Goal: Communication & Community: Answer question/provide support

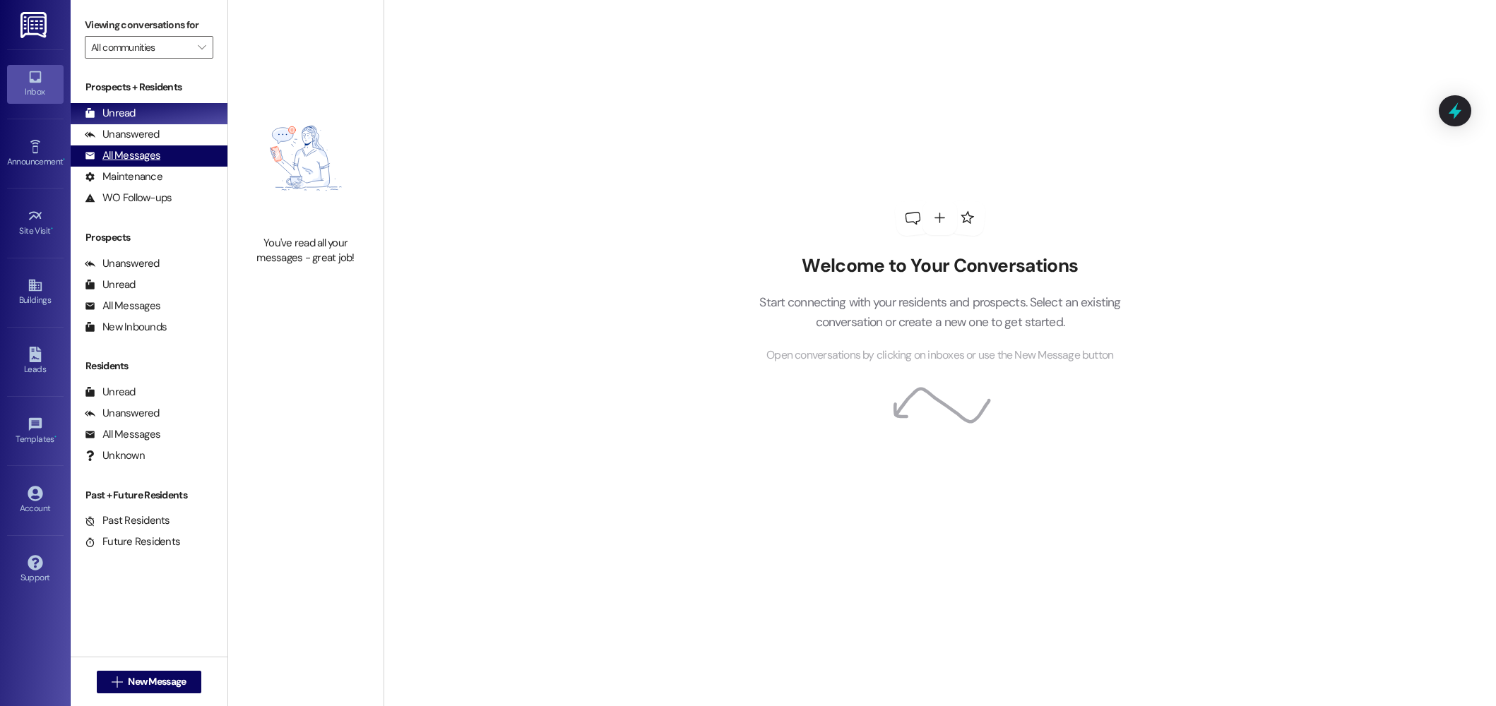
click at [153, 164] on div "All Messages (undefined)" at bounding box center [149, 155] width 157 height 21
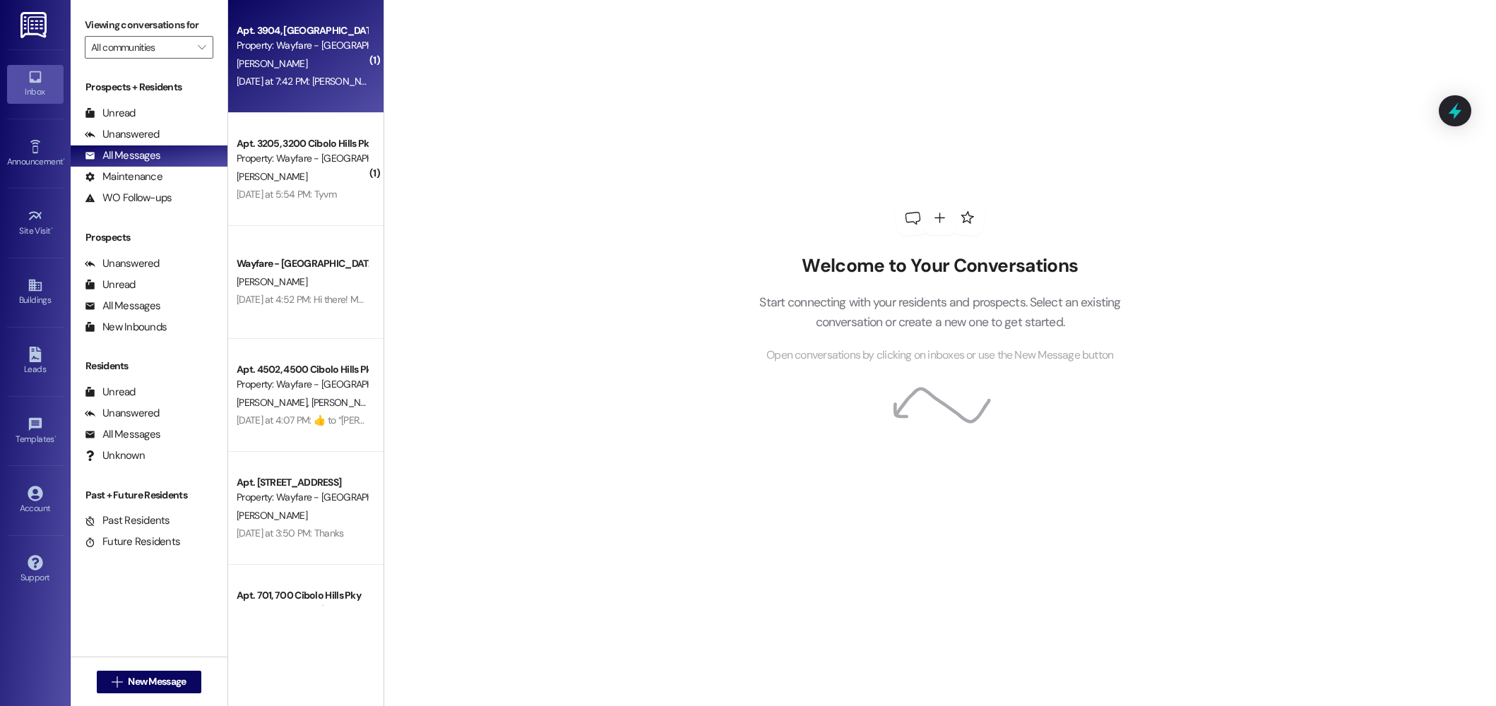
click at [317, 52] on div "Property: Wayfare - [GEOGRAPHIC_DATA]" at bounding box center [302, 45] width 131 height 15
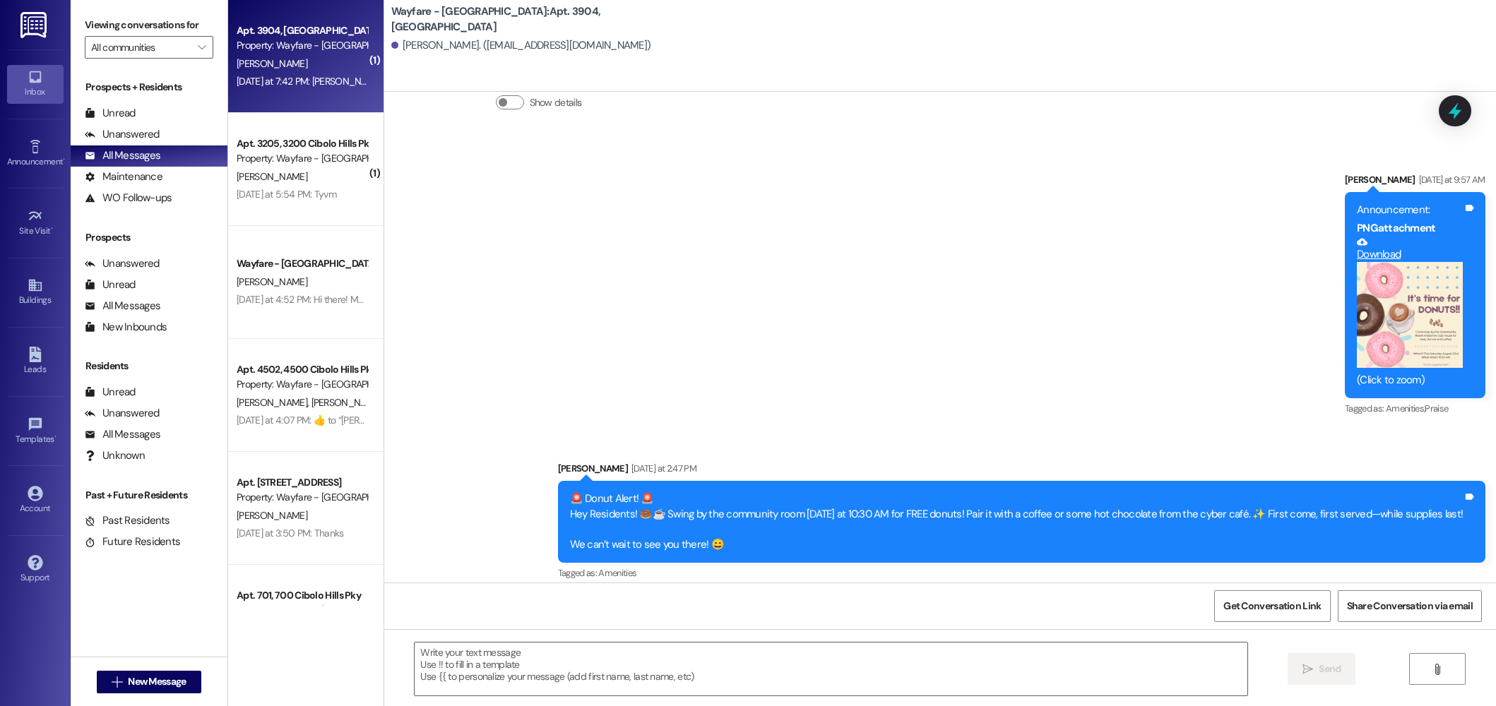
scroll to position [38759, 0]
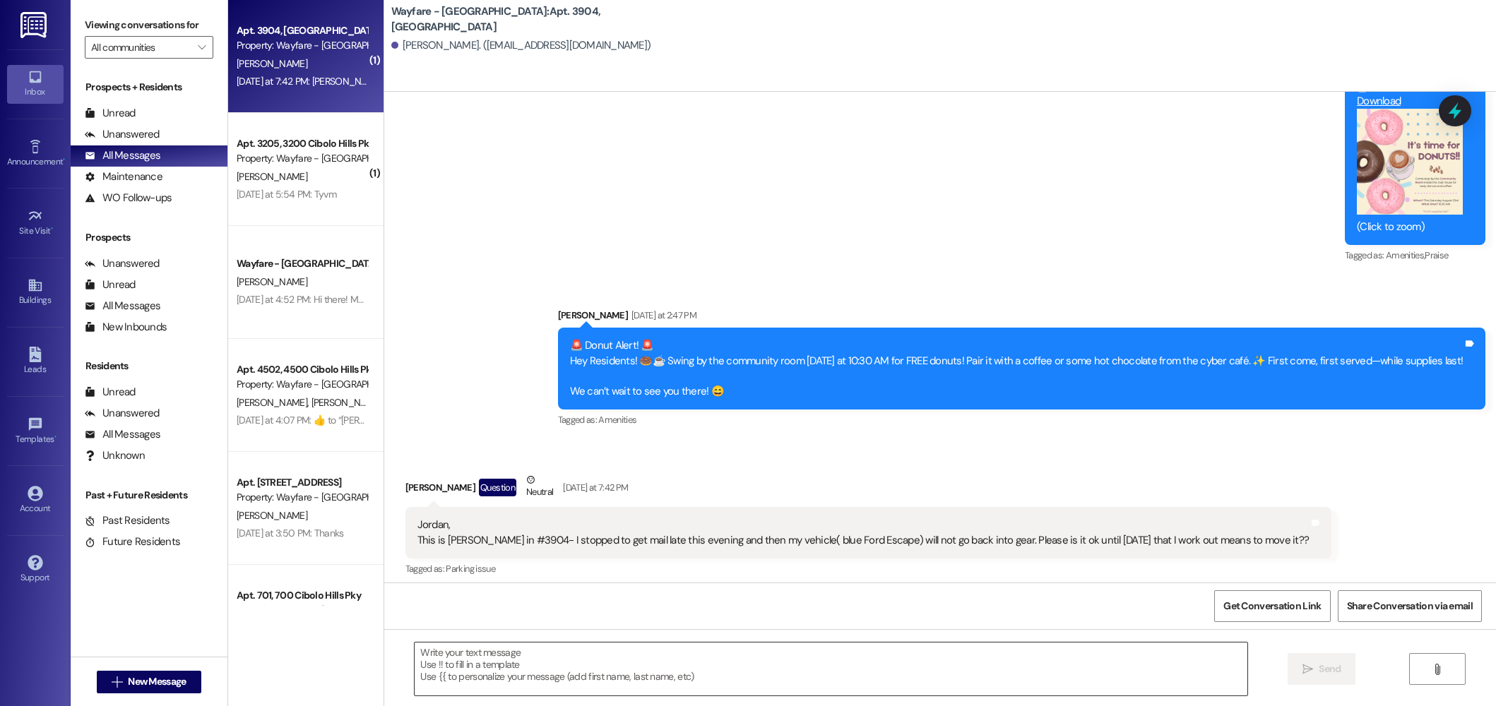
click at [941, 654] on textarea at bounding box center [830, 669] width 833 height 53
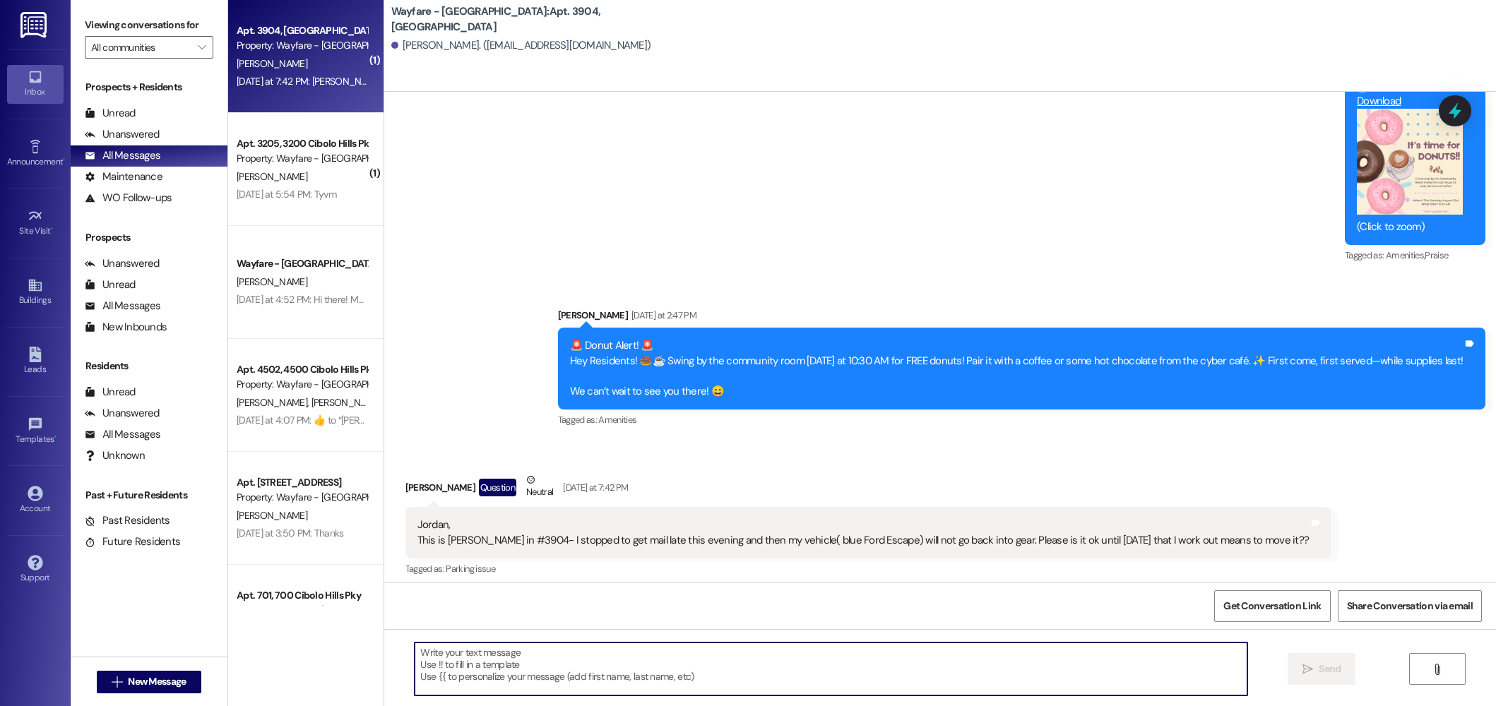
click at [941, 654] on textarea at bounding box center [830, 669] width 833 height 53
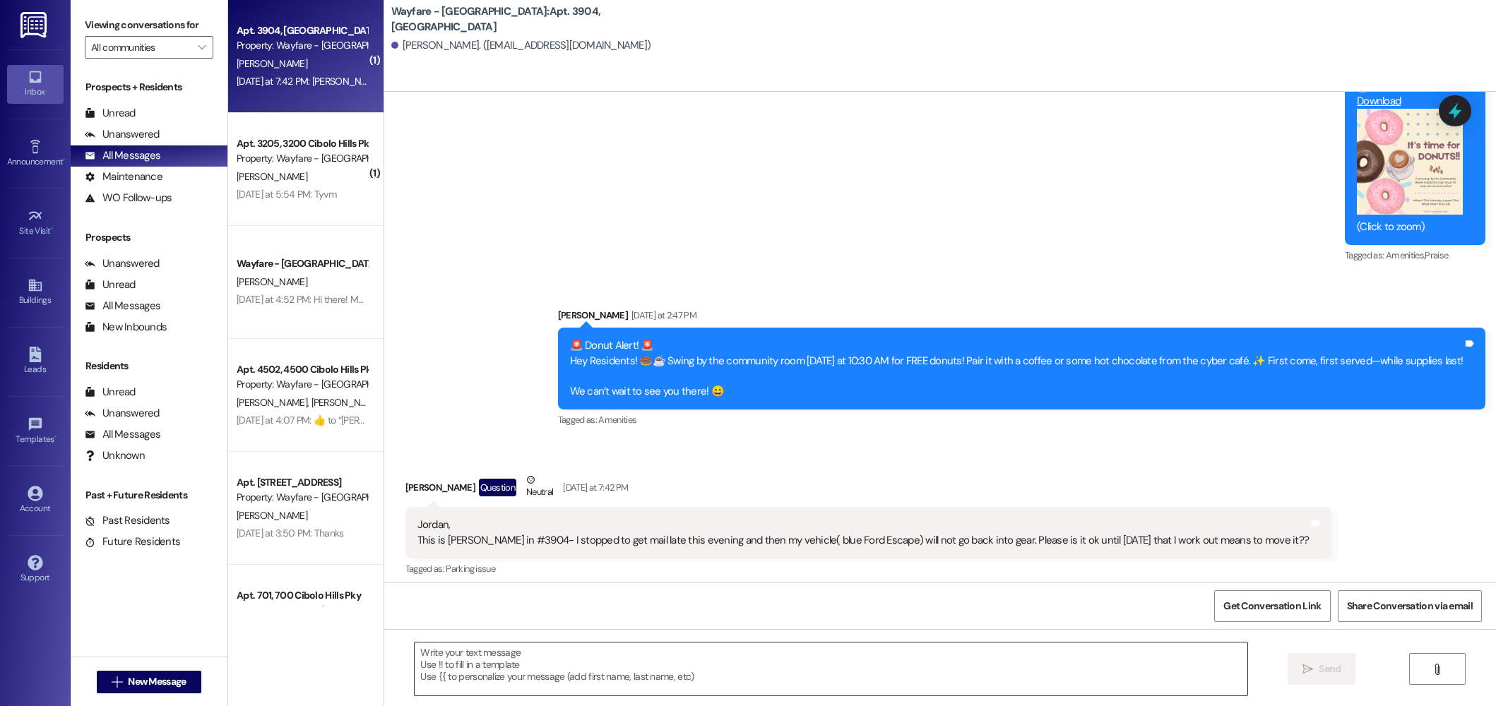
drag, startPoint x: 760, startPoint y: 627, endPoint x: 741, endPoint y: 652, distance: 32.2
click at [760, 627] on div "Get Conversation Link Share Conversation via email" at bounding box center [939, 606] width 1111 height 47
click at [739, 656] on textarea at bounding box center [830, 669] width 833 height 53
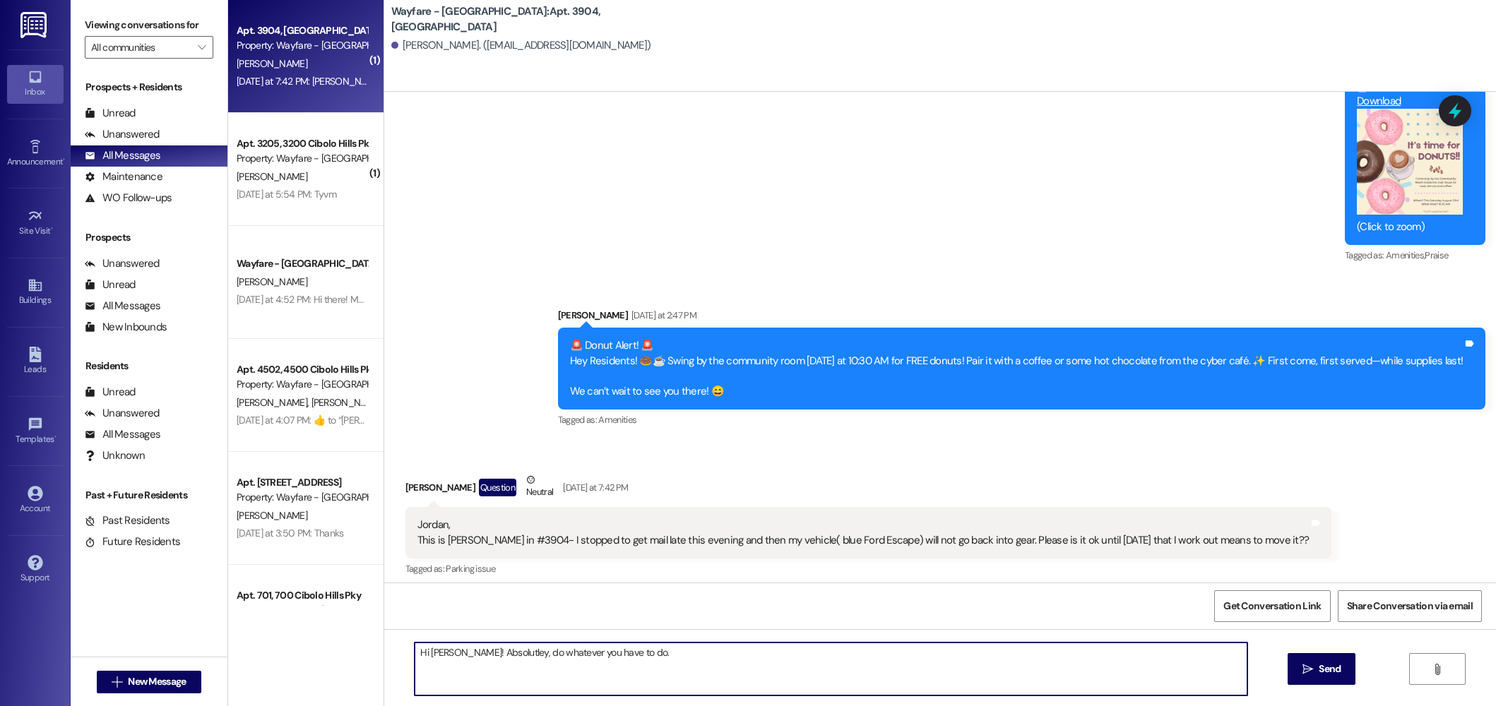
click at [475, 655] on textarea "Hi Janet! Absolutley, do whatever you have to do." at bounding box center [830, 669] width 833 height 53
click at [608, 668] on textarea "Hi Janet! Absolutely, do whatever you have to do." at bounding box center [830, 669] width 833 height 53
type textarea "Hi Janet! Absolutely, do whatever you have to do."
click at [1323, 674] on span "Send" at bounding box center [1329, 669] width 22 height 15
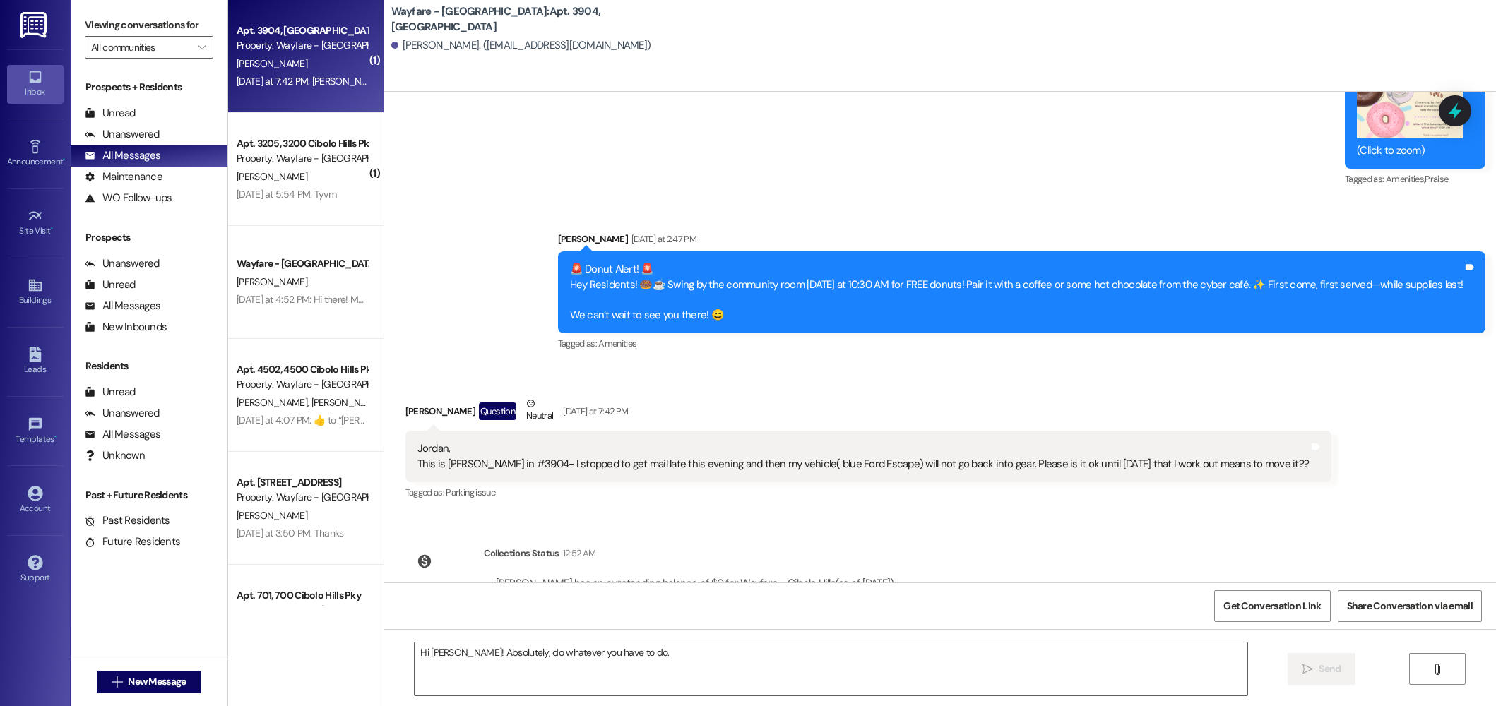
scroll to position [38857, 0]
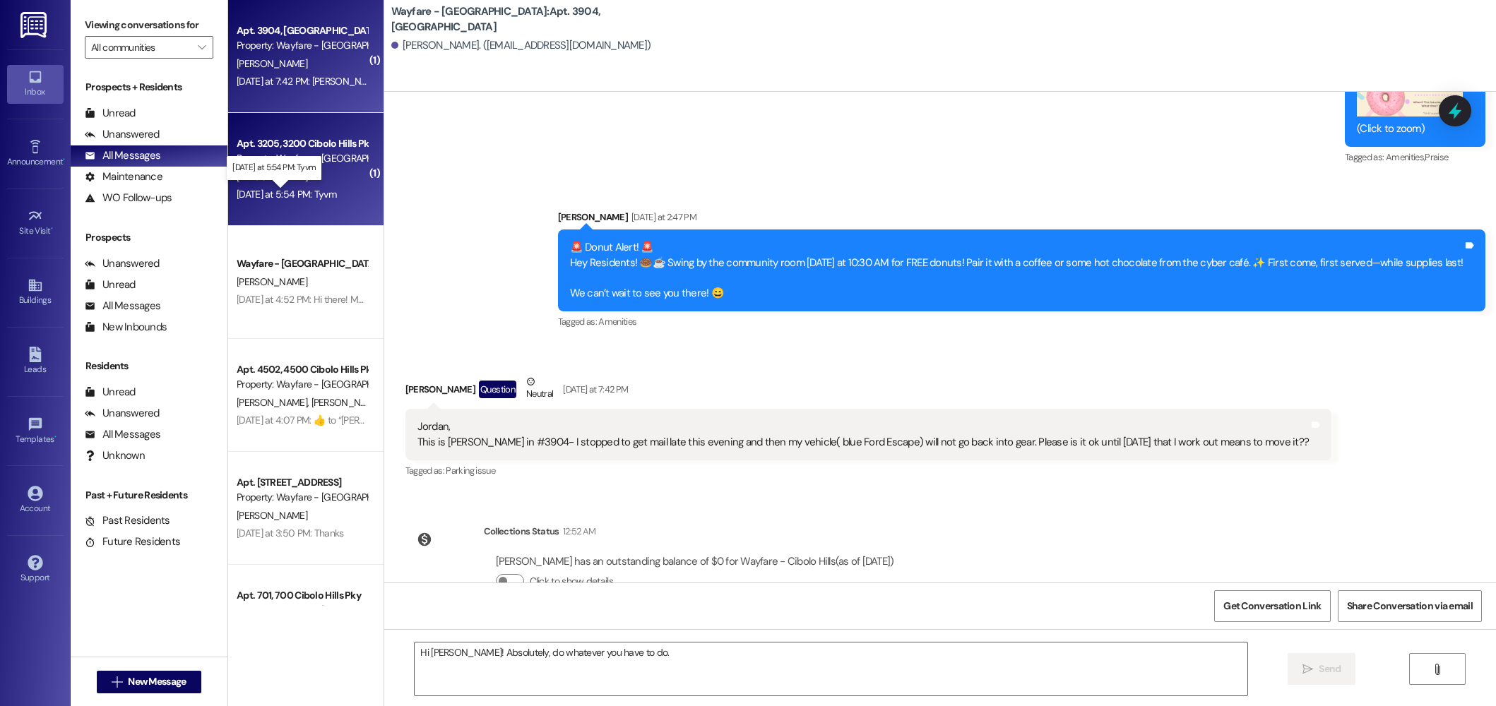
click at [292, 189] on div "Yesterday at 5:54 PM: Tyvm Yesterday at 5:54 PM: Tyvm" at bounding box center [287, 194] width 100 height 13
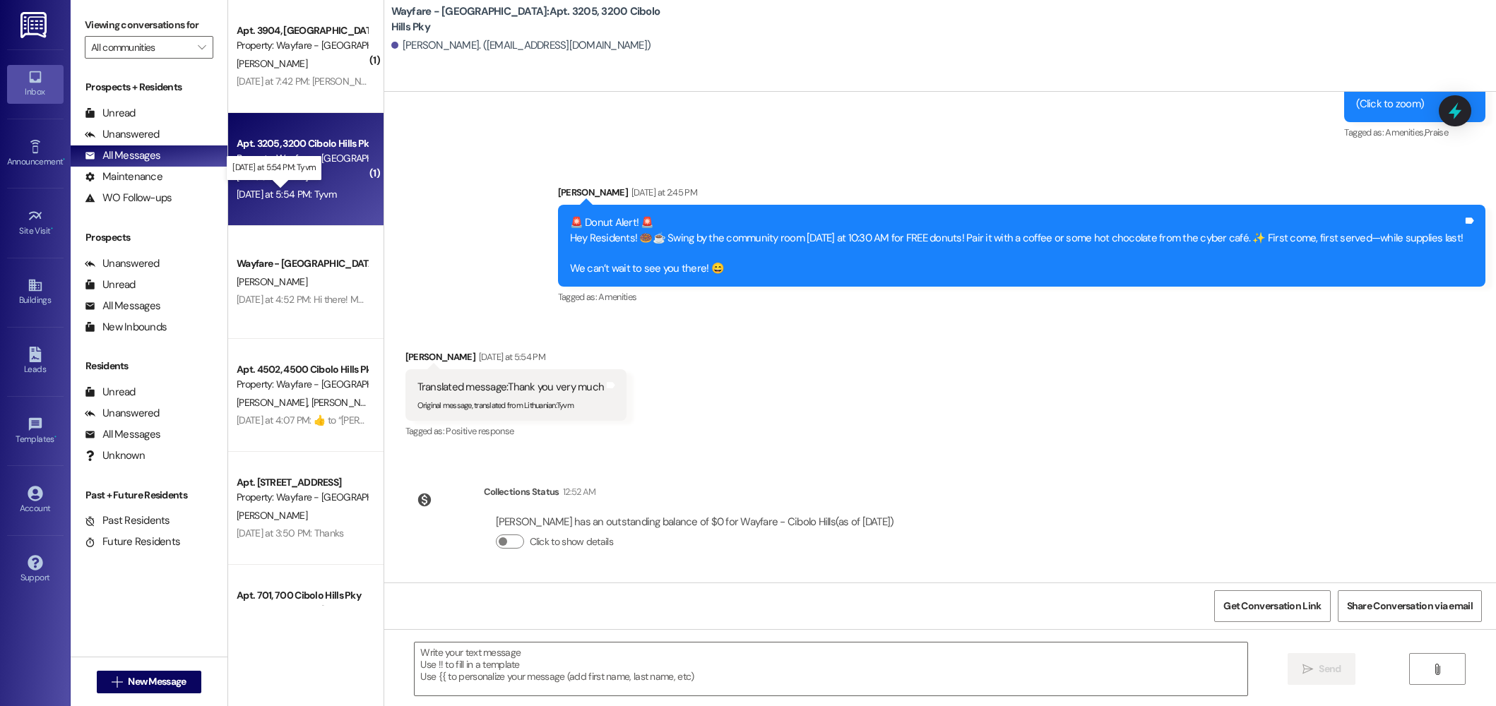
scroll to position [3160, 0]
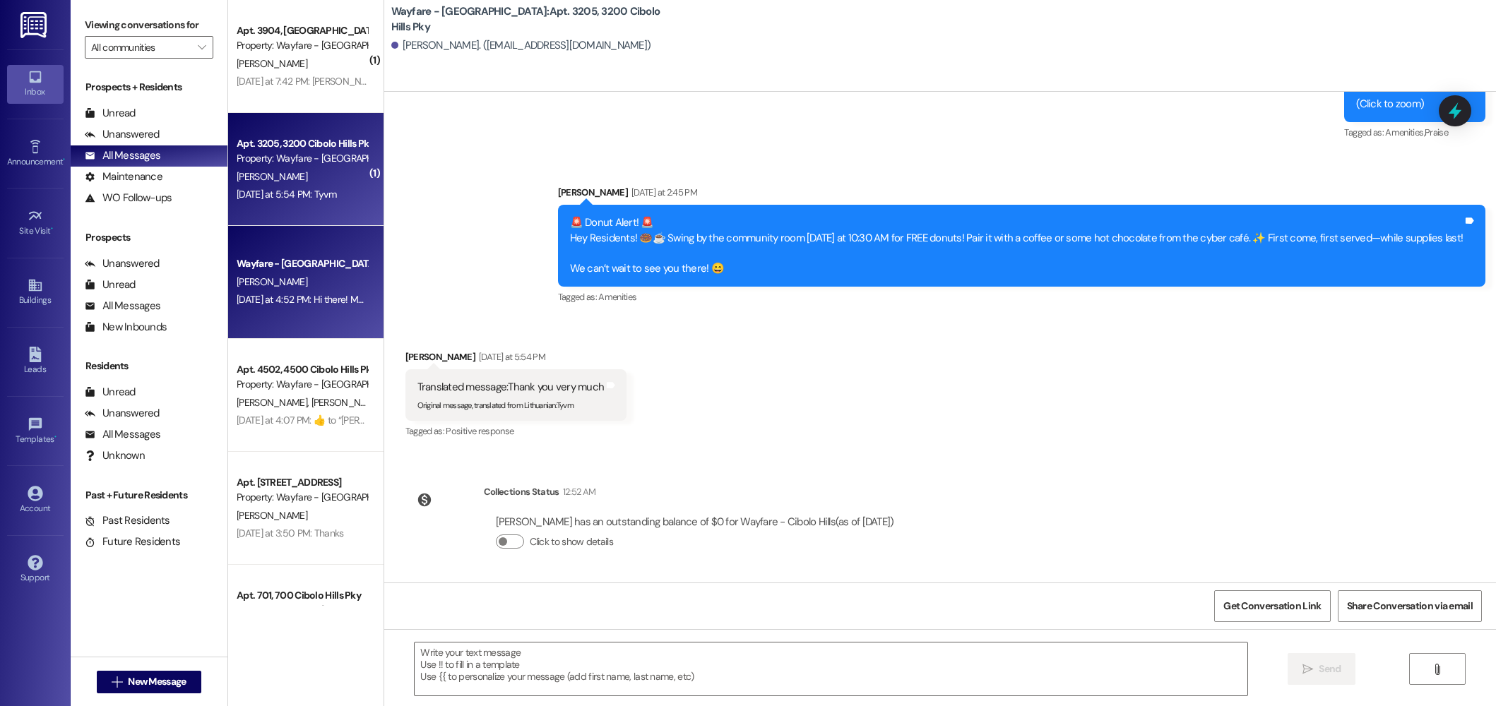
click at [256, 283] on span "[PERSON_NAME]" at bounding box center [272, 281] width 71 height 13
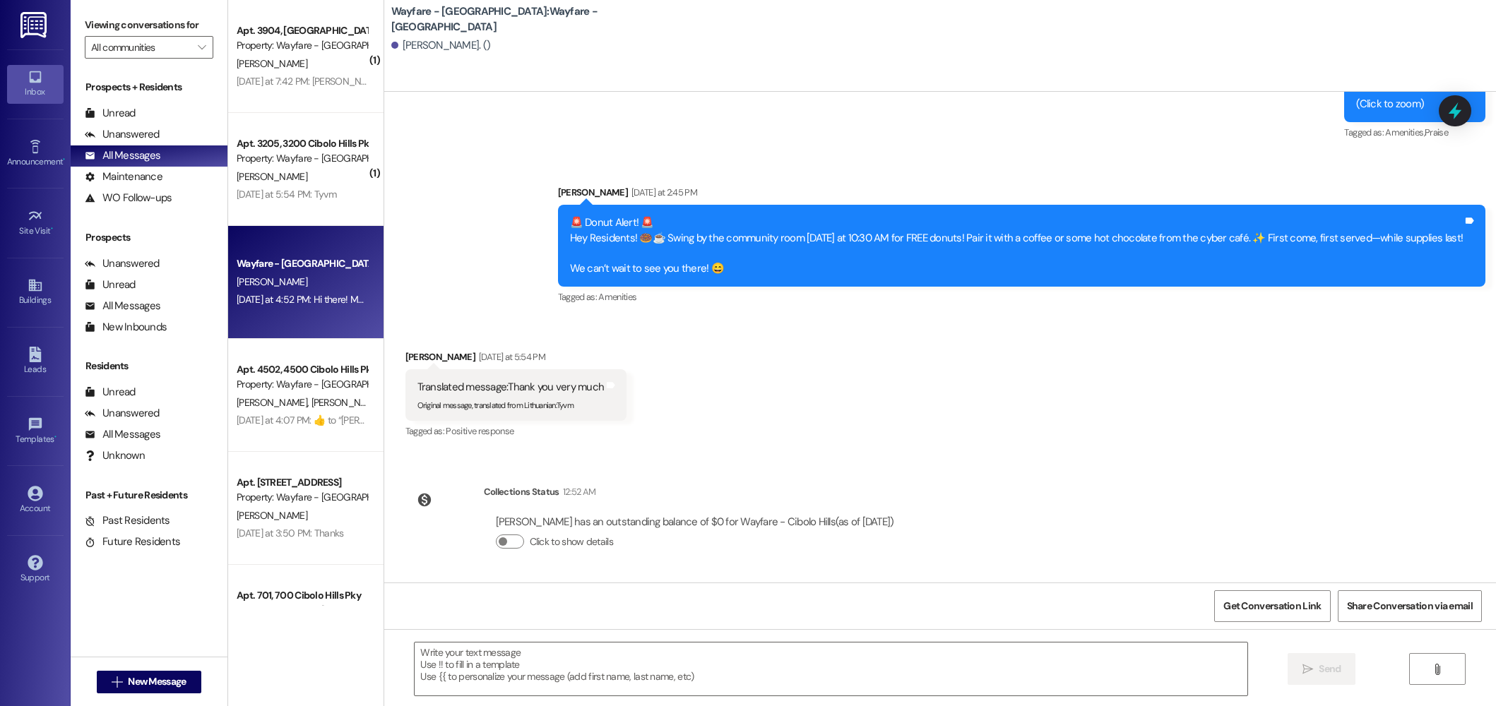
scroll to position [0, 0]
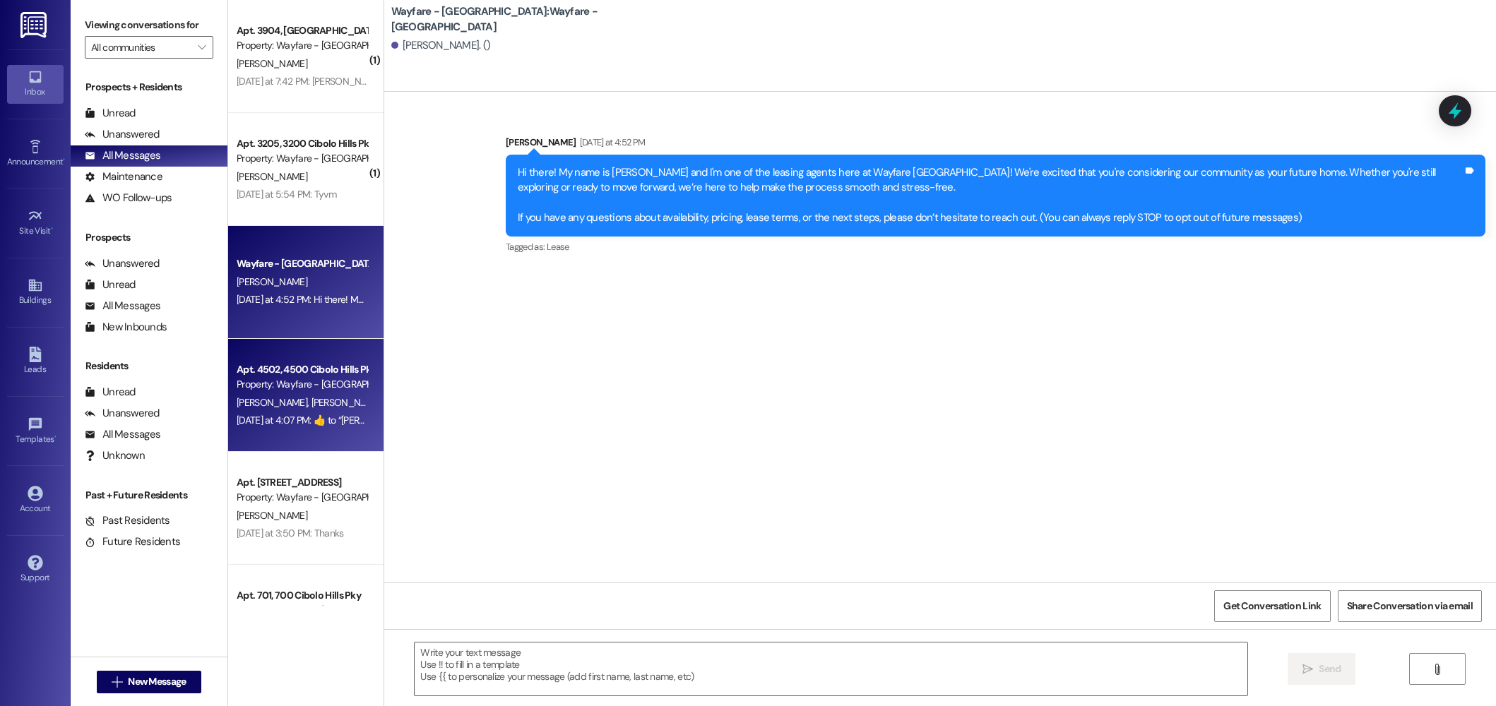
click at [248, 393] on div "Apt. 4502, 4500 Cibolo Hills Pky Property: Wayfare - Cibolo Hills" at bounding box center [301, 377] width 133 height 33
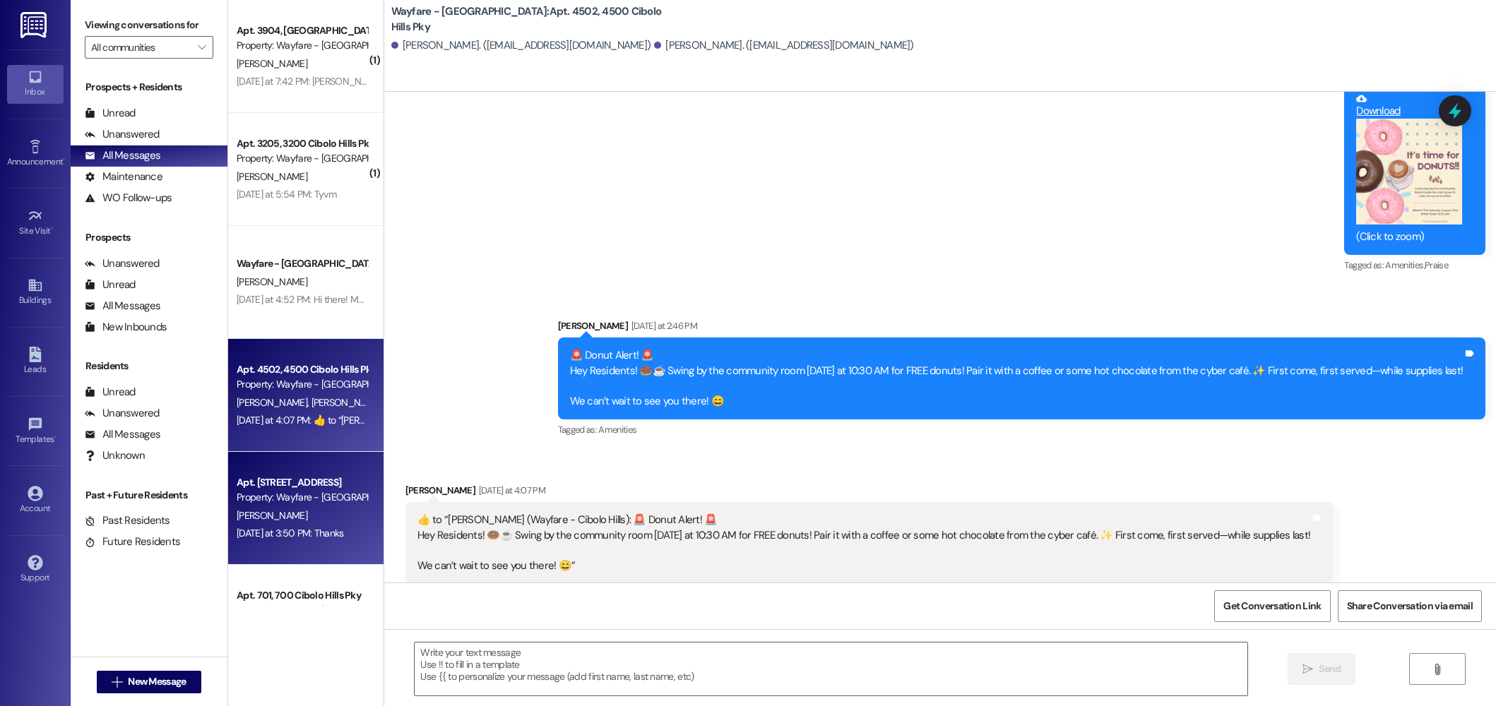
scroll to position [8382, 0]
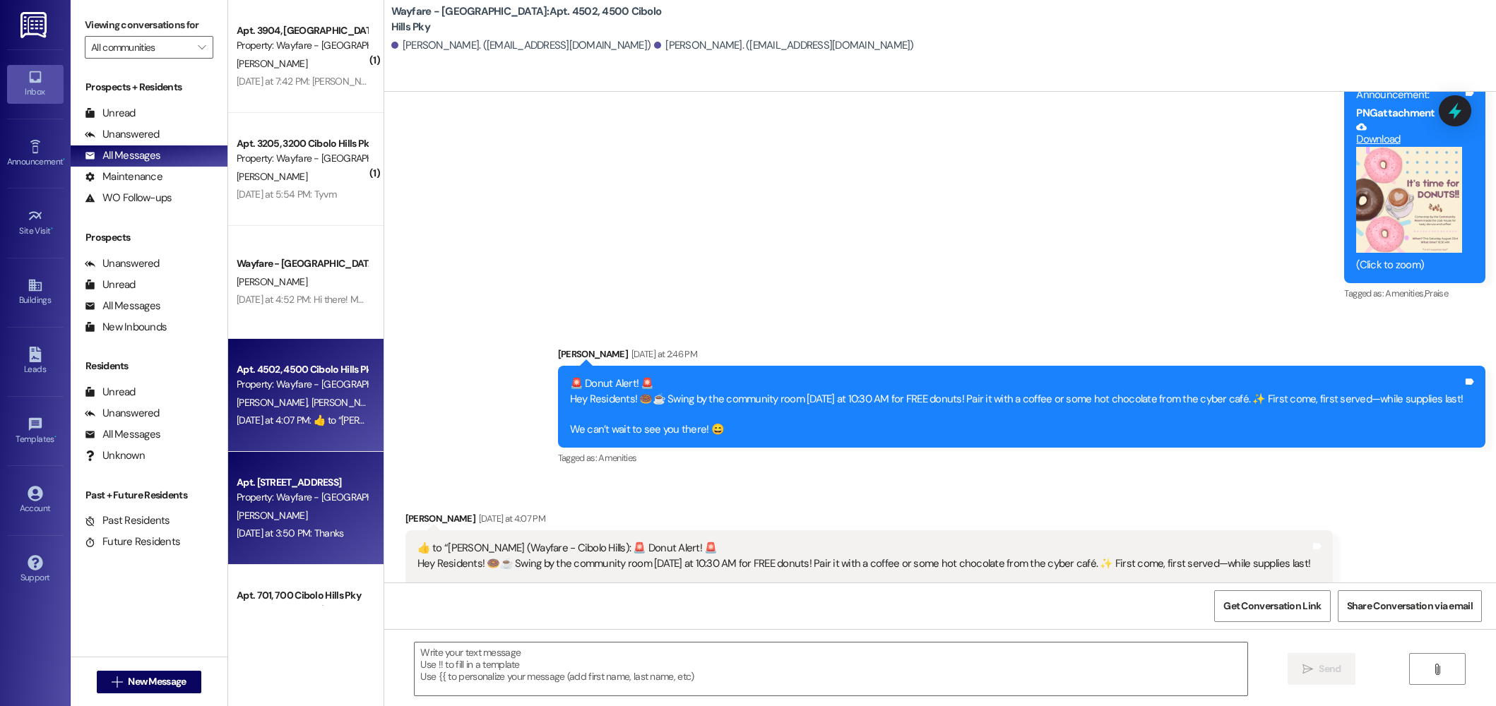
click at [283, 488] on div "Apt. [STREET_ADDRESS]" at bounding box center [302, 482] width 131 height 15
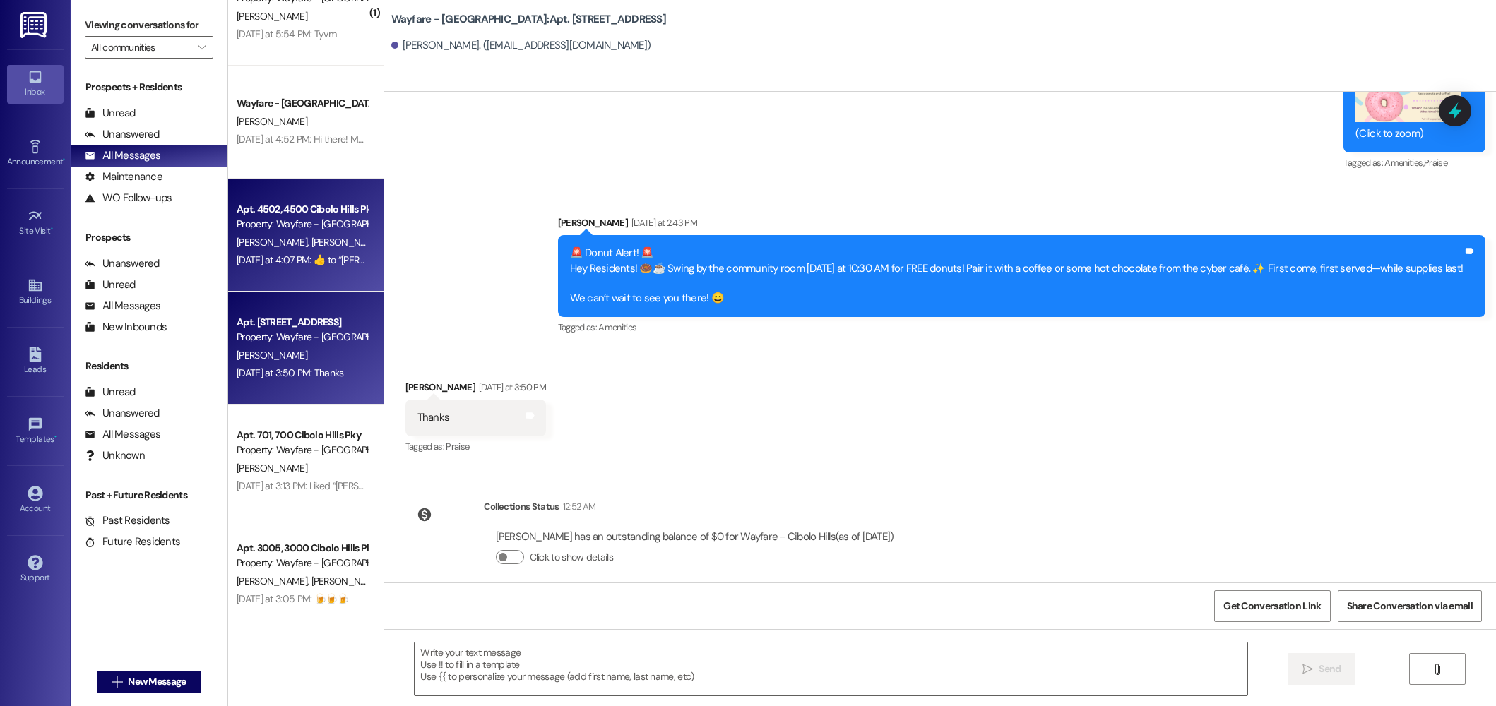
scroll to position [162, 0]
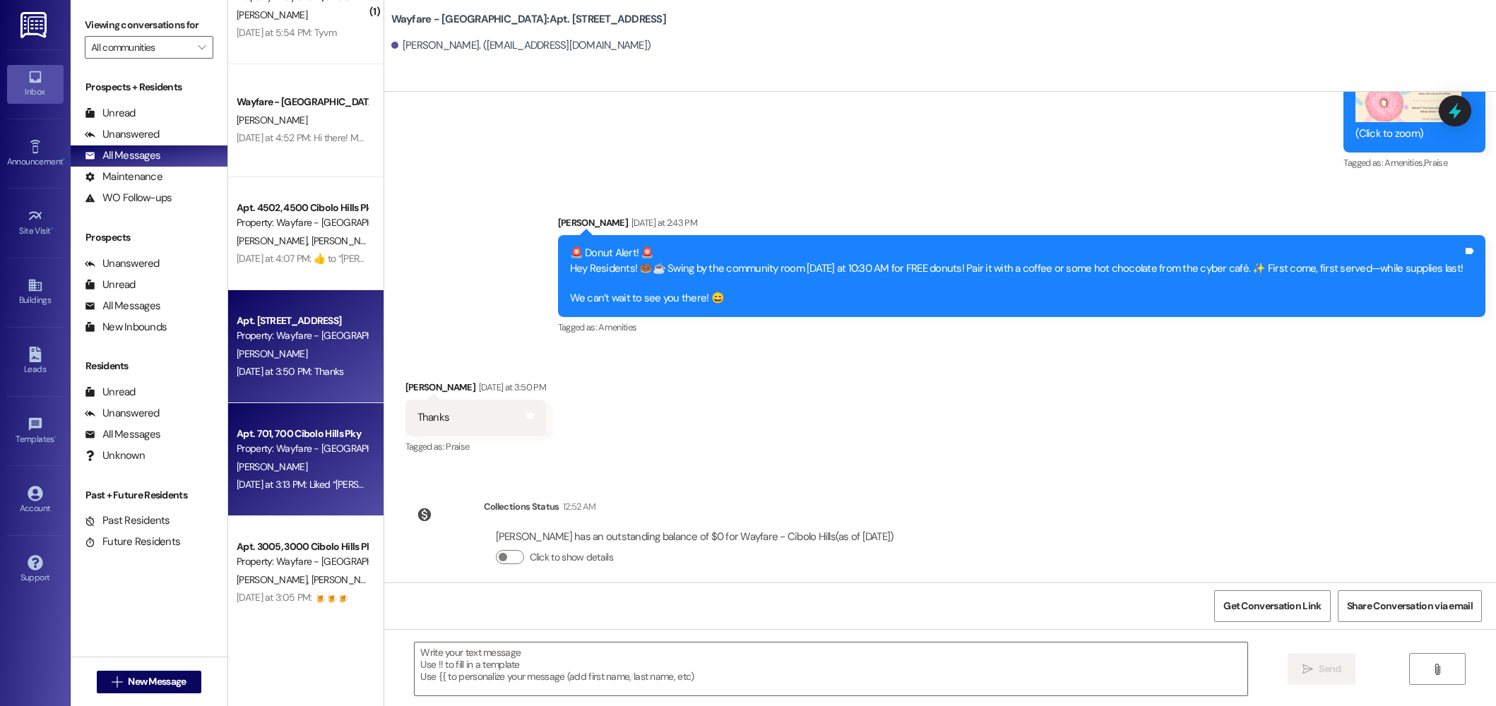
click at [261, 481] on div "Yesterday at 3:13 PM: Liked “Jordan Arnold (Wayfare - Cibolo Hills): 🚨 Donut Al…" at bounding box center [893, 484] width 1312 height 13
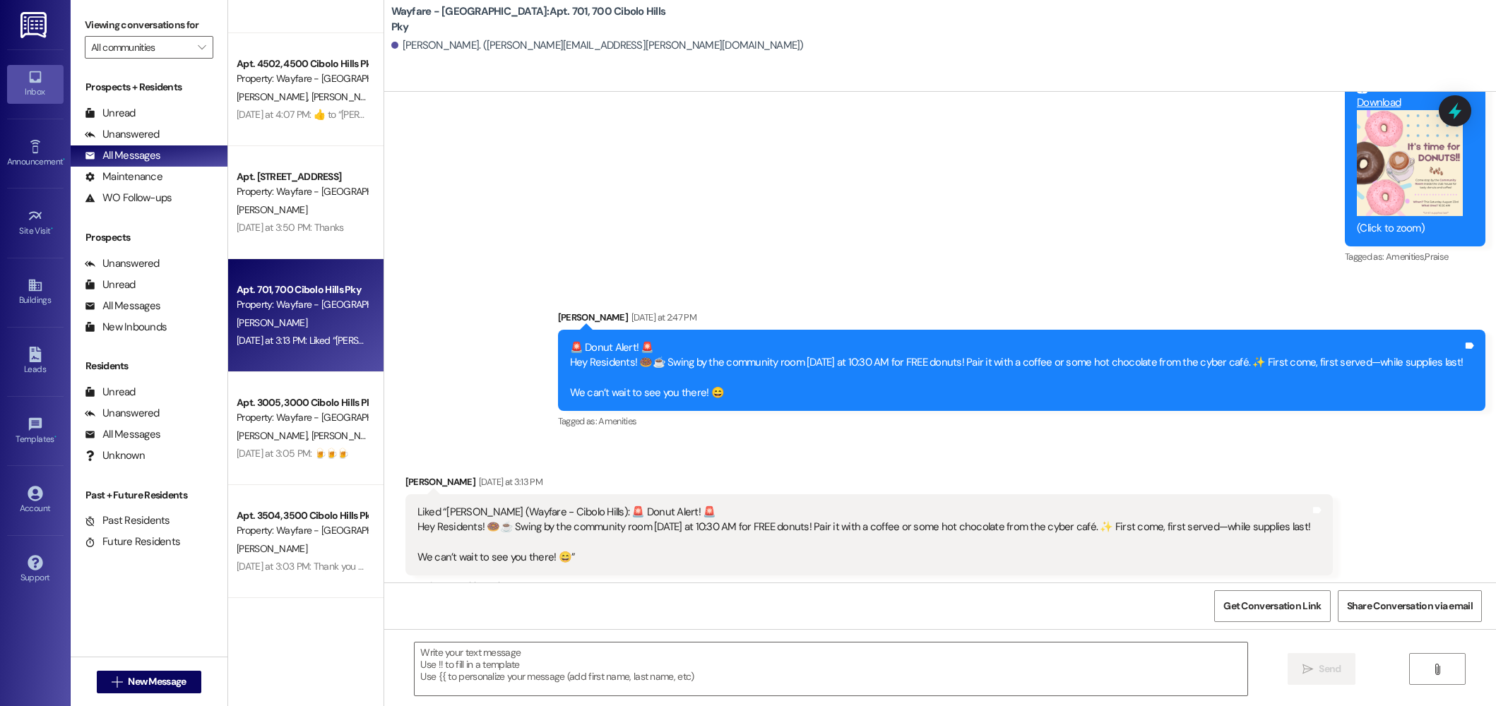
scroll to position [323, 0]
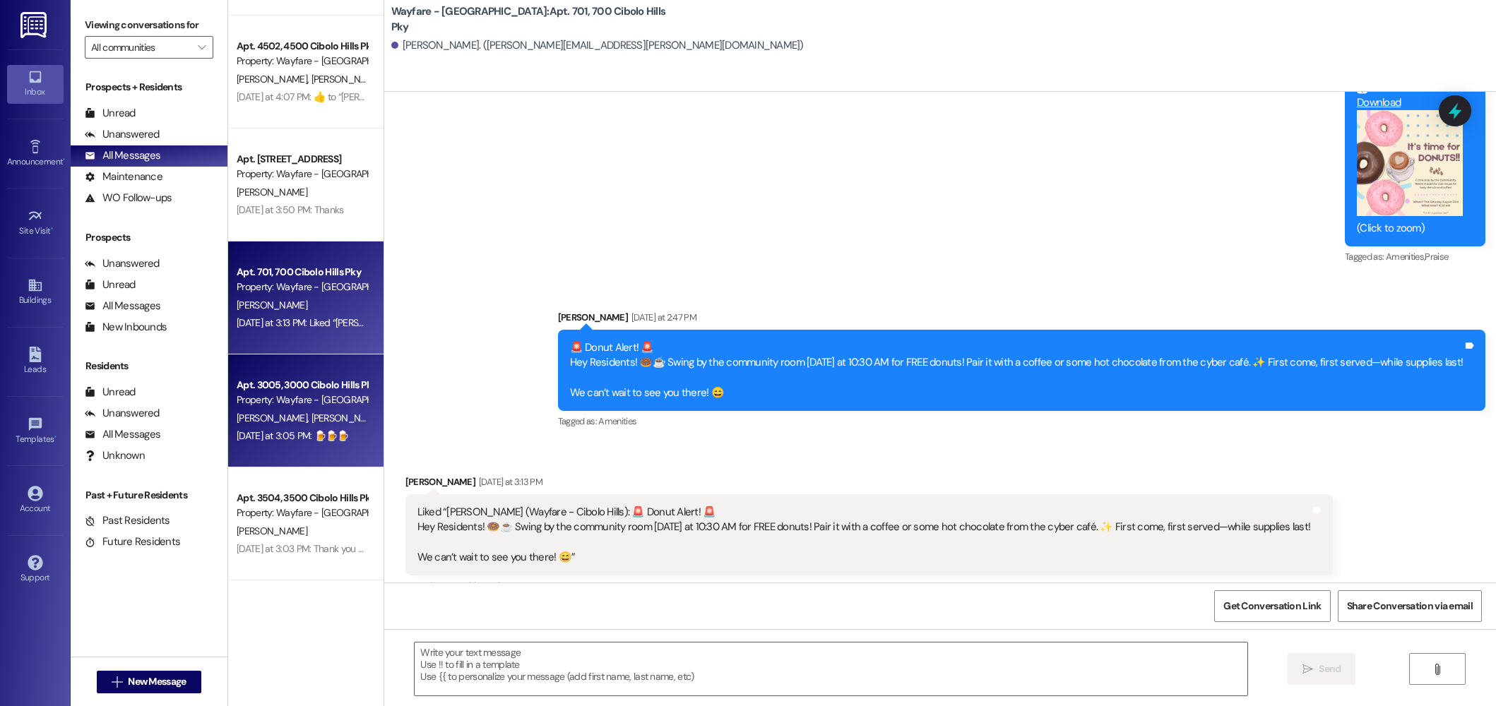
click at [321, 410] on div "S. Hernandez D. Aponte" at bounding box center [301, 419] width 133 height 18
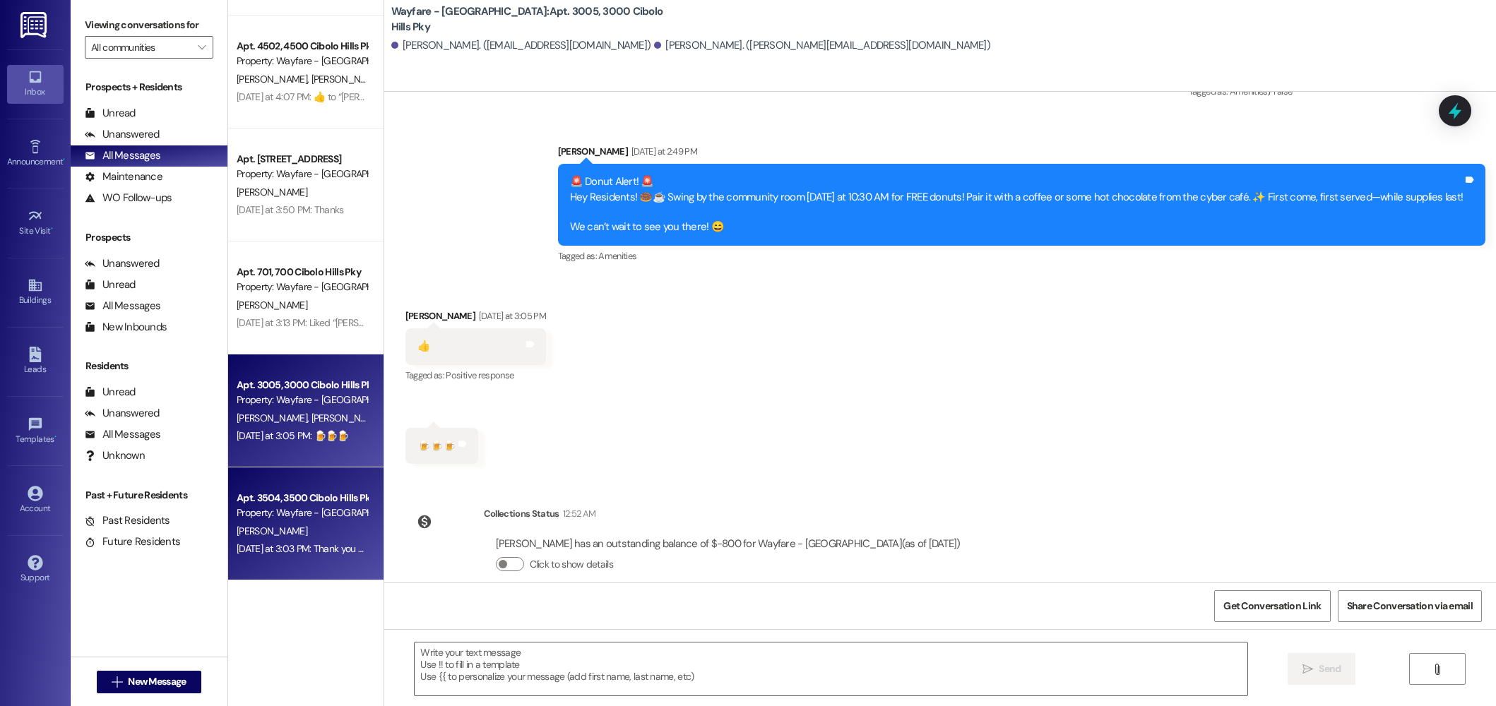
click at [288, 511] on div "Property: Wayfare - [GEOGRAPHIC_DATA]" at bounding box center [302, 513] width 131 height 15
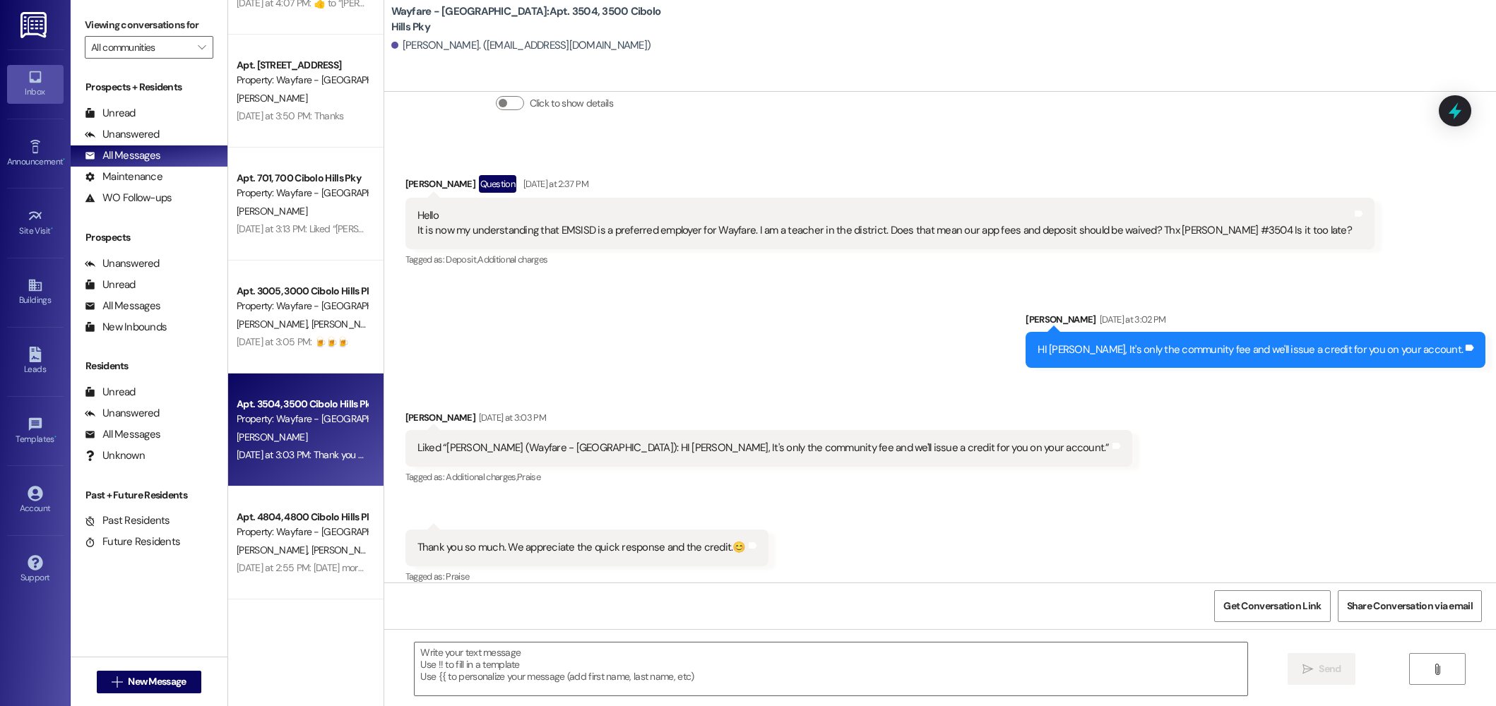
scroll to position [1348, 0]
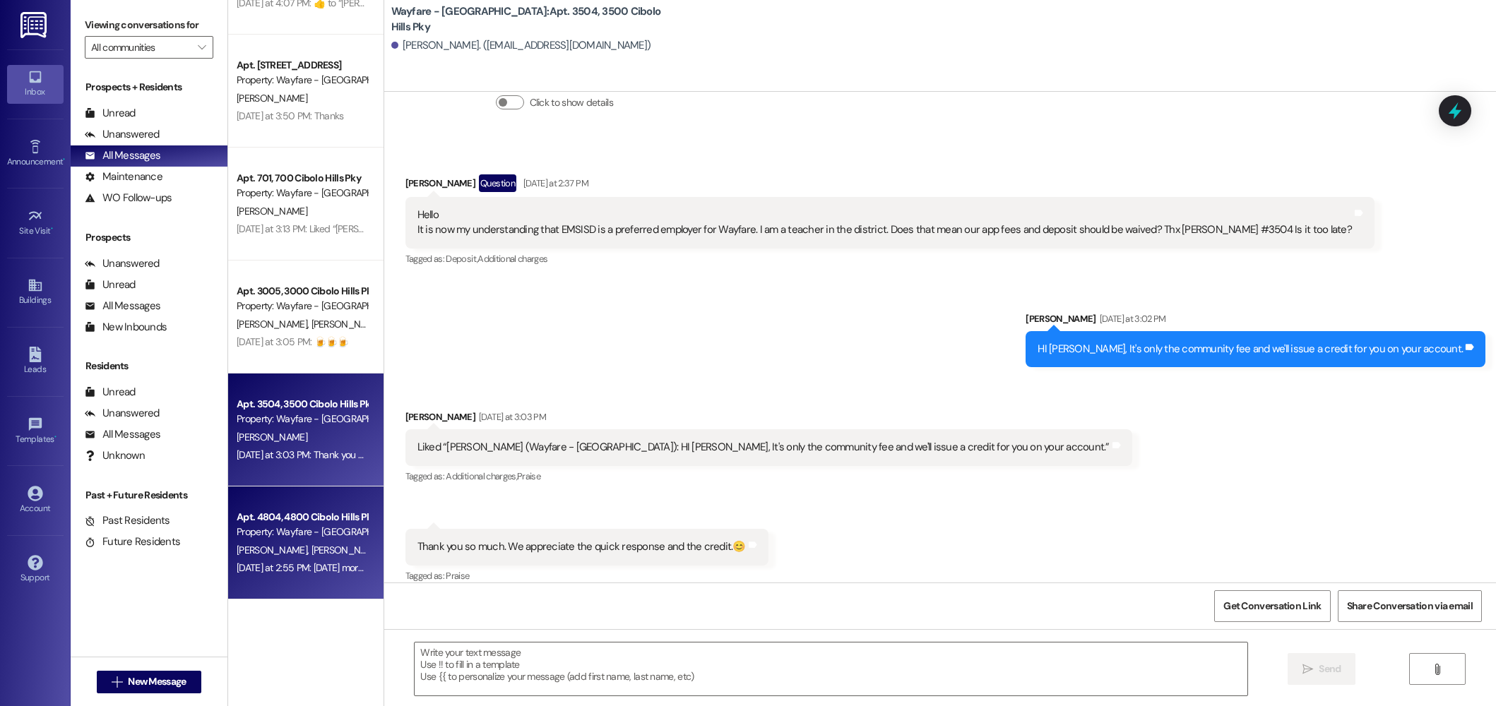
click at [283, 512] on div "Apt. 4804, 4800 Cibolo Hills Pky" at bounding box center [302, 517] width 131 height 15
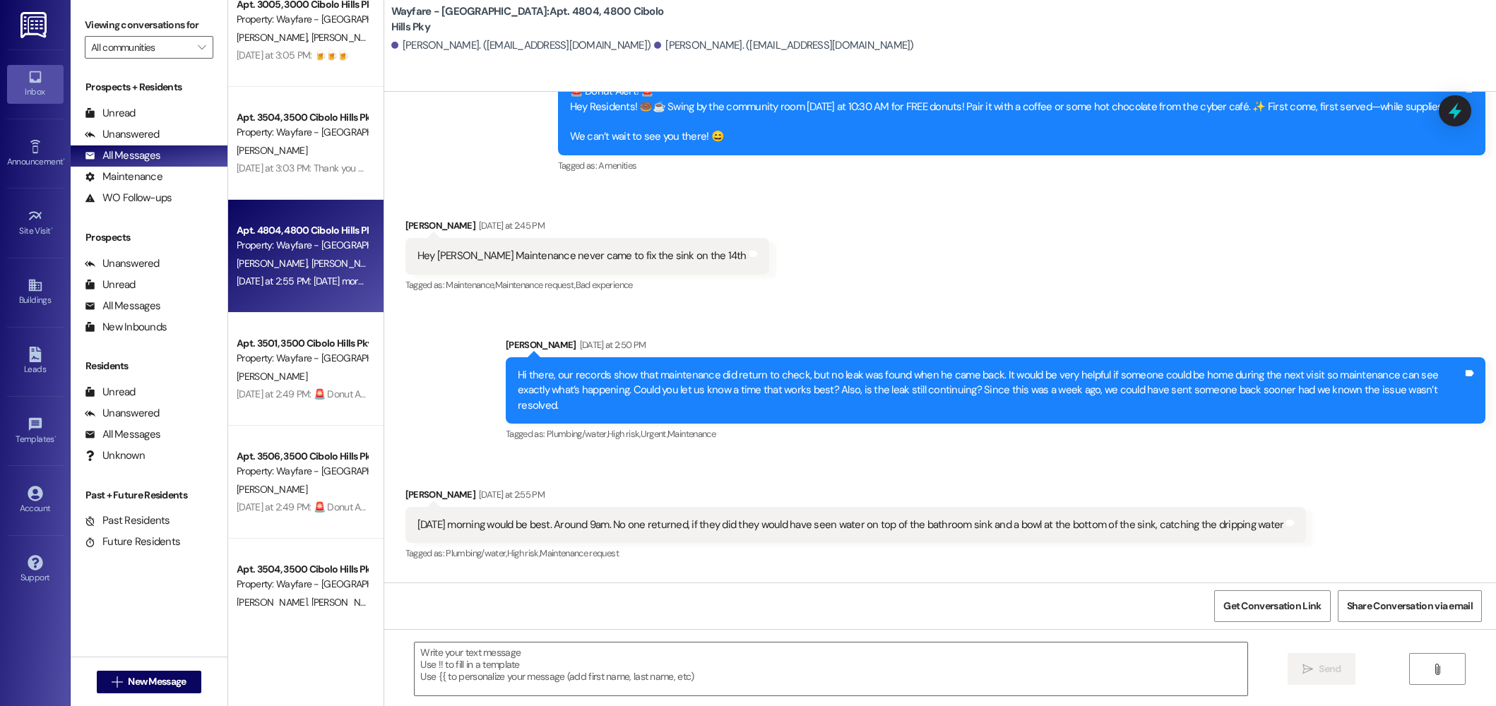
scroll to position [696, 0]
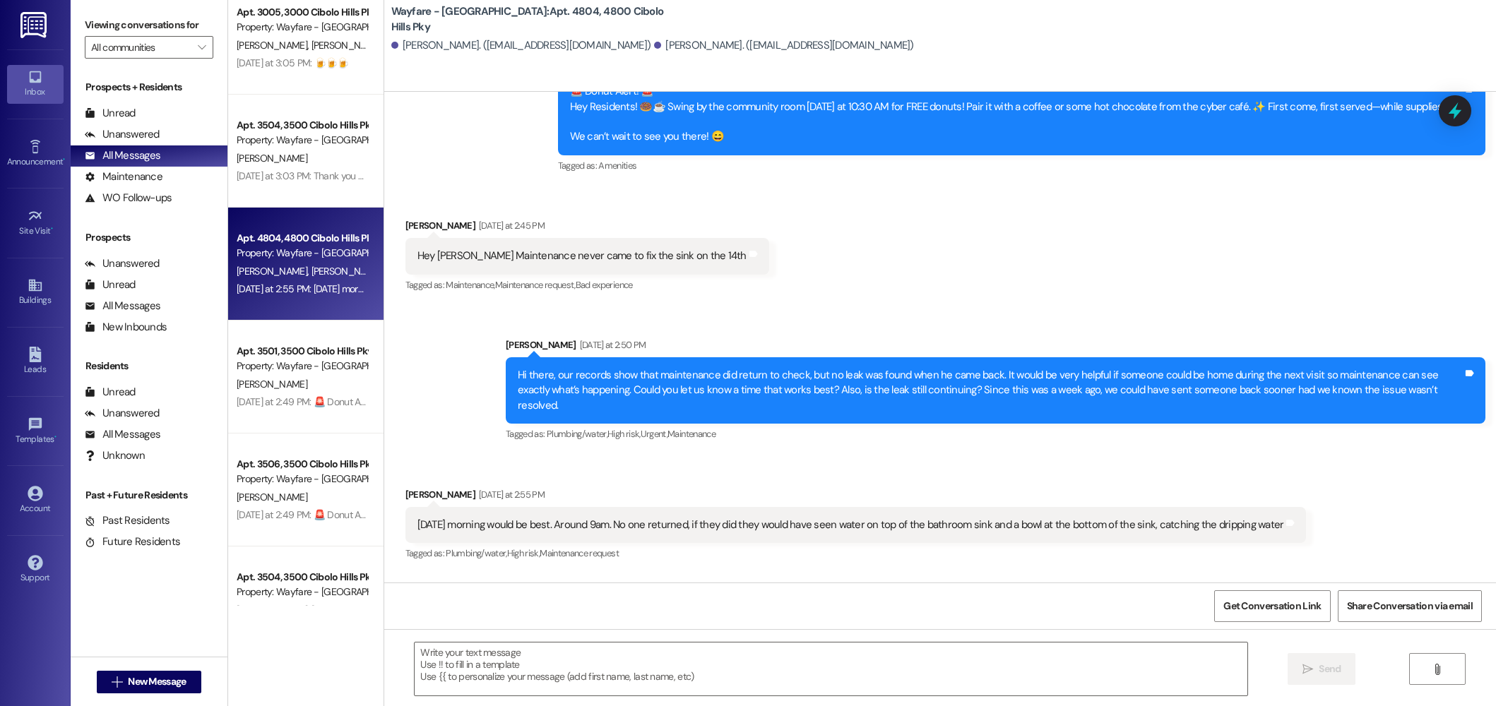
click at [261, 366] on div "Apt. 3105, 3100 Cibolo Hills Pky Property: Wayfare - Cibolo Hills G. Owen Yeste…" at bounding box center [305, 303] width 155 height 606
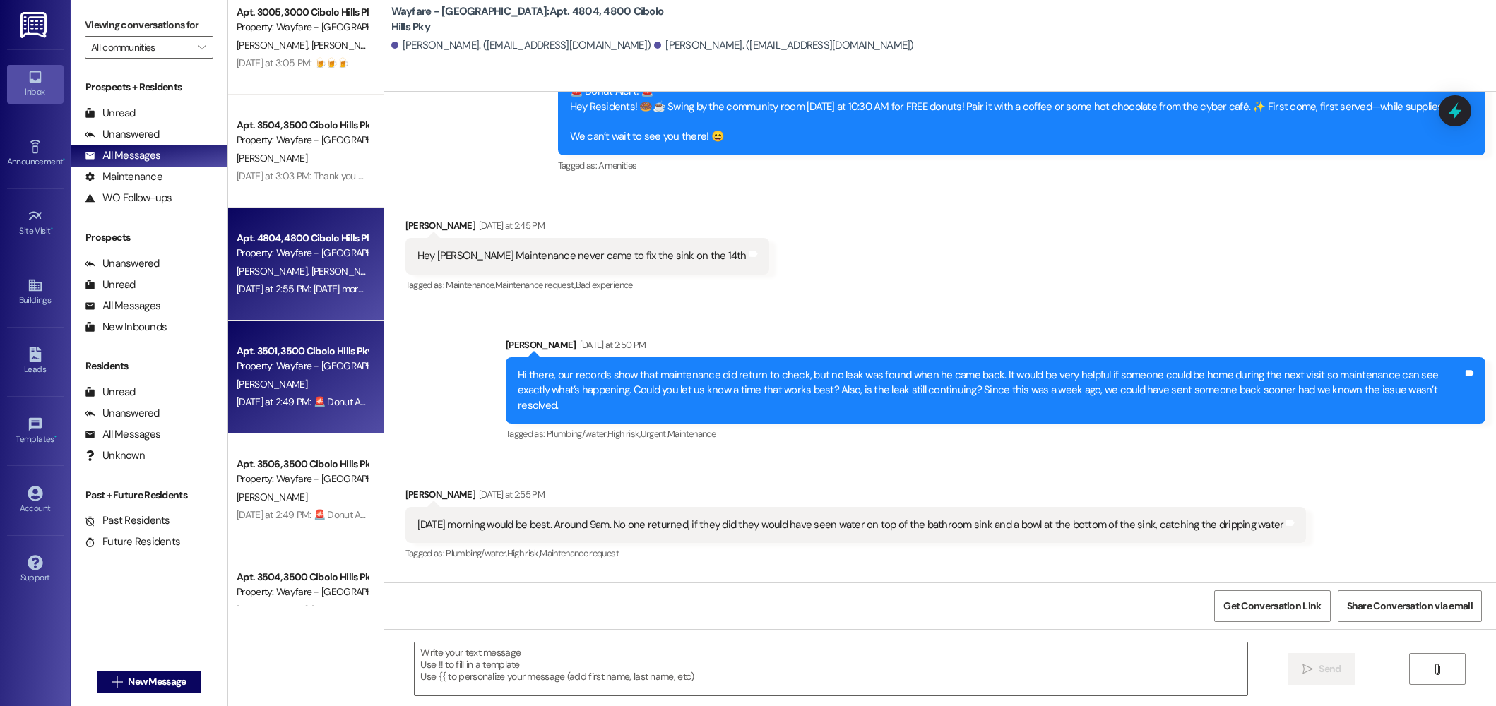
click at [260, 370] on div "Property: Wayfare - [GEOGRAPHIC_DATA]" at bounding box center [302, 366] width 131 height 15
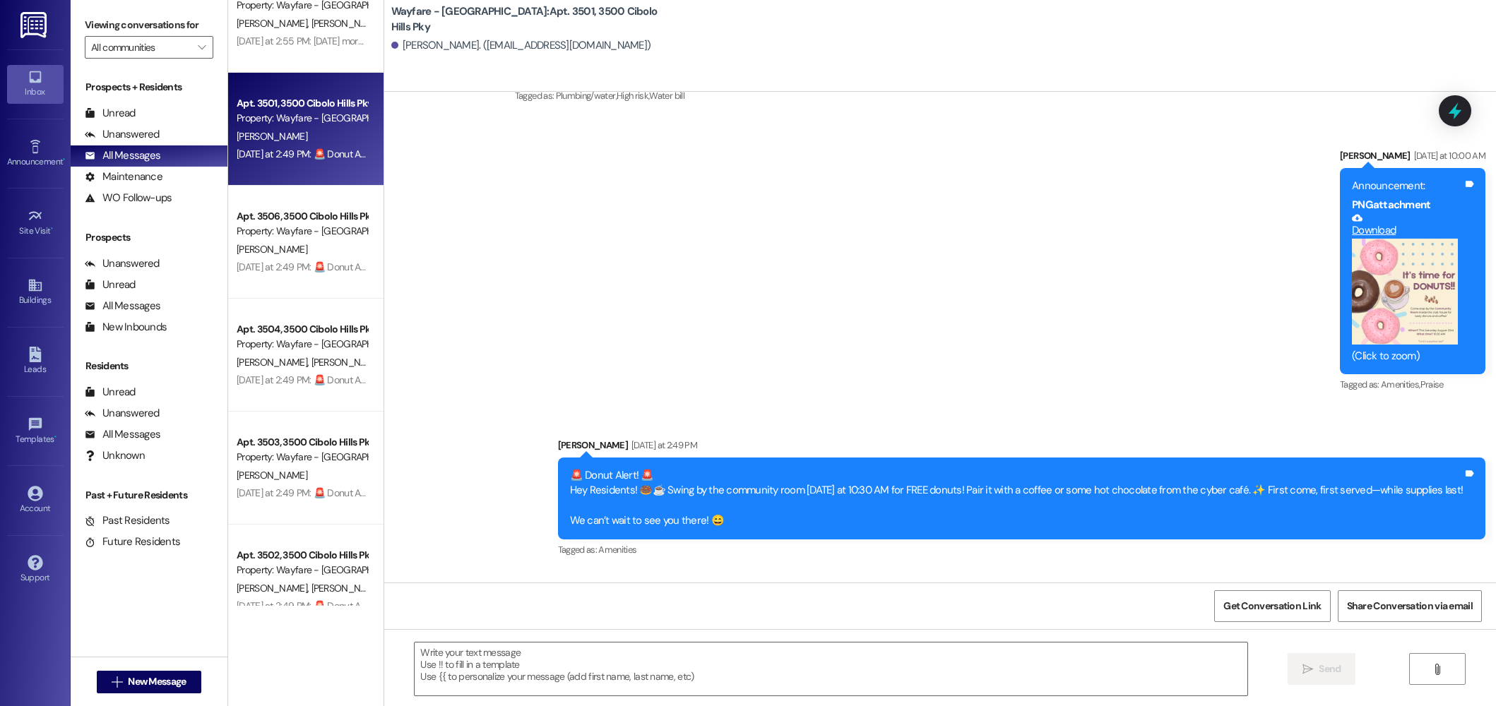
scroll to position [1095, 0]
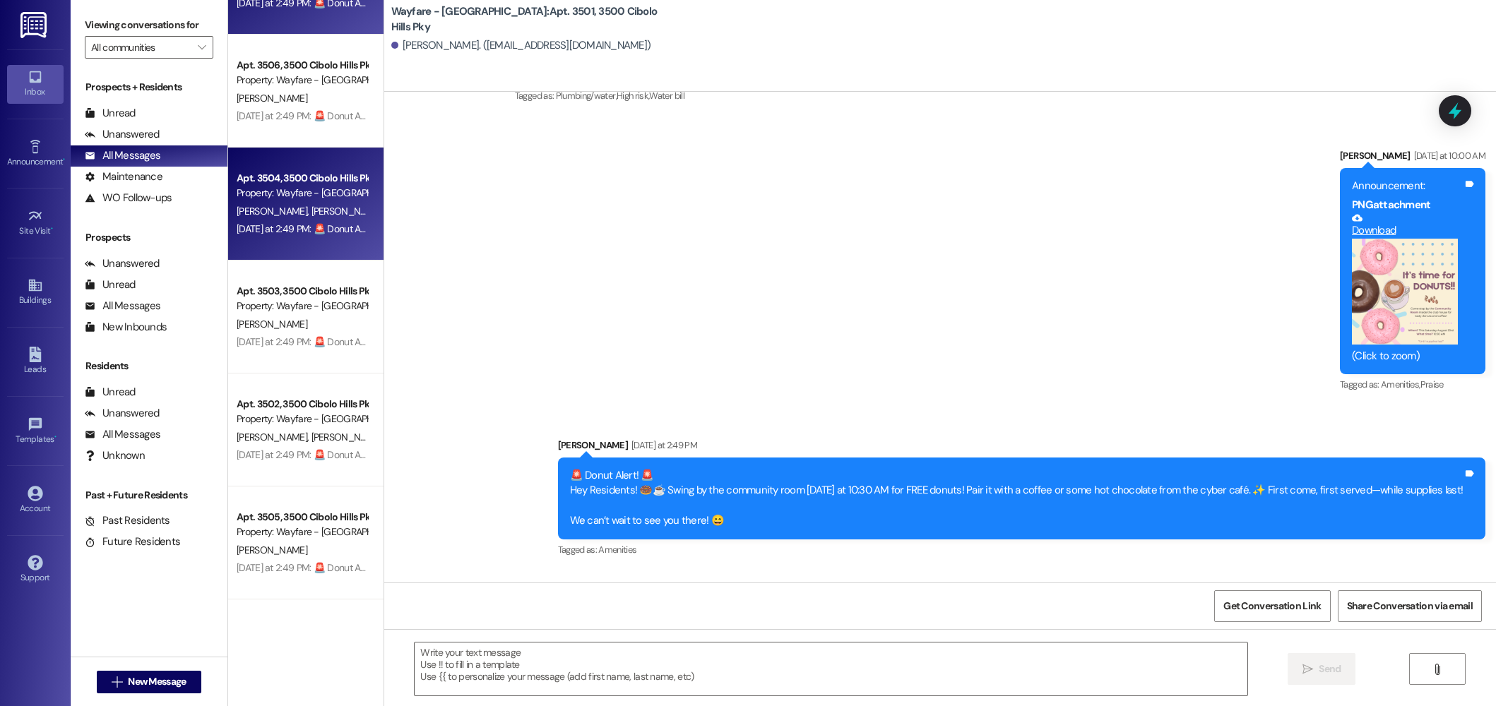
click at [228, 224] on div "Apt. 3504, 3500 Cibolo Hills Pky Property: Wayfare - Cibolo Hills B. Eikenberry…" at bounding box center [305, 204] width 155 height 113
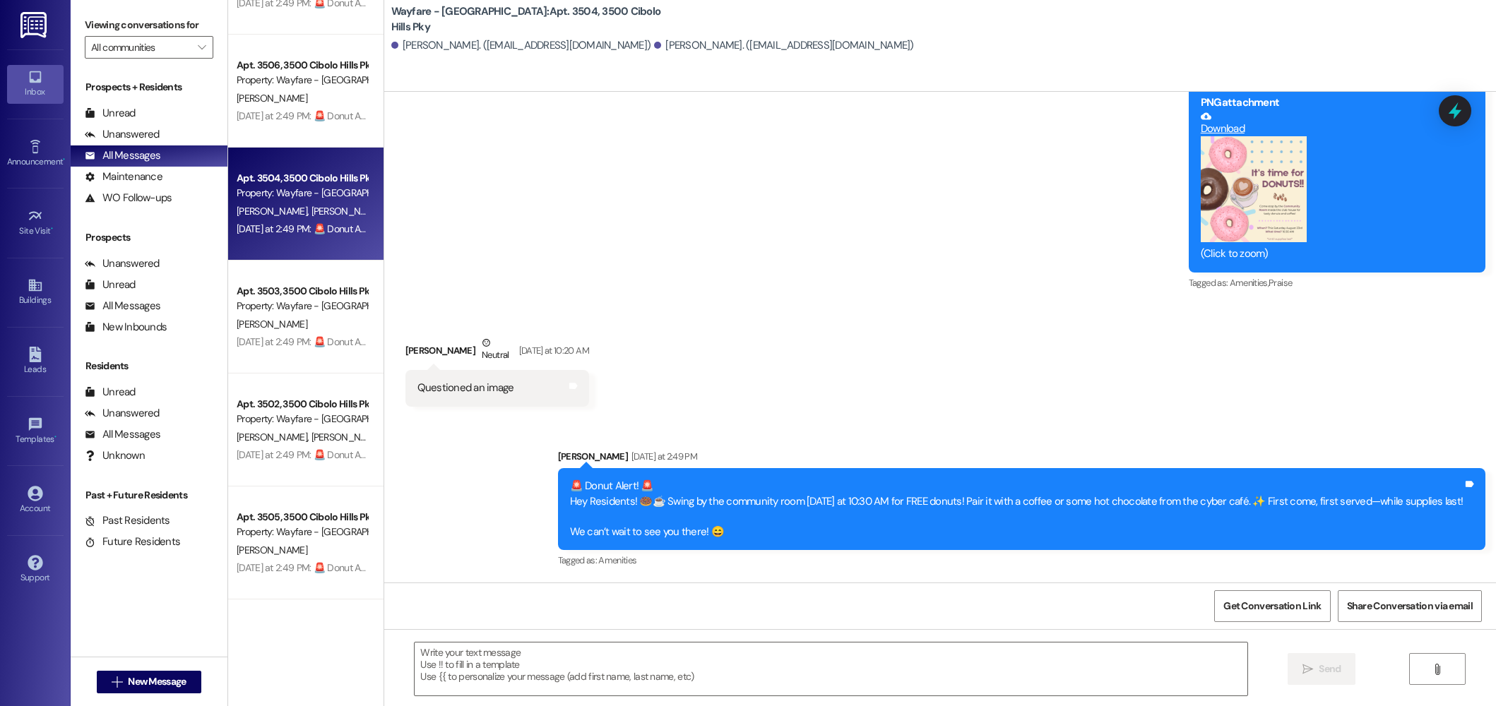
scroll to position [214, 0]
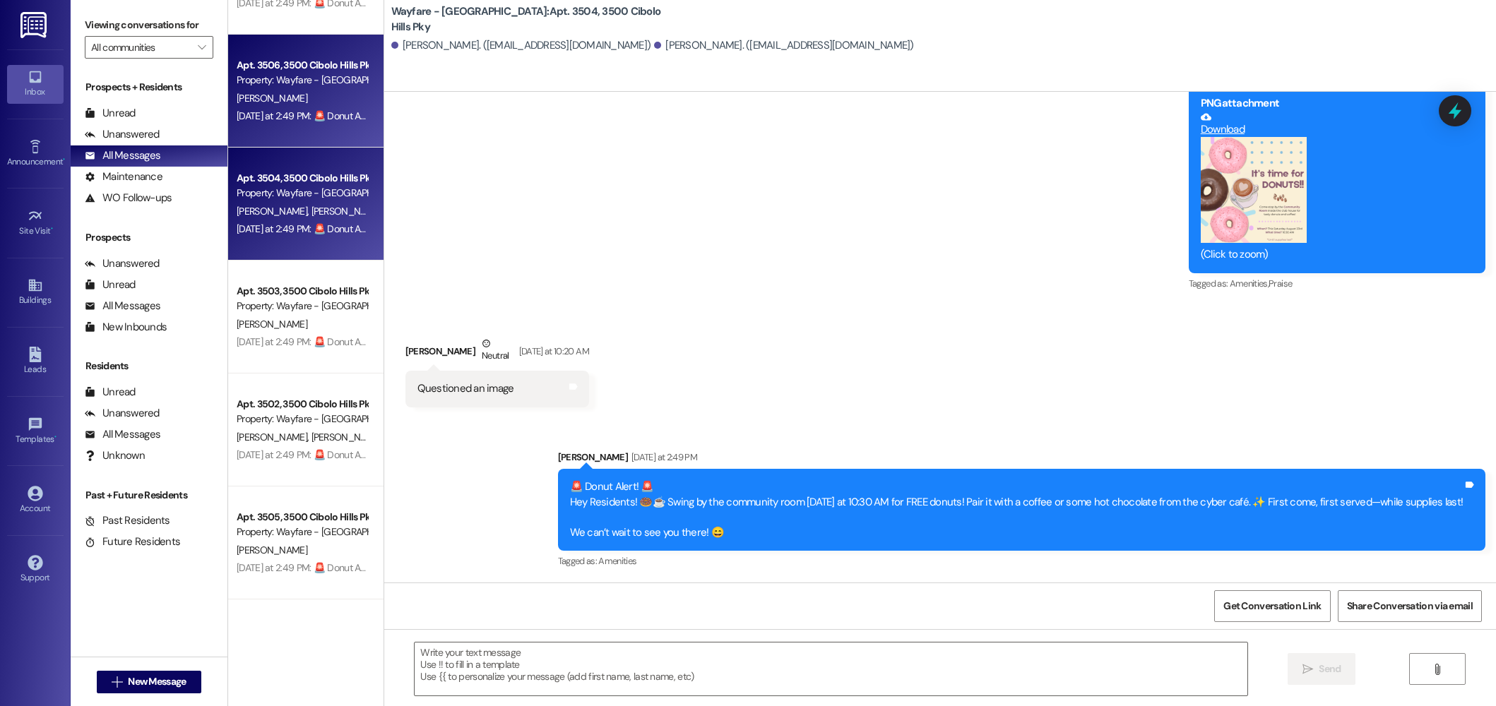
click at [270, 114] on div "Yesterday at 2:49 PM: 🚨 Donut Alert! 🚨 Hey Residents! 🍩☕️ Swing by the communit…" at bounding box center [794, 115] width 1114 height 13
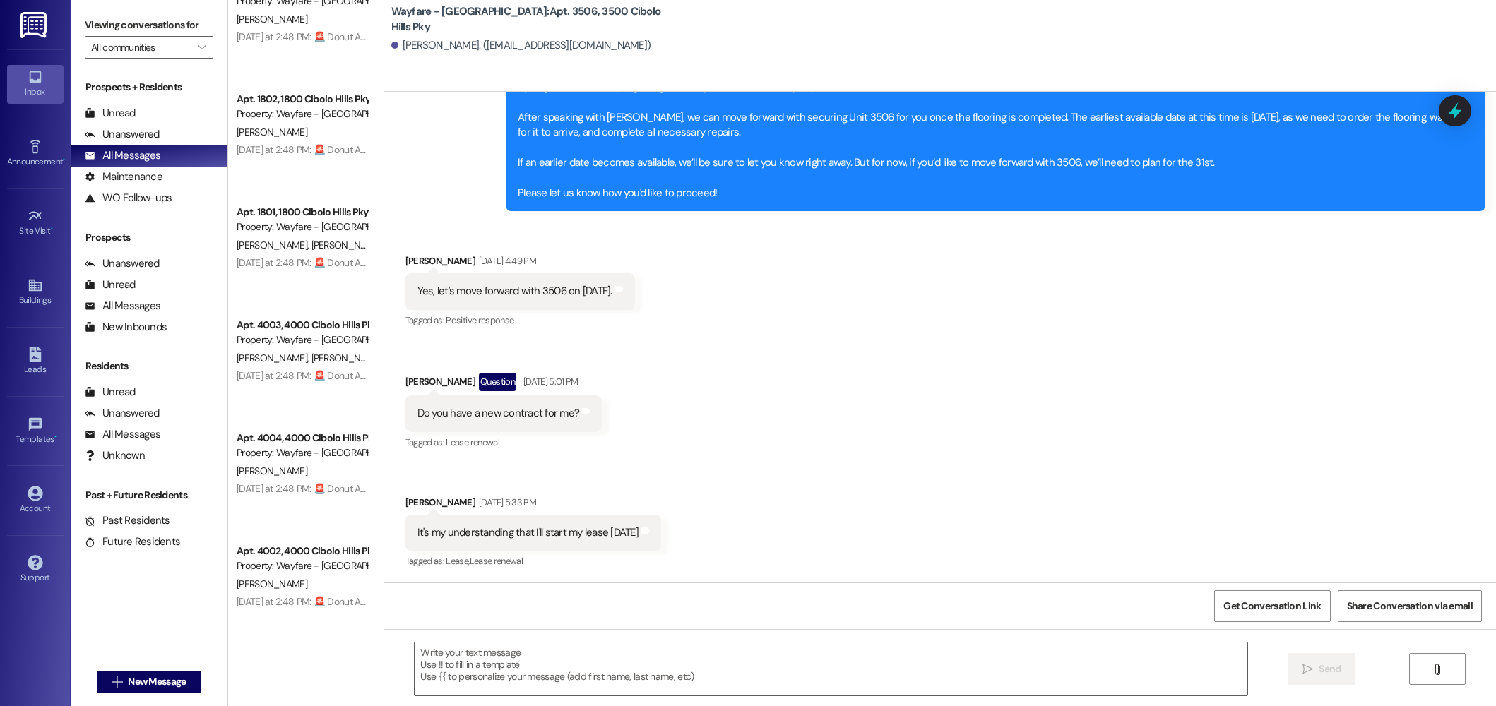
scroll to position [3521, 0]
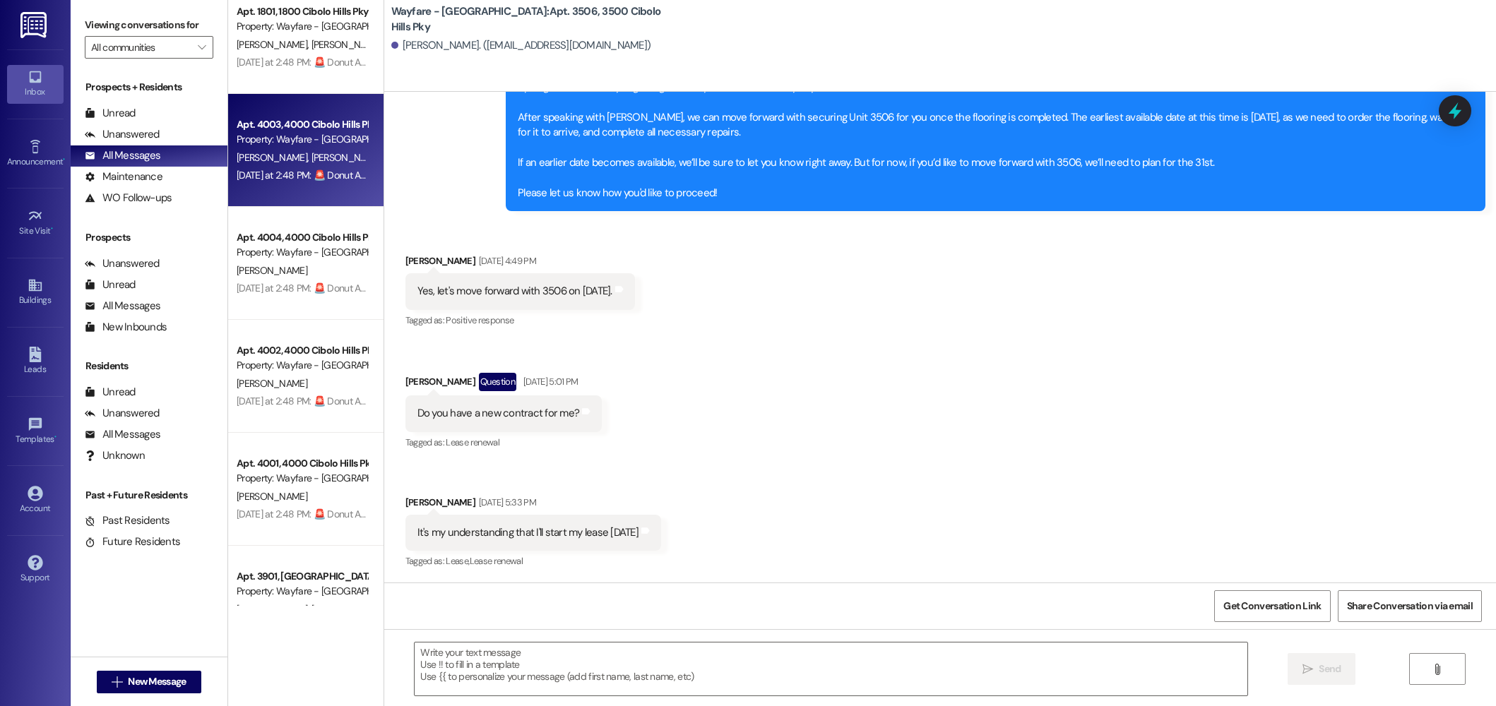
click at [284, 116] on div "Apt. 4003, 4000 Cibolo Hills Pky Property: Wayfare - Cibolo Hills" at bounding box center [301, 132] width 133 height 33
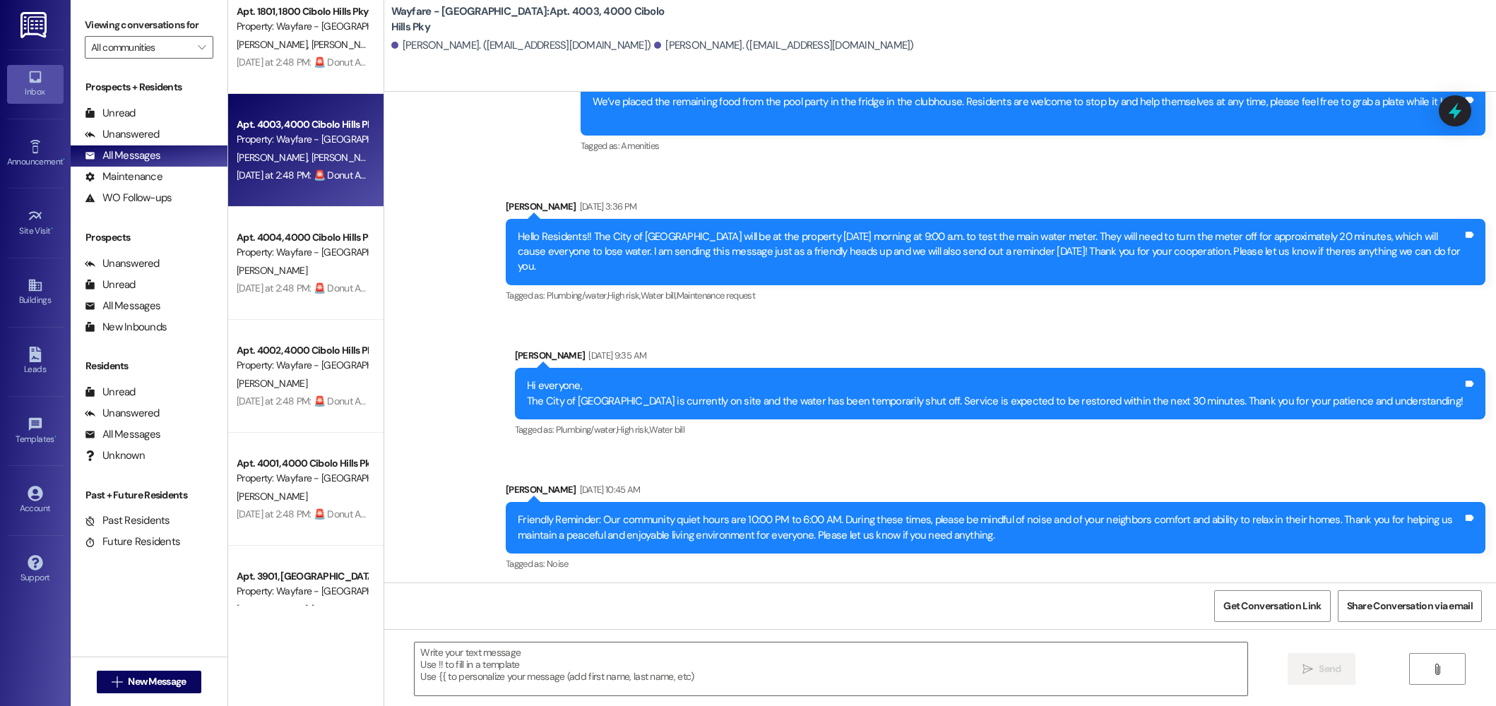
scroll to position [4772, 0]
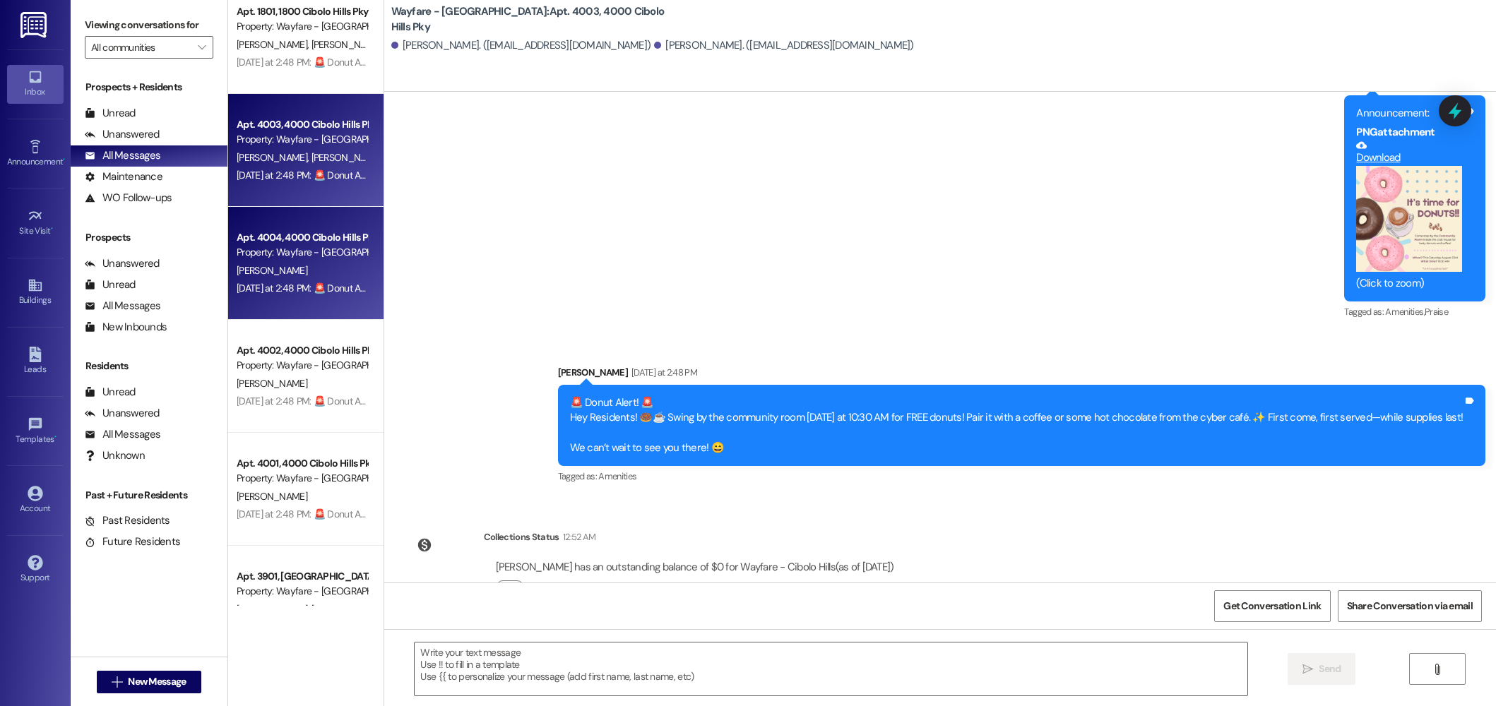
click at [256, 297] on div "Yesterday at 2:48 PM: 🚨 Donut Alert! 🚨 Hey Residents! 🍩☕️ Swing by the communit…" at bounding box center [301, 289] width 133 height 18
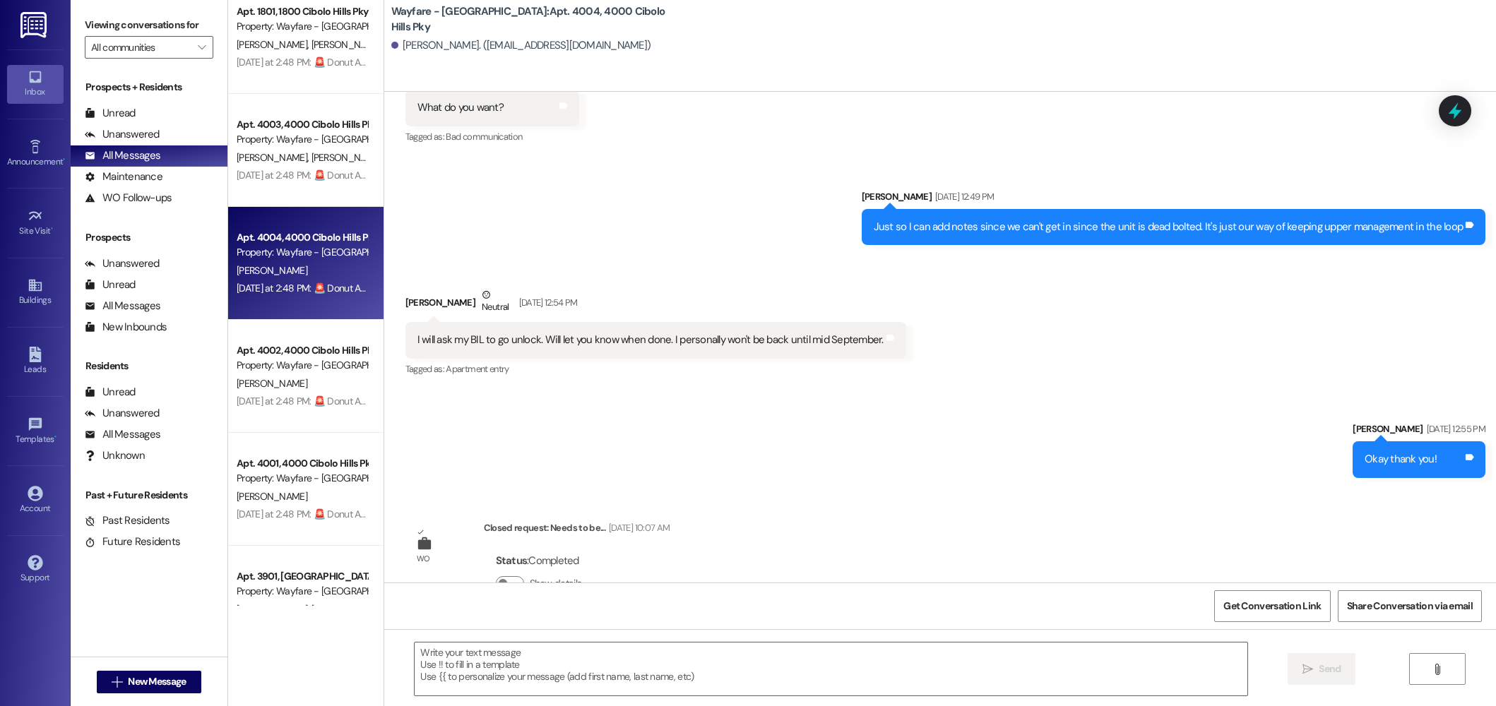
scroll to position [5513, 0]
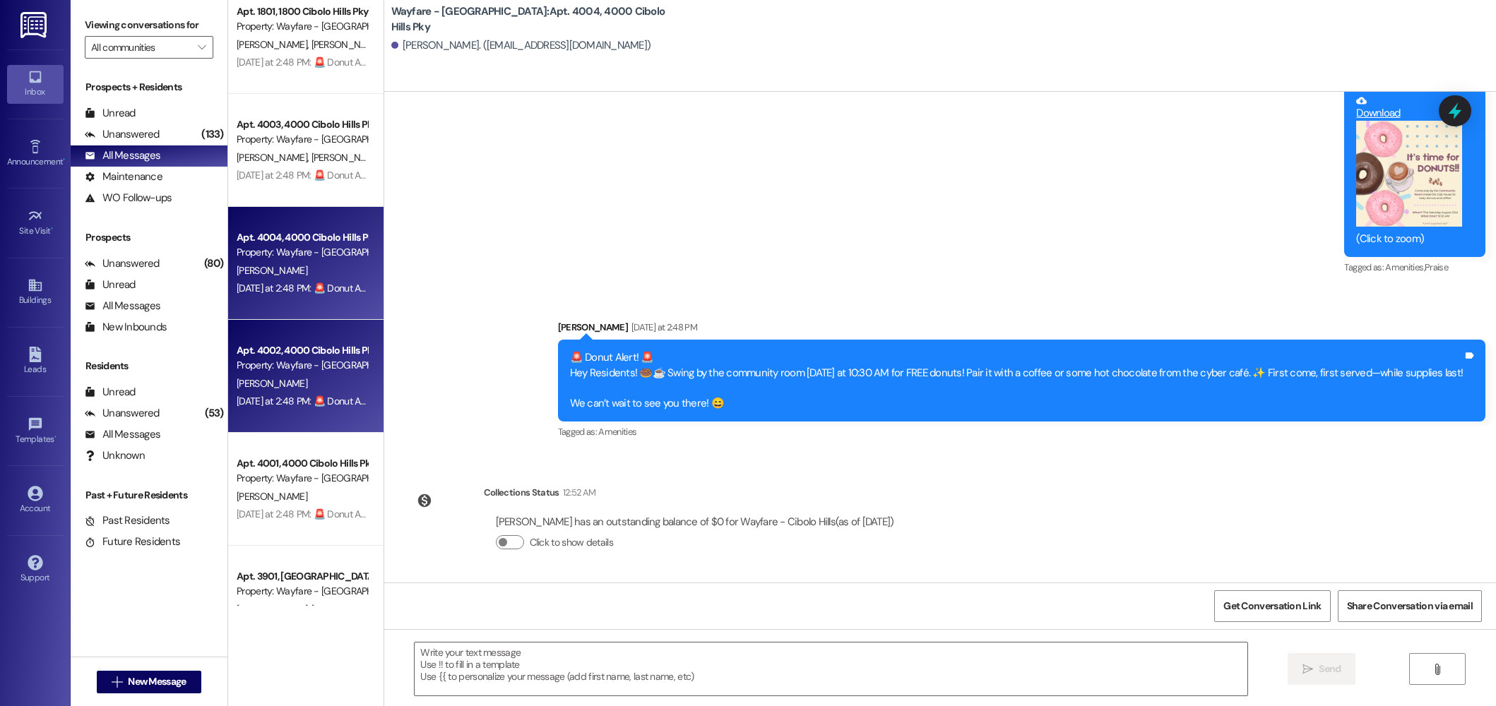
click at [304, 373] on div "Apt. 4002, 4000 Cibolo Hills Pky Property: Wayfare - Cibolo Hills" at bounding box center [301, 358] width 133 height 33
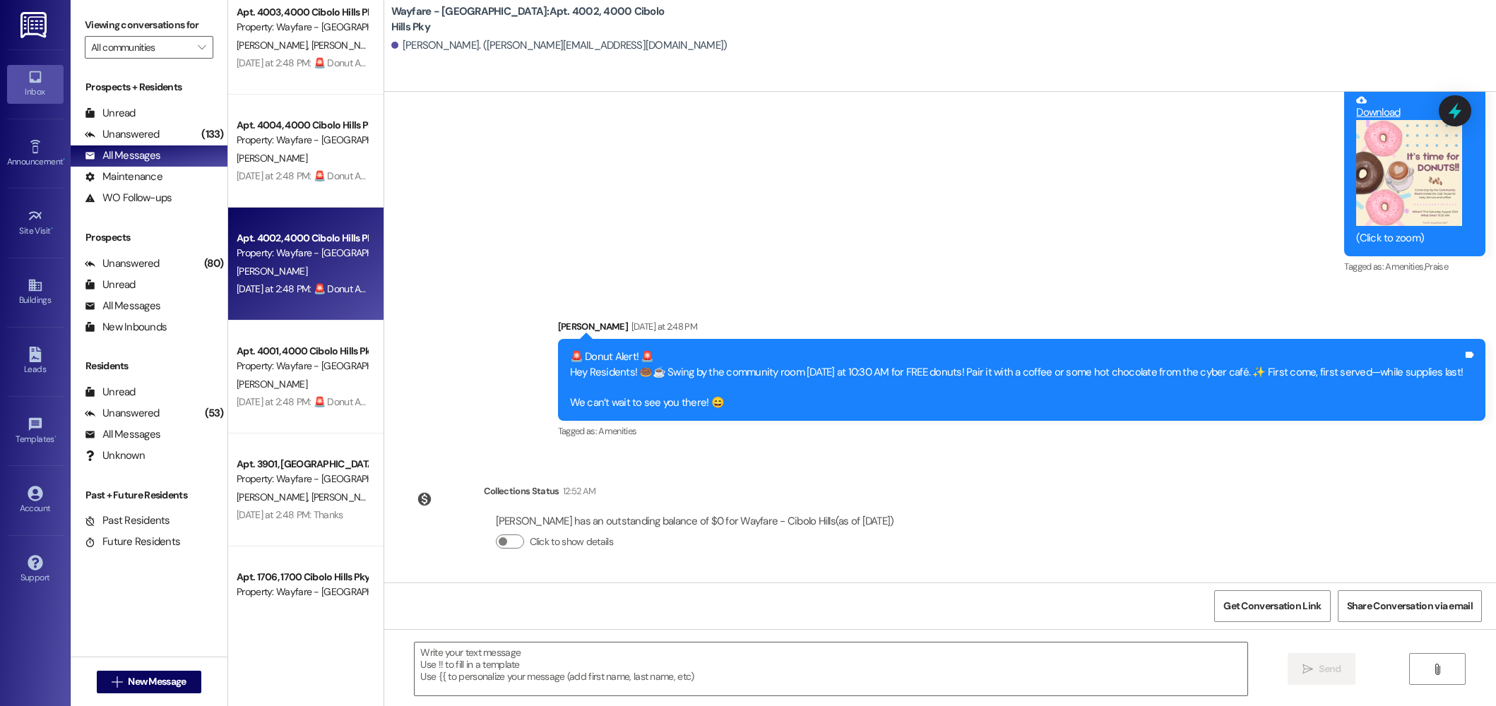
scroll to position [0, 0]
click at [304, 373] on div "Property: Wayfare - [GEOGRAPHIC_DATA]" at bounding box center [302, 367] width 131 height 15
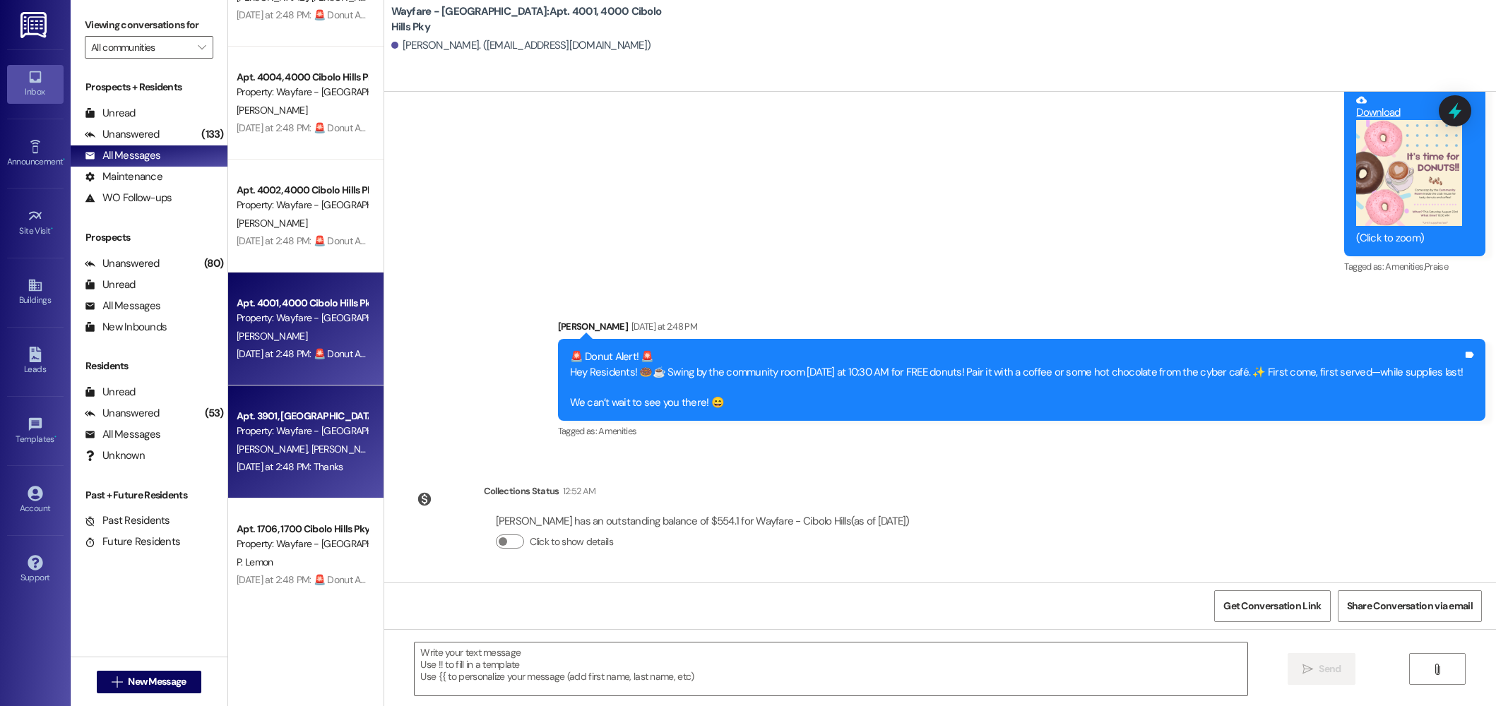
click at [309, 441] on div "T. Webster C. Lee" at bounding box center [301, 450] width 133 height 18
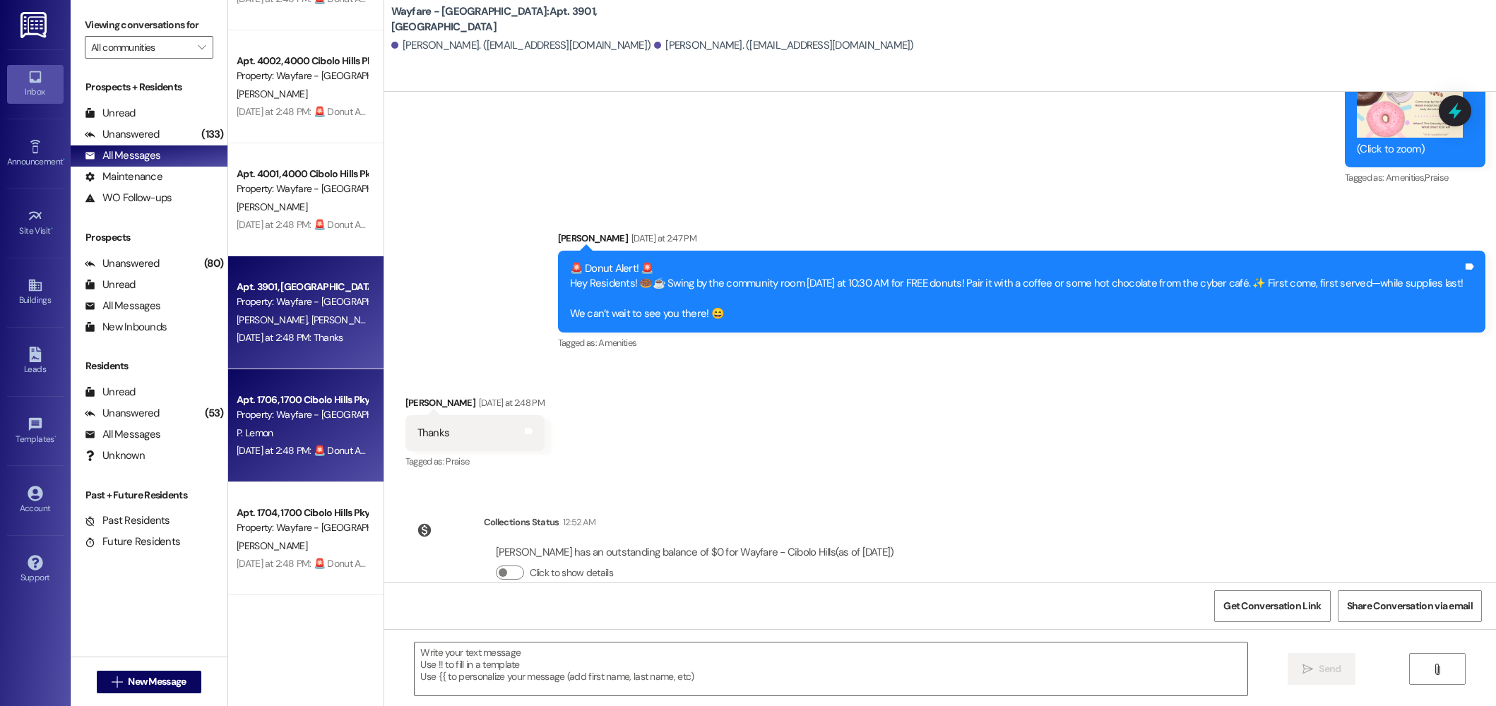
click at [297, 414] on div "Property: Wayfare - [GEOGRAPHIC_DATA]" at bounding box center [302, 414] width 131 height 15
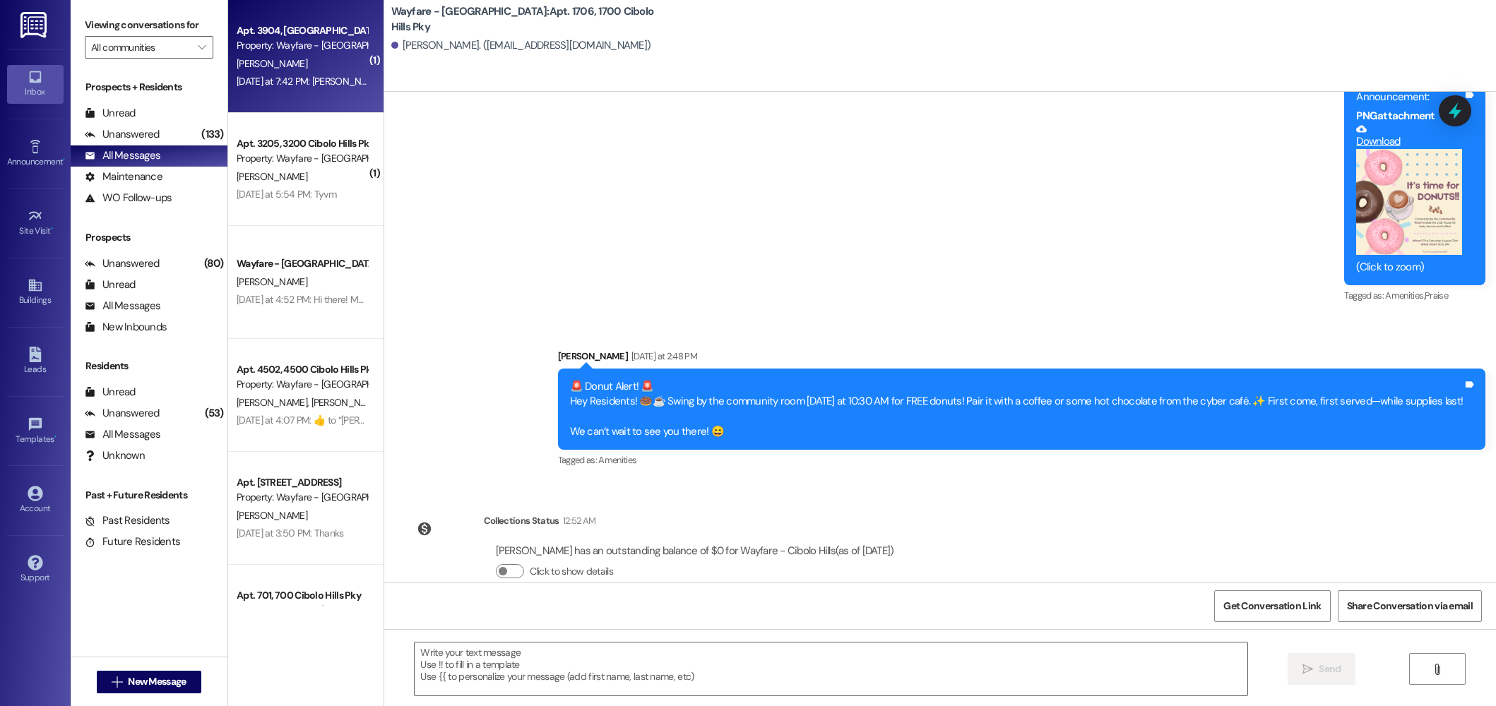
click at [334, 48] on div "Property: Wayfare - [GEOGRAPHIC_DATA]" at bounding box center [302, 45] width 131 height 15
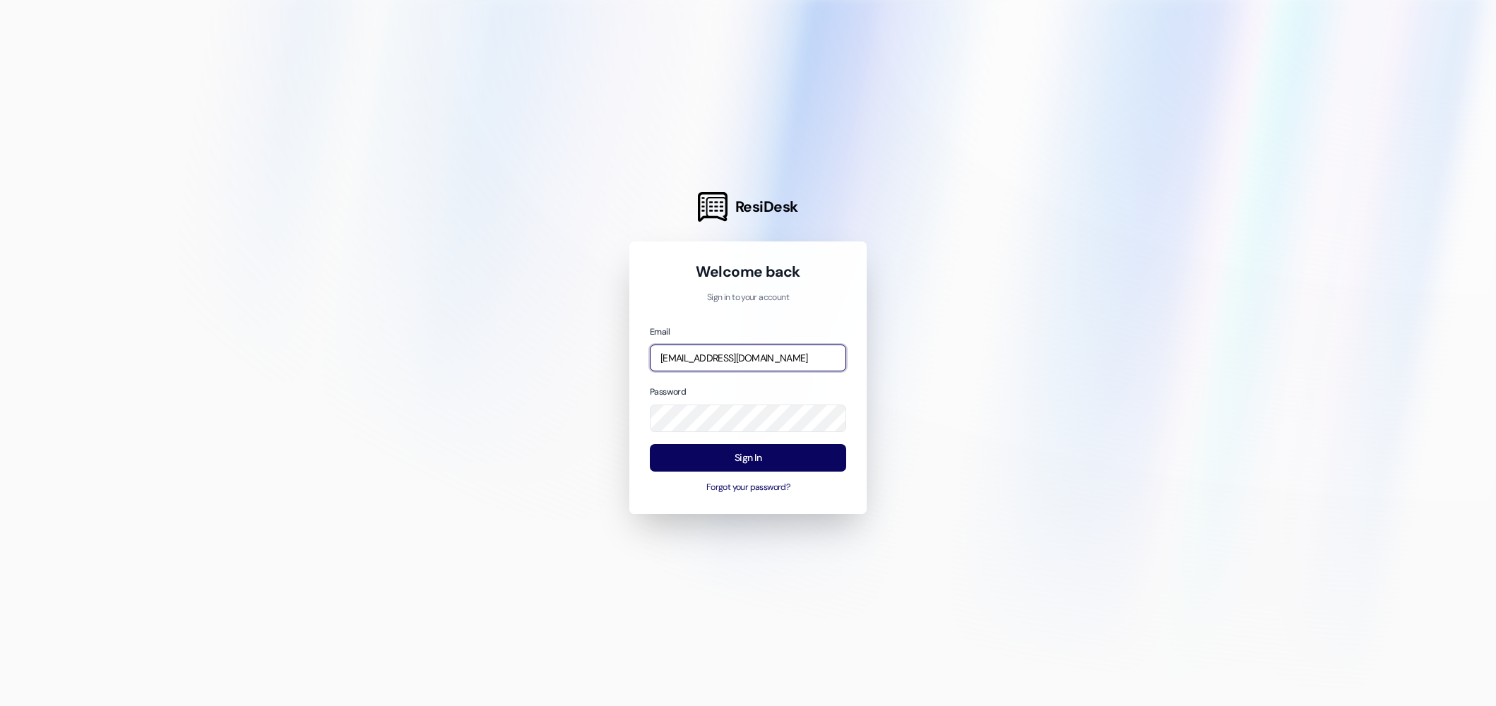
click at [807, 359] on input "thalya@wayfareapartments.com" at bounding box center [748, 359] width 196 height 28
type input "jarnold@wayfareapartments.com"
click at [779, 448] on button "Sign In" at bounding box center [748, 458] width 196 height 28
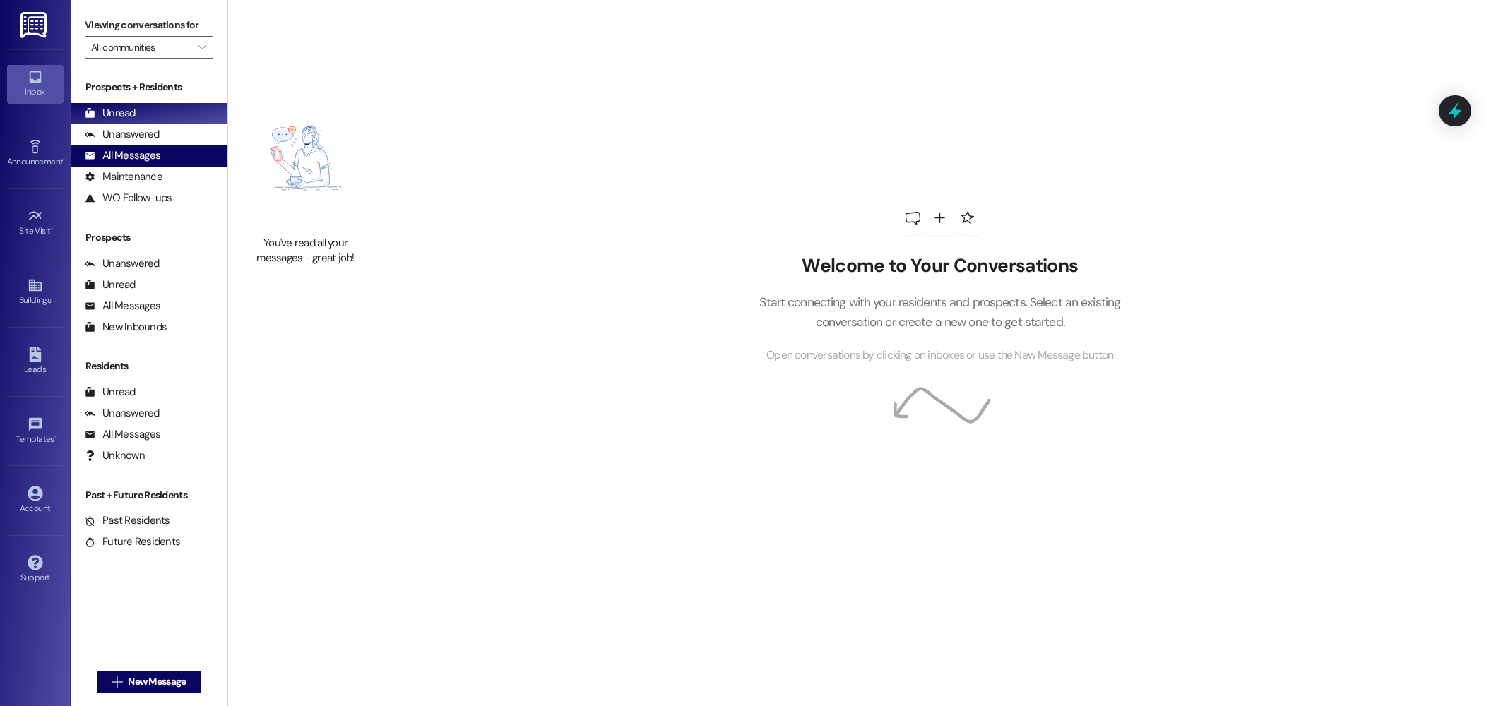
click at [141, 158] on div "All Messages" at bounding box center [123, 155] width 76 height 15
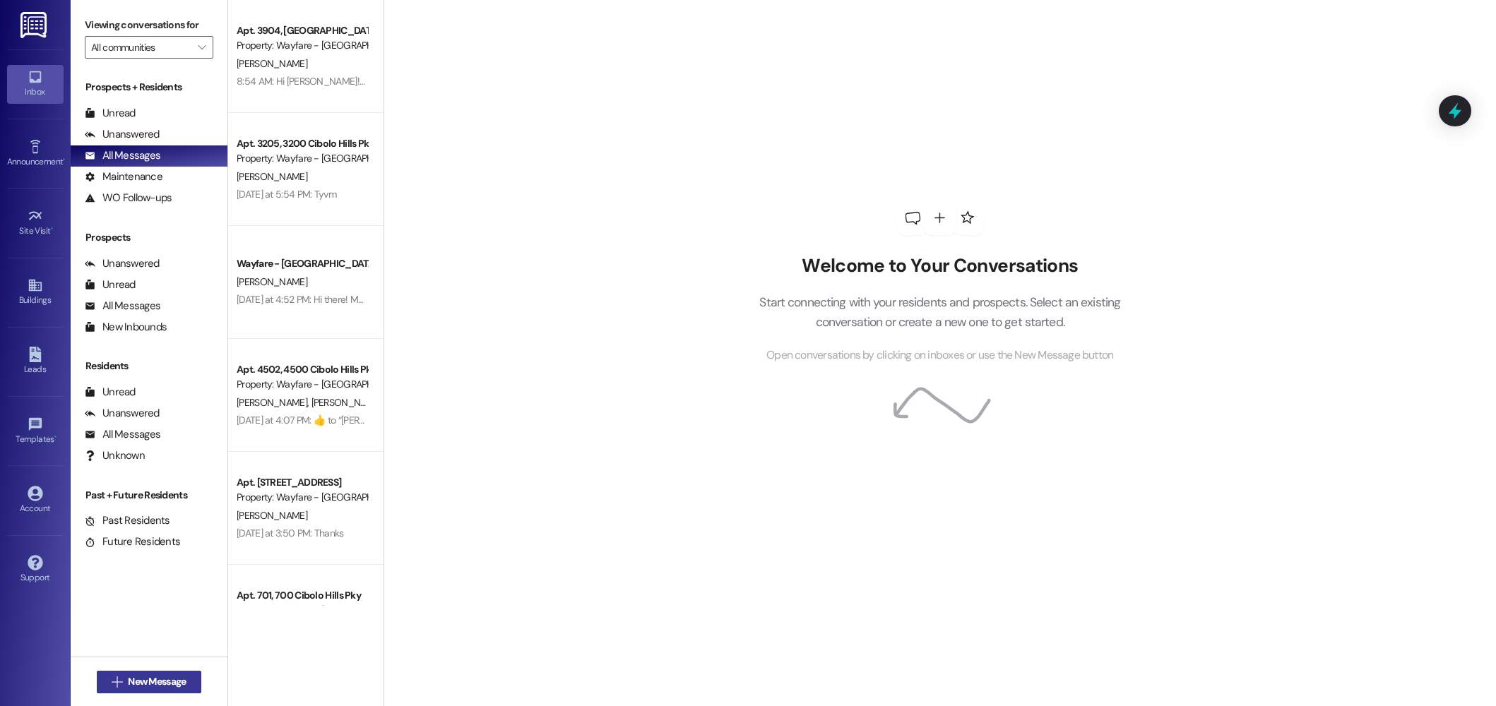
click at [174, 676] on span "New Message" at bounding box center [157, 681] width 58 height 15
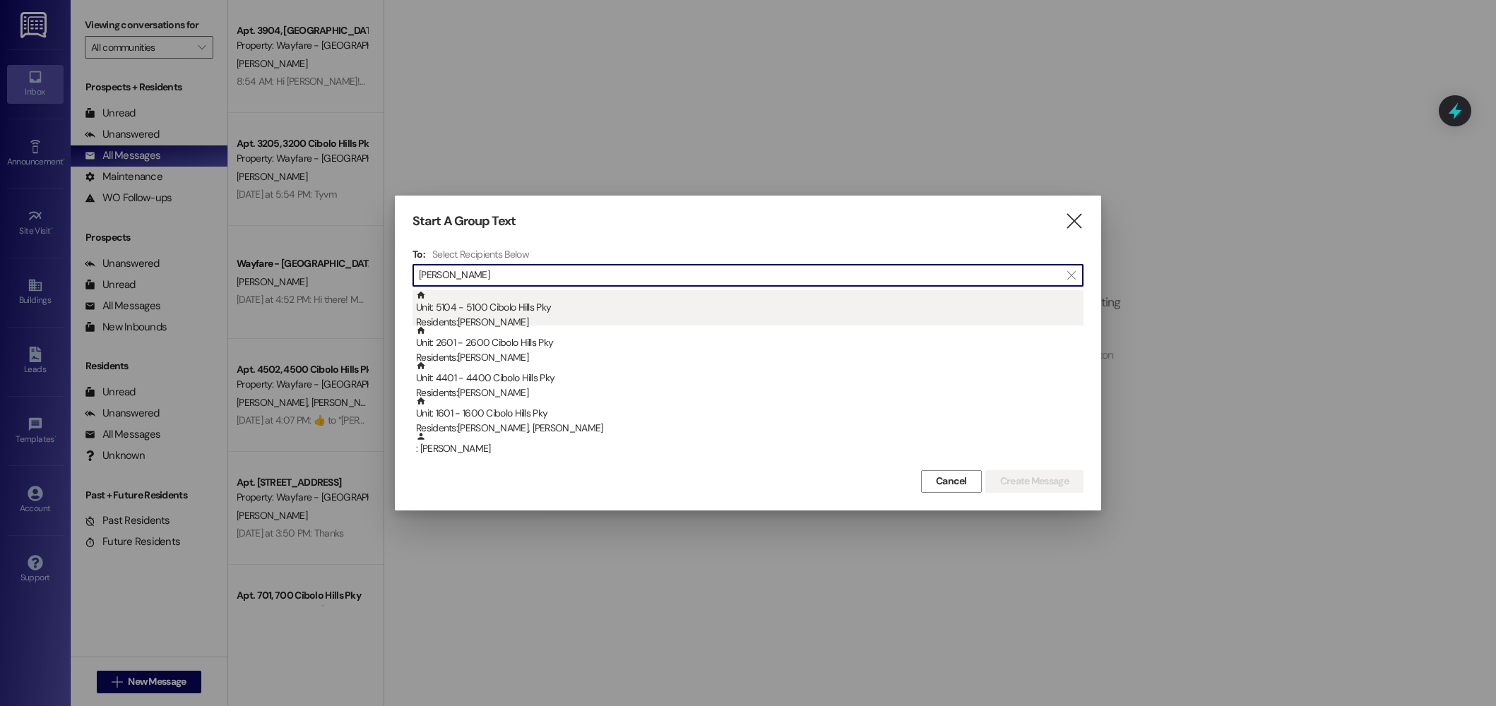
type input "johnson"
click at [561, 318] on div "Residents: Melanie Johnson" at bounding box center [749, 322] width 667 height 15
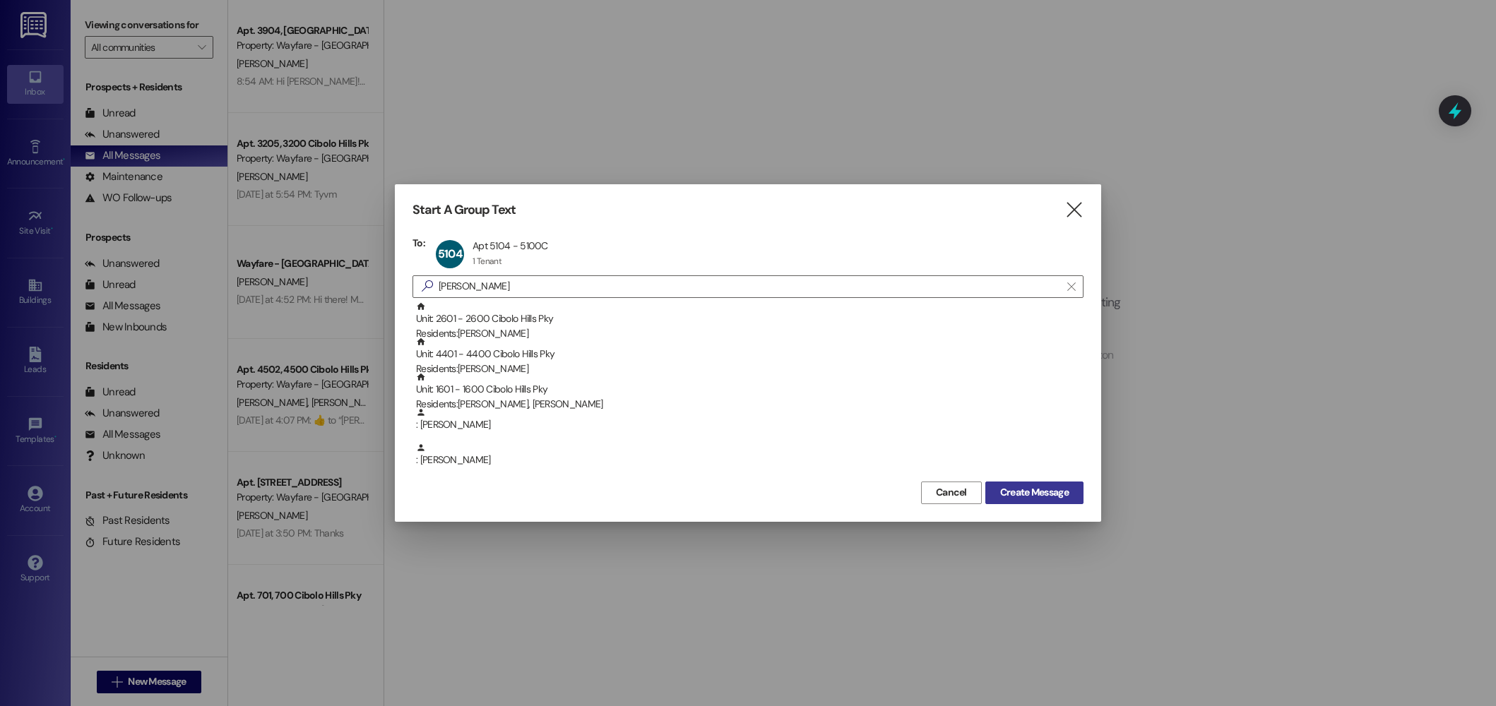
click at [1026, 495] on span "Create Message" at bounding box center [1034, 492] width 68 height 15
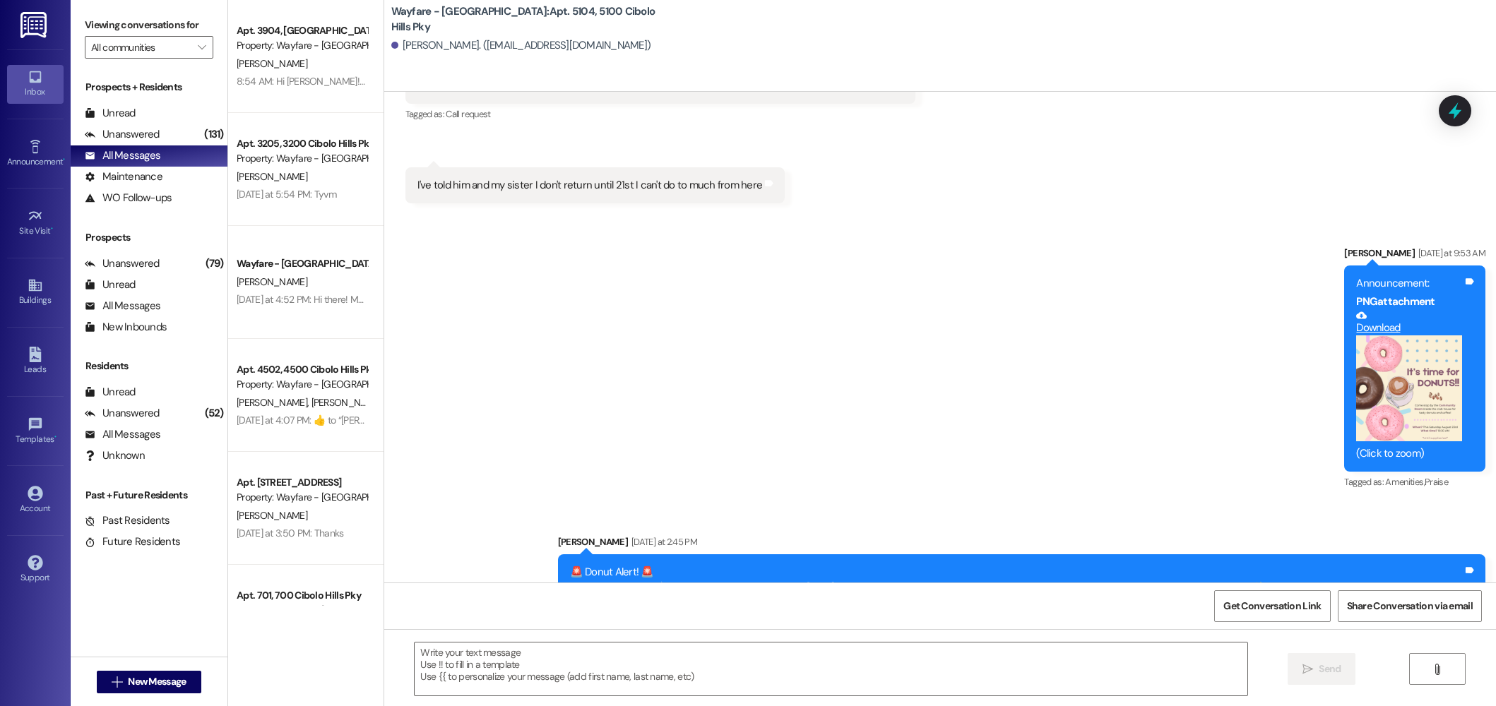
scroll to position [28880, 0]
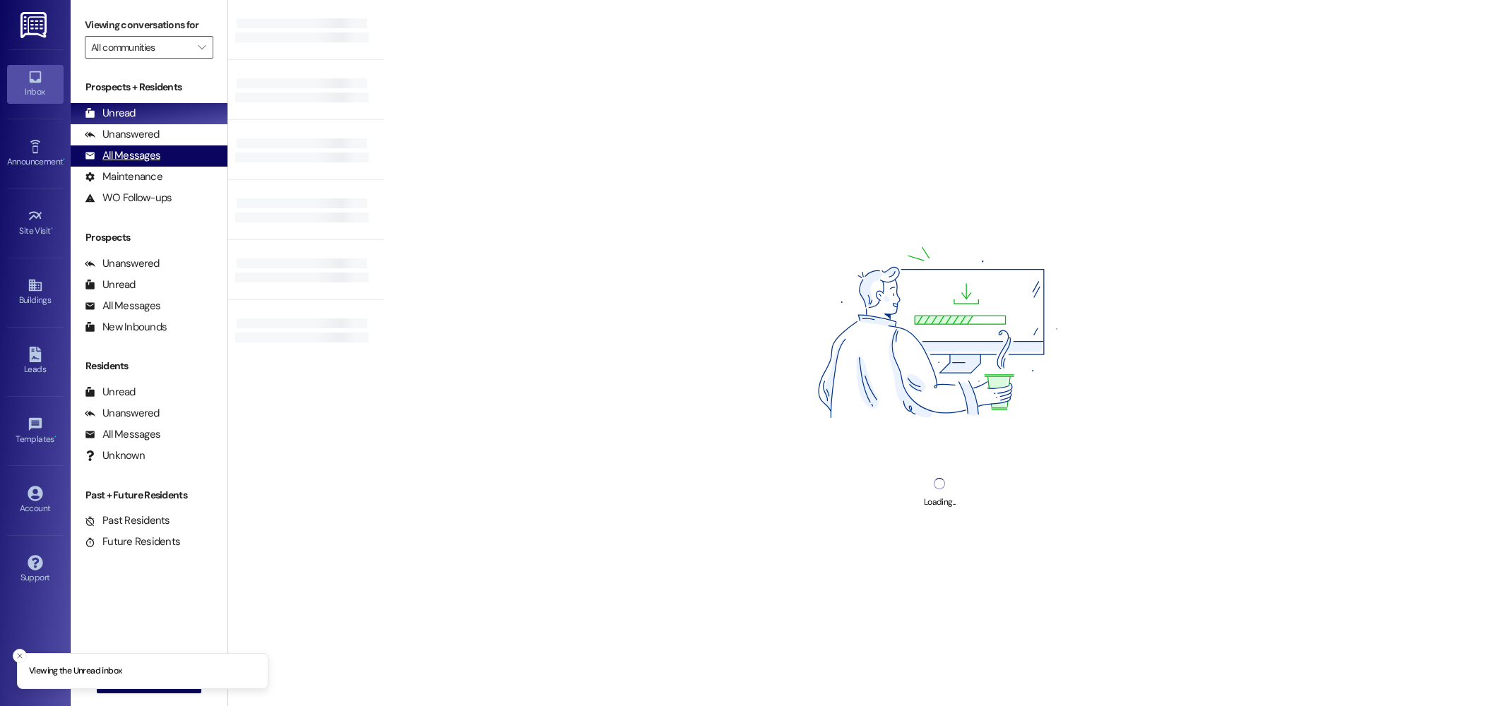
click at [146, 152] on div "All Messages" at bounding box center [123, 155] width 76 height 15
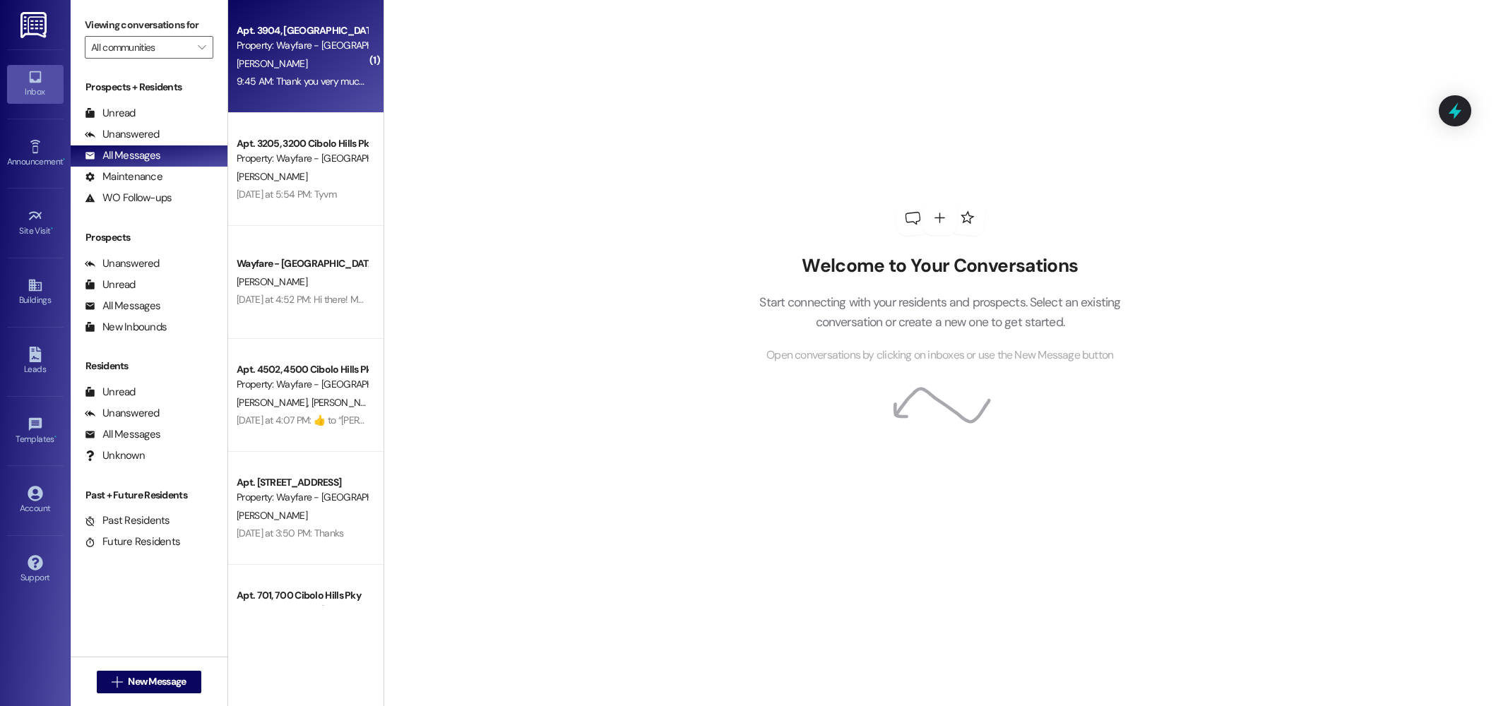
click at [295, 61] on div "[PERSON_NAME]" at bounding box center [301, 64] width 133 height 18
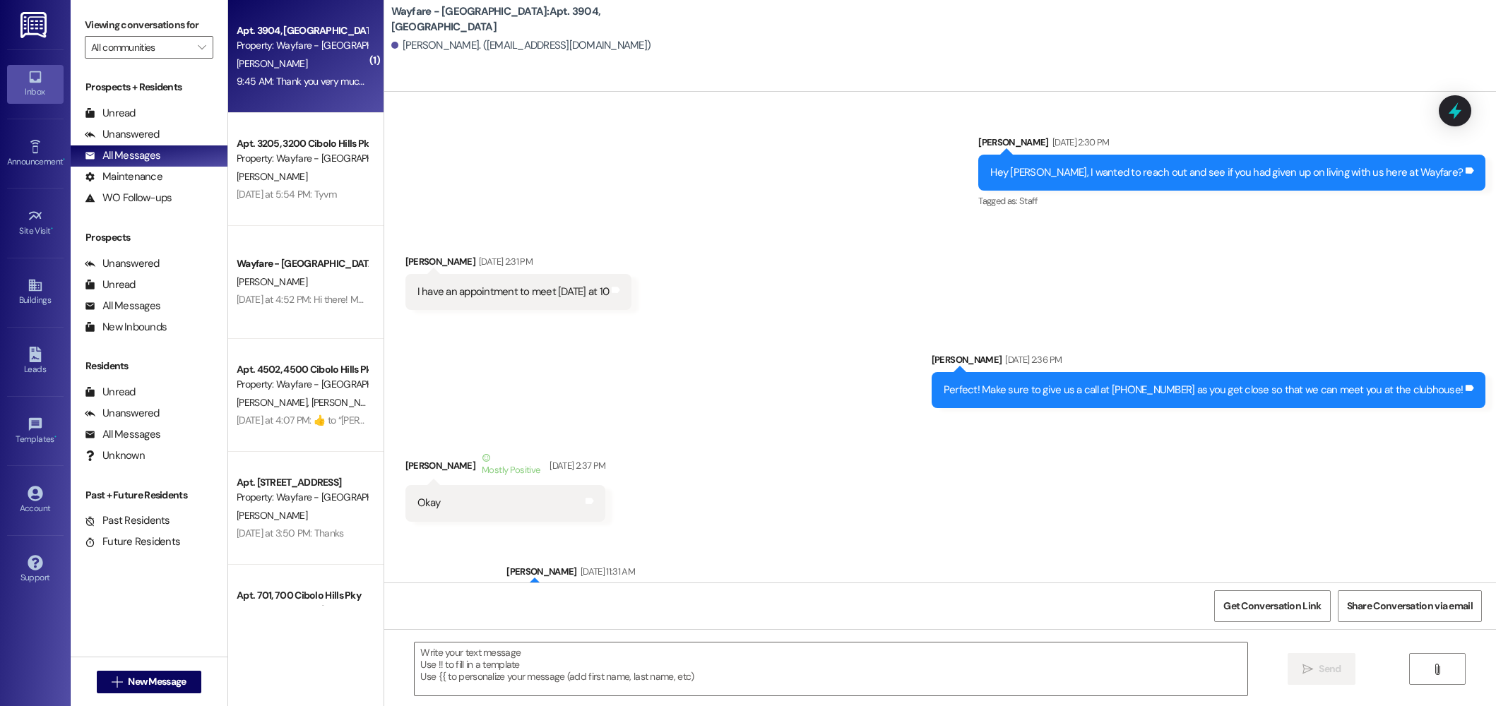
scroll to position [38976, 0]
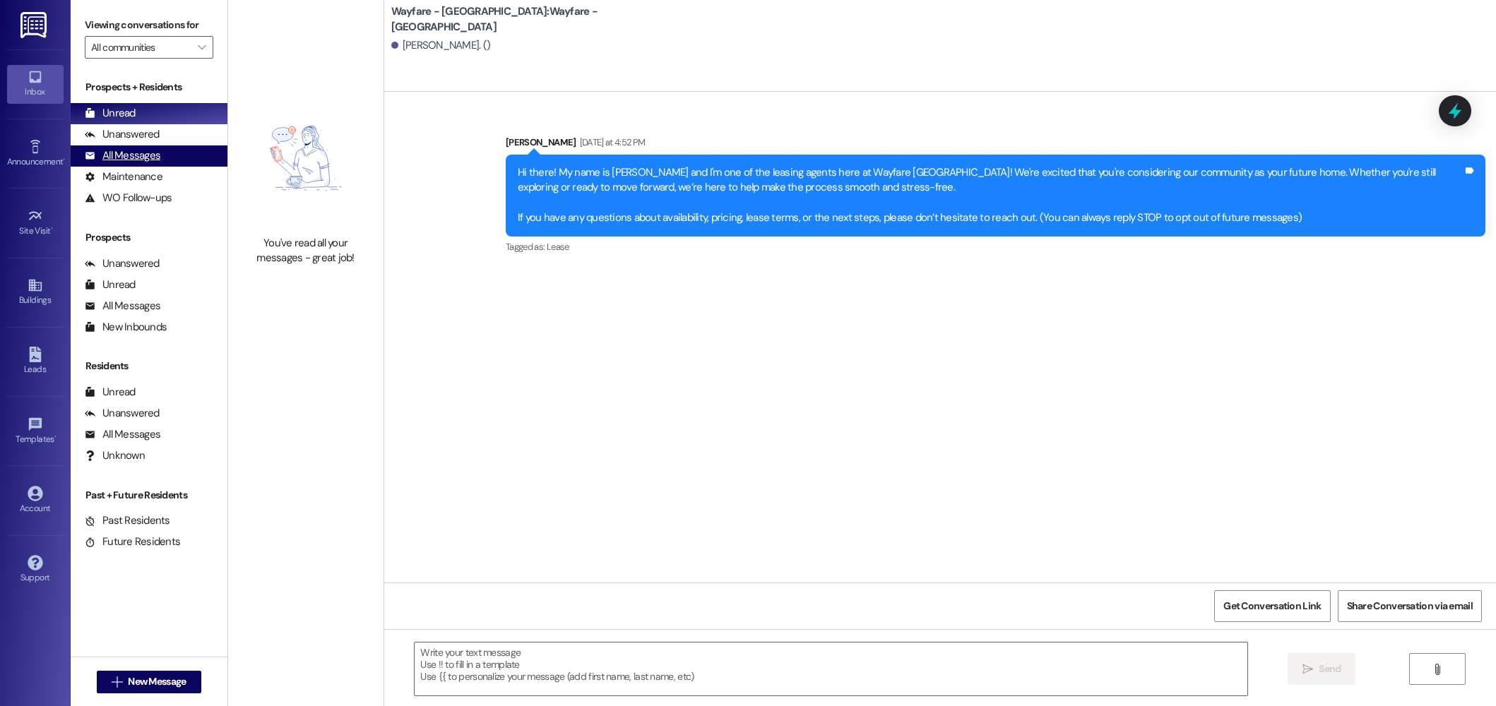
click at [160, 161] on div "All Messages (undefined)" at bounding box center [149, 155] width 157 height 21
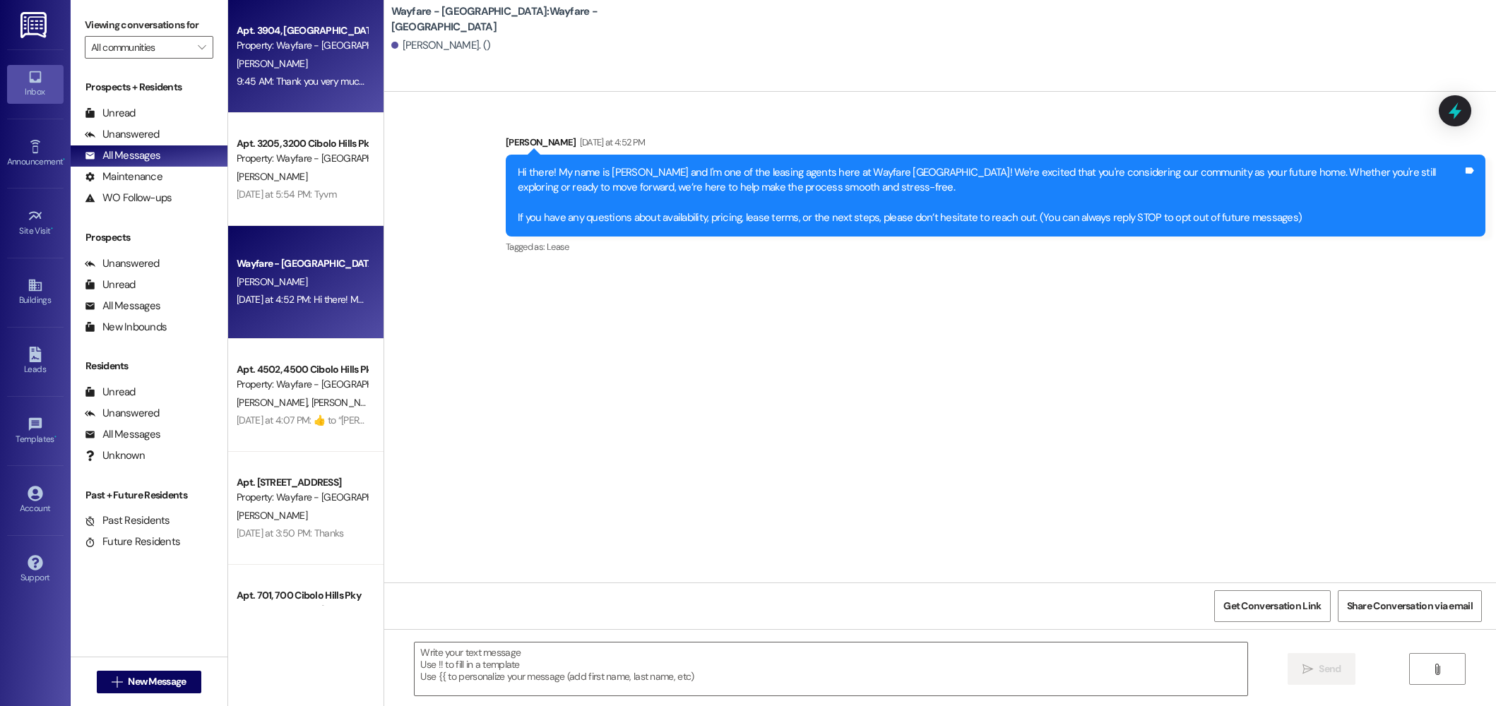
click at [306, 75] on div "9:45 AM: Thank you very much 😊 9:45 AM: Thank you very much 😊" at bounding box center [307, 81] width 141 height 13
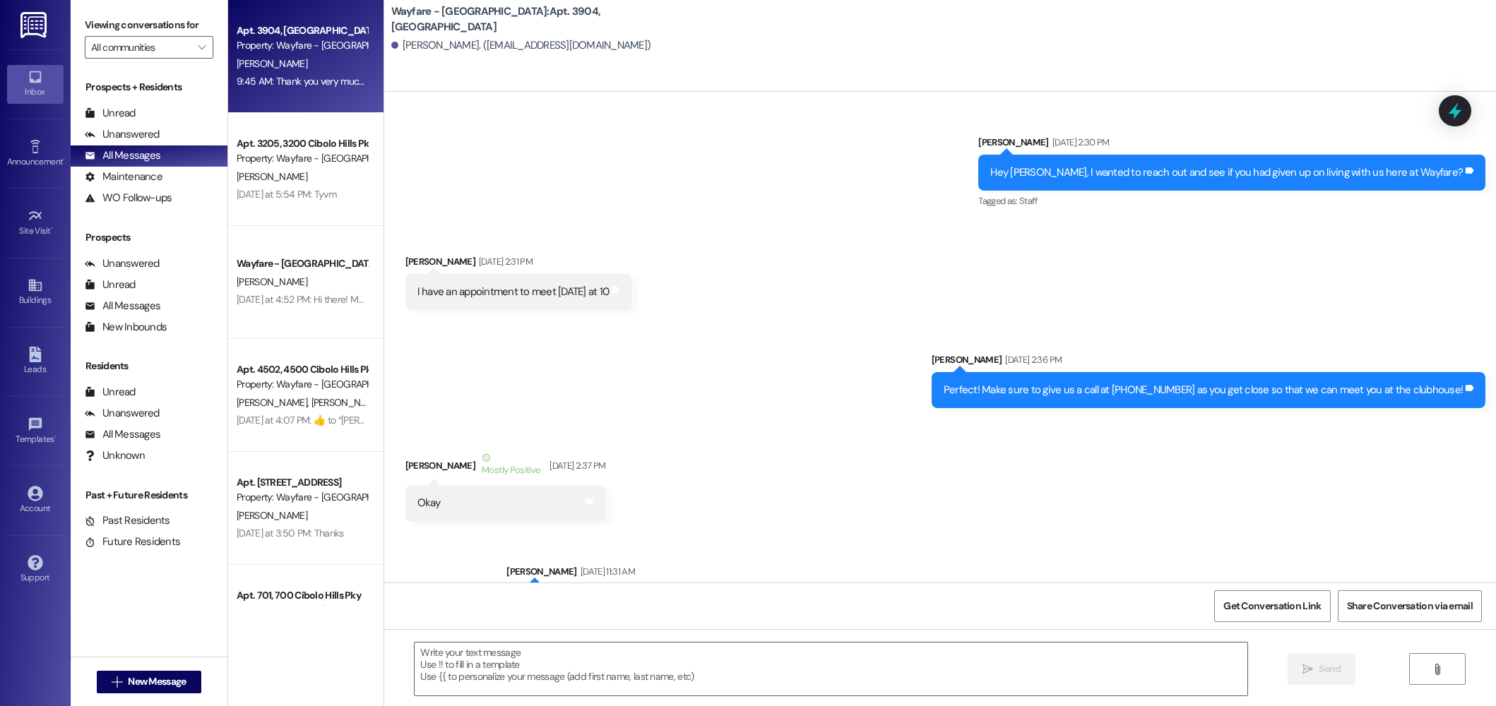
scroll to position [38976, 0]
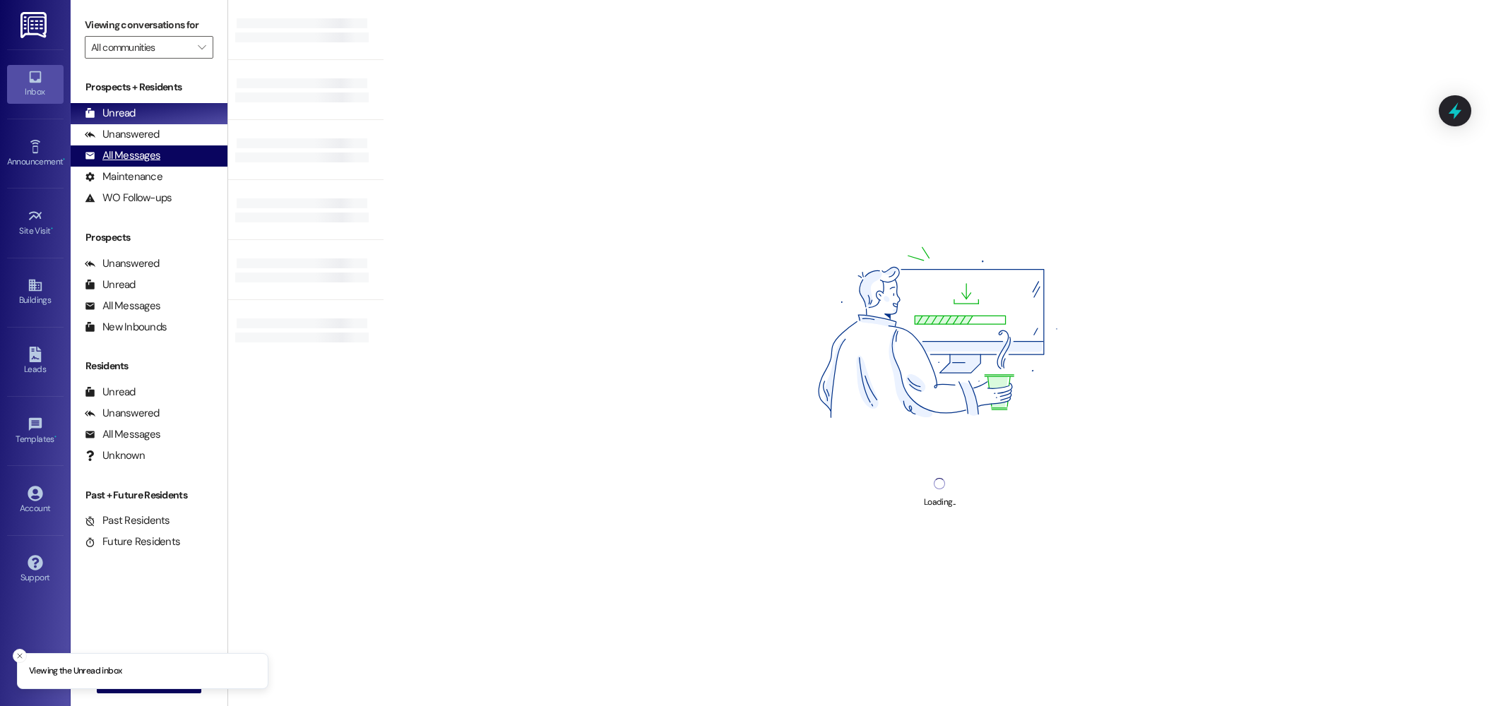
click at [153, 161] on div "All Messages" at bounding box center [123, 155] width 76 height 15
click at [109, 155] on div "All Messages" at bounding box center [123, 155] width 76 height 15
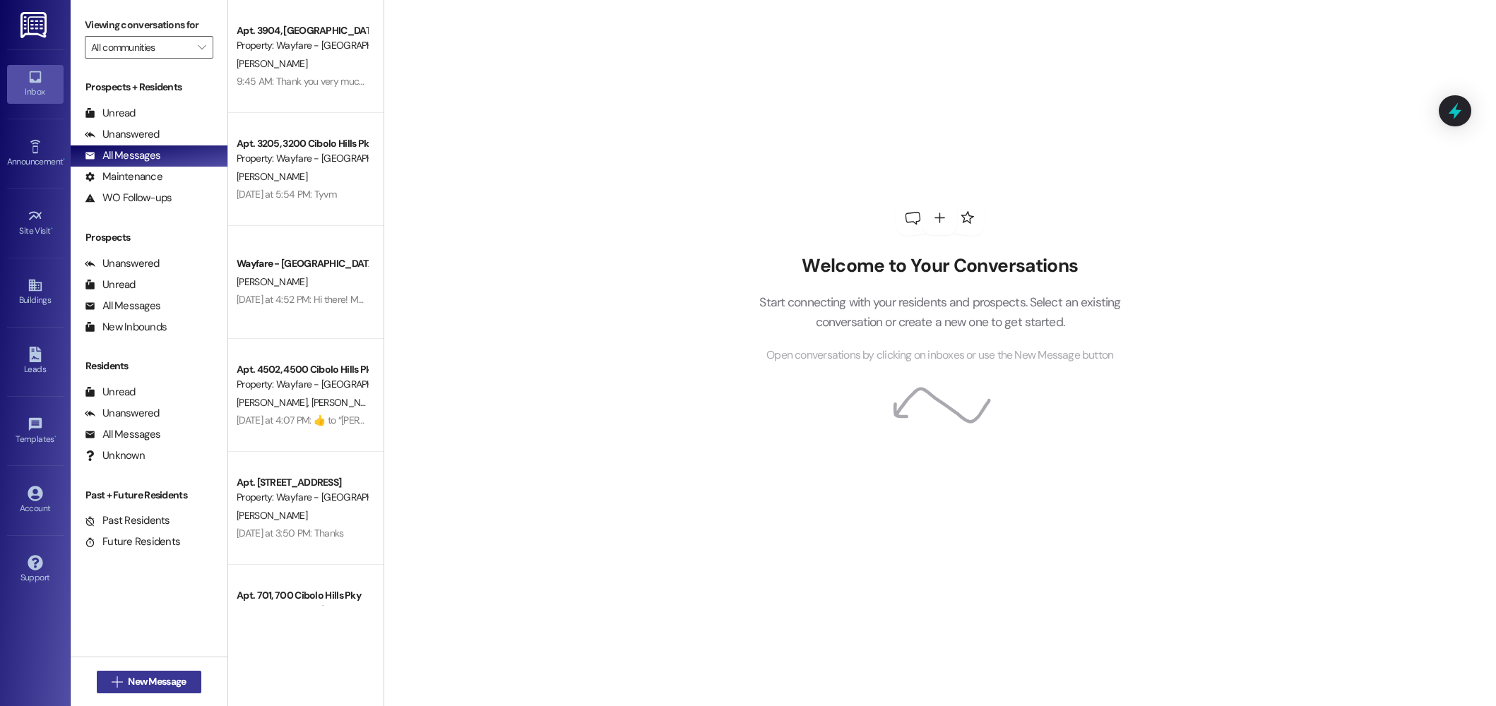
click at [160, 684] on span "New Message" at bounding box center [157, 681] width 58 height 15
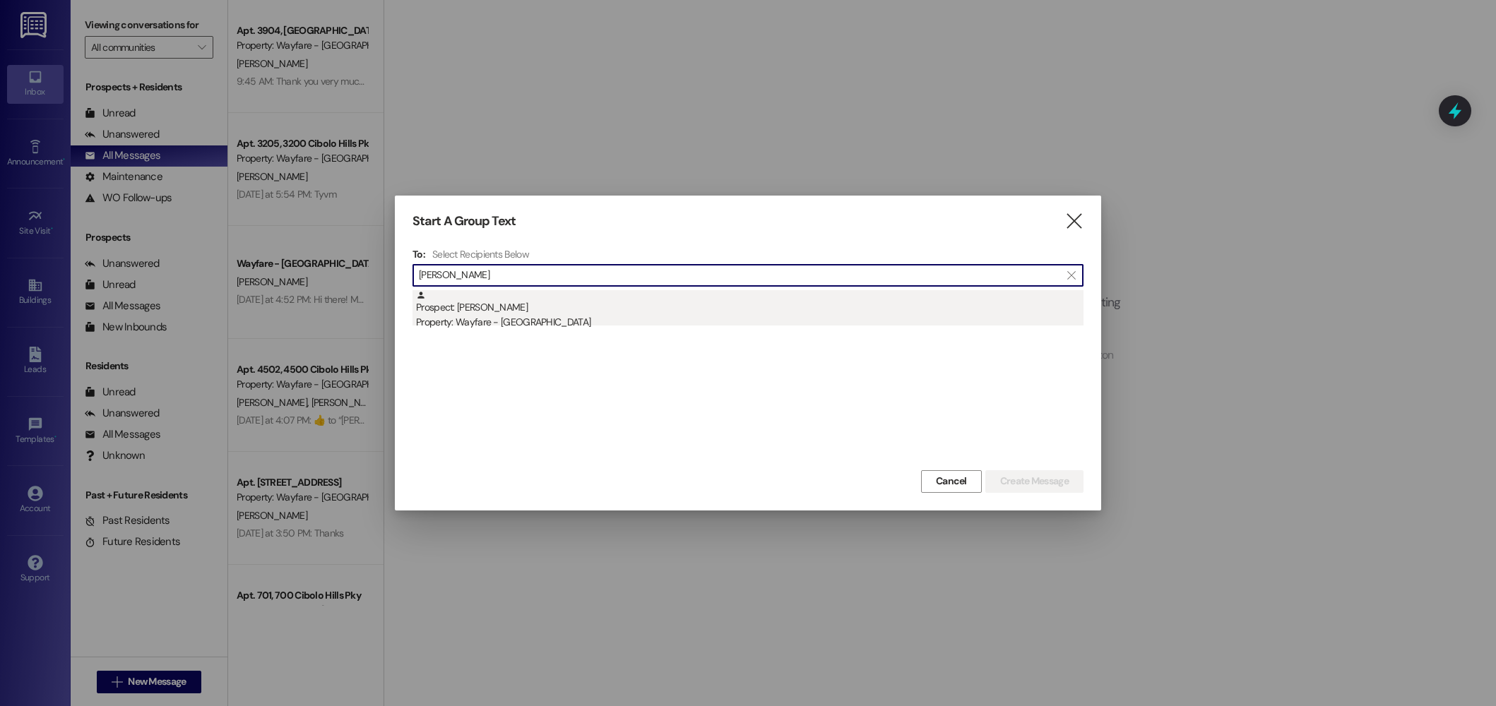
type input "[PERSON_NAME]"
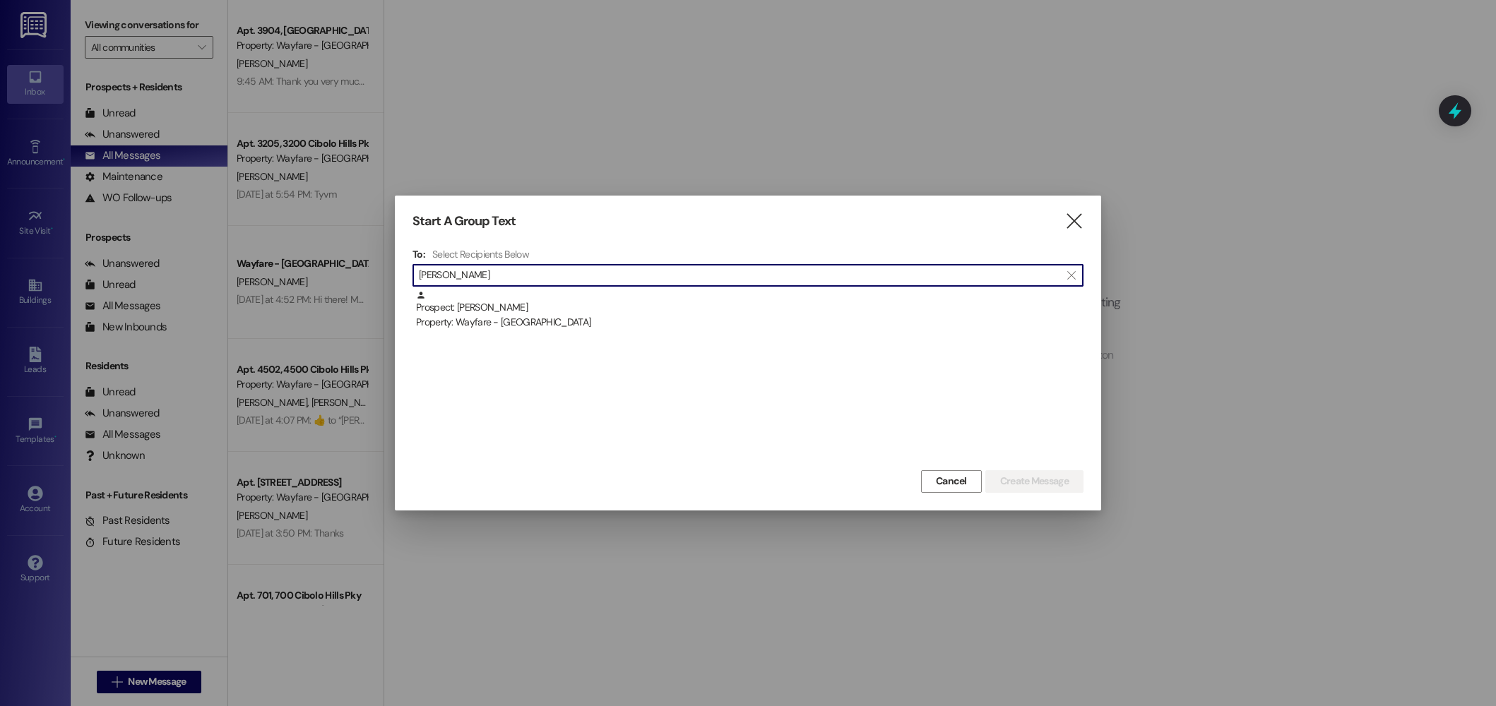
drag, startPoint x: 517, startPoint y: 304, endPoint x: 503, endPoint y: 306, distance: 14.2
click at [515, 304] on div "Prospect: [PERSON_NAME] Property: Wayfare - [GEOGRAPHIC_DATA]" at bounding box center [749, 310] width 667 height 40
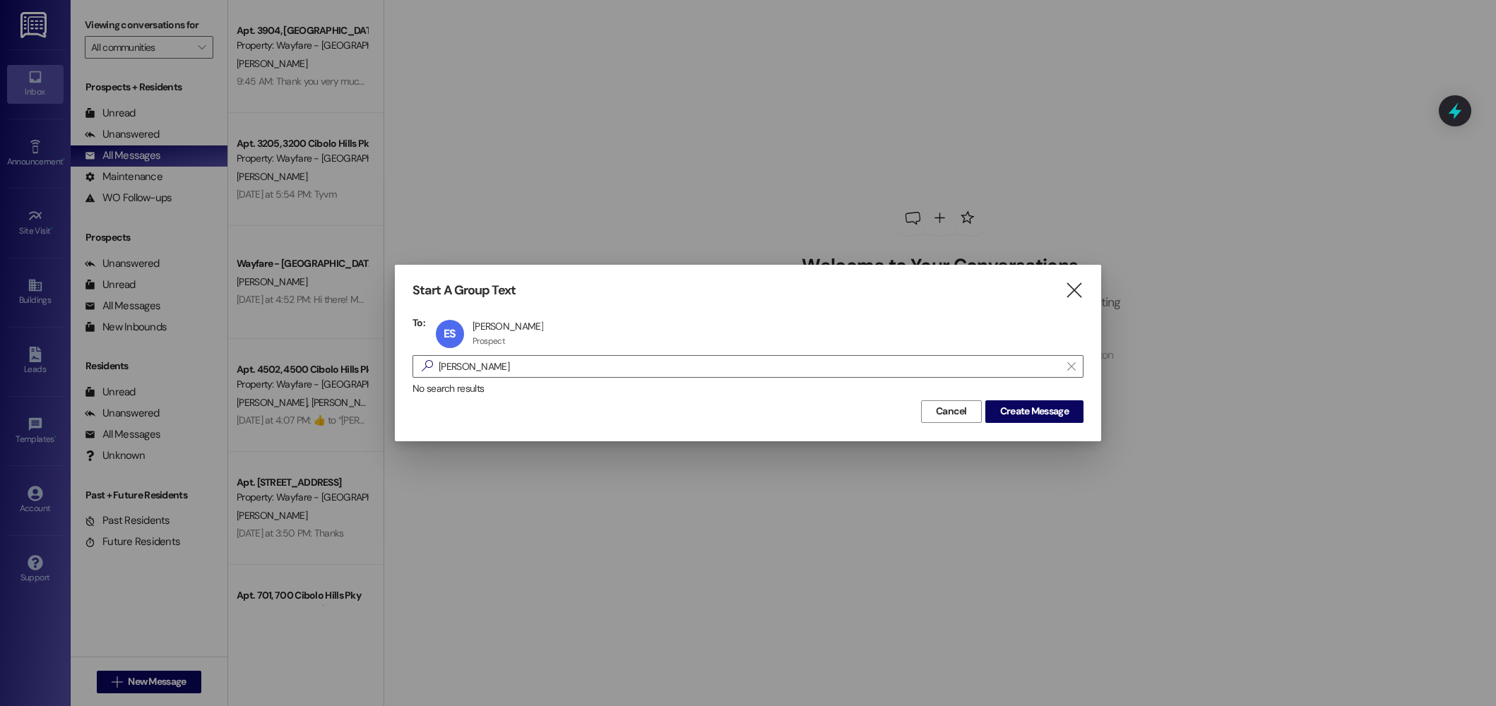
click at [1055, 423] on div "Start A Group Text  To: ES [PERSON_NAME] [PERSON_NAME] Prospect Prospect click…" at bounding box center [748, 353] width 706 height 176
click at [1051, 417] on span "Create Message" at bounding box center [1034, 411] width 68 height 15
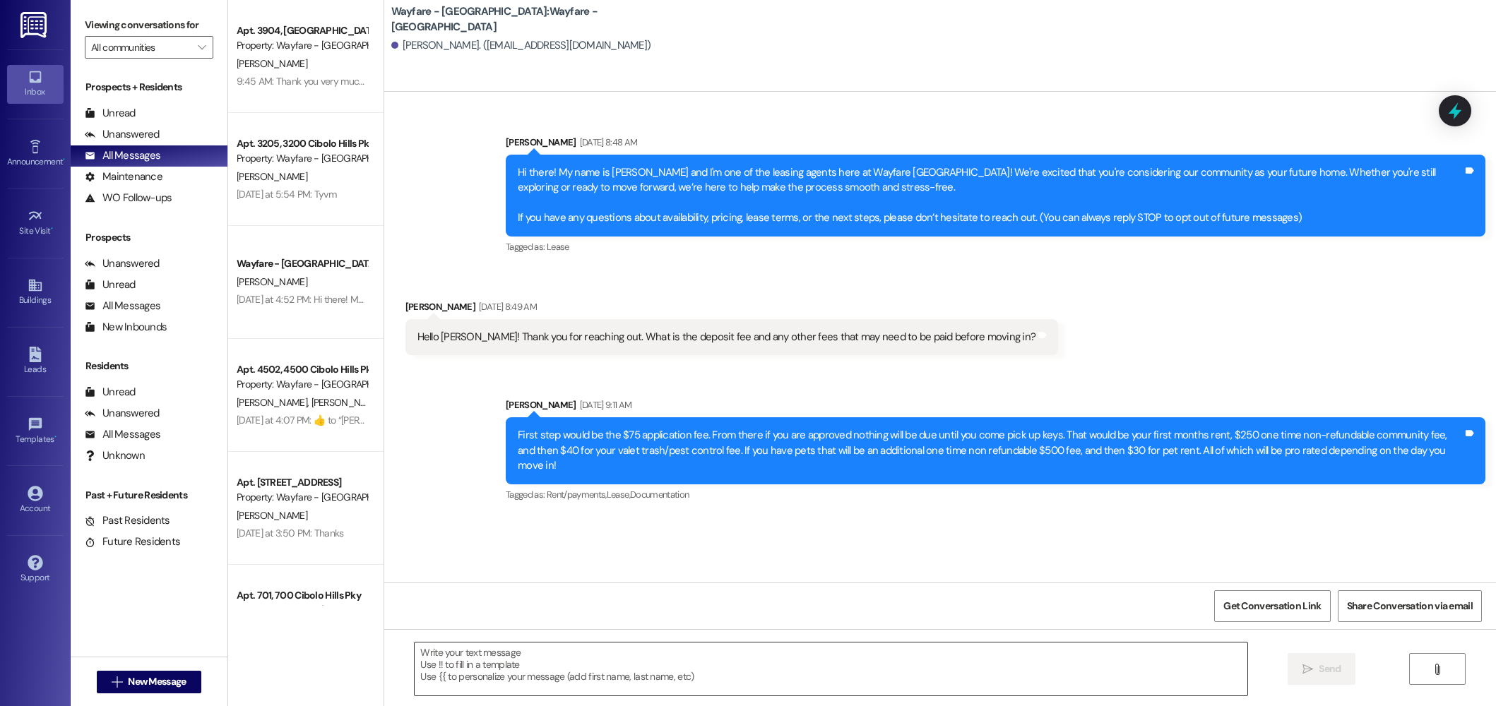
click at [521, 669] on textarea at bounding box center [830, 669] width 833 height 53
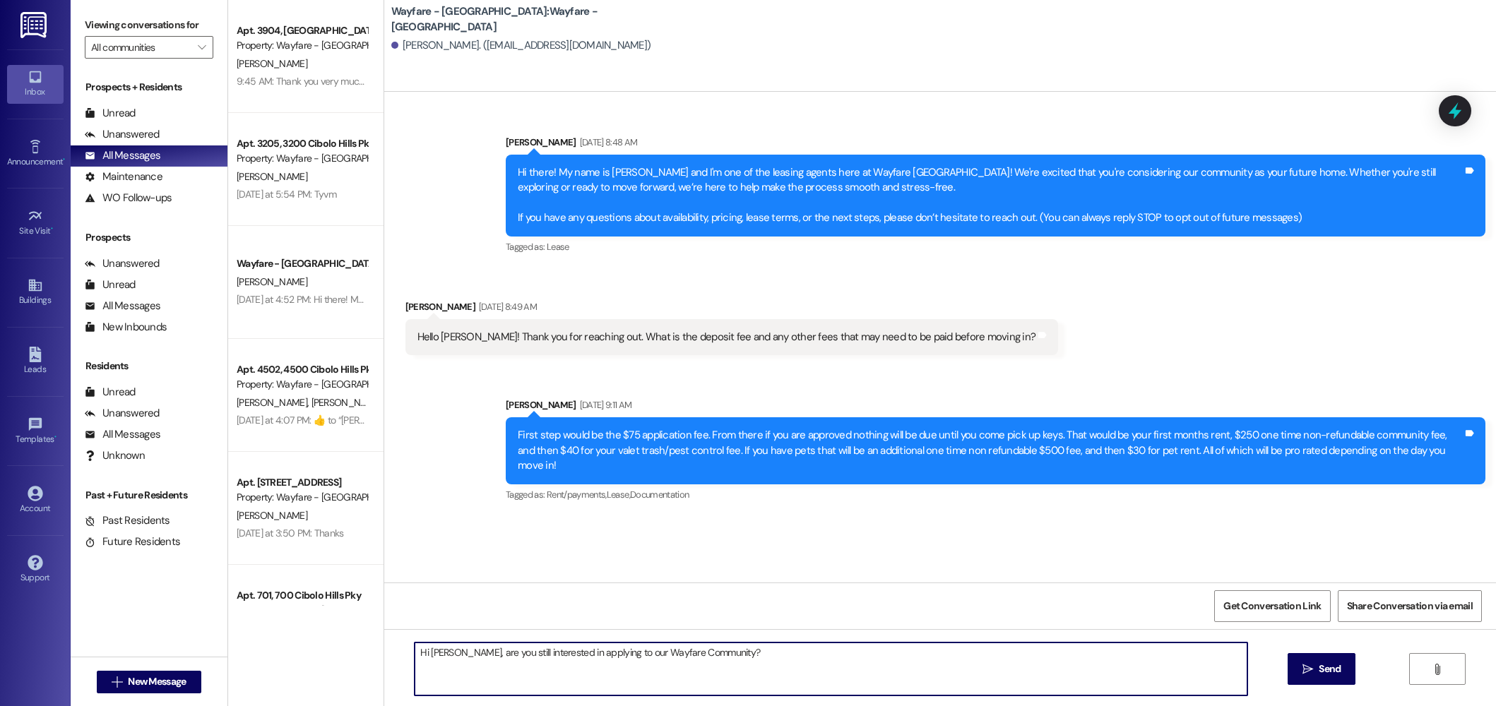
drag, startPoint x: 437, startPoint y: 652, endPoint x: 424, endPoint y: 652, distance: 13.4
click at [421, 652] on textarea "Hi [PERSON_NAME], are you still interested in applying to our Wayfare Community?" at bounding box center [830, 669] width 833 height 53
type textarea "Hi there, are you still interested in applying to our Wayfare Community?"
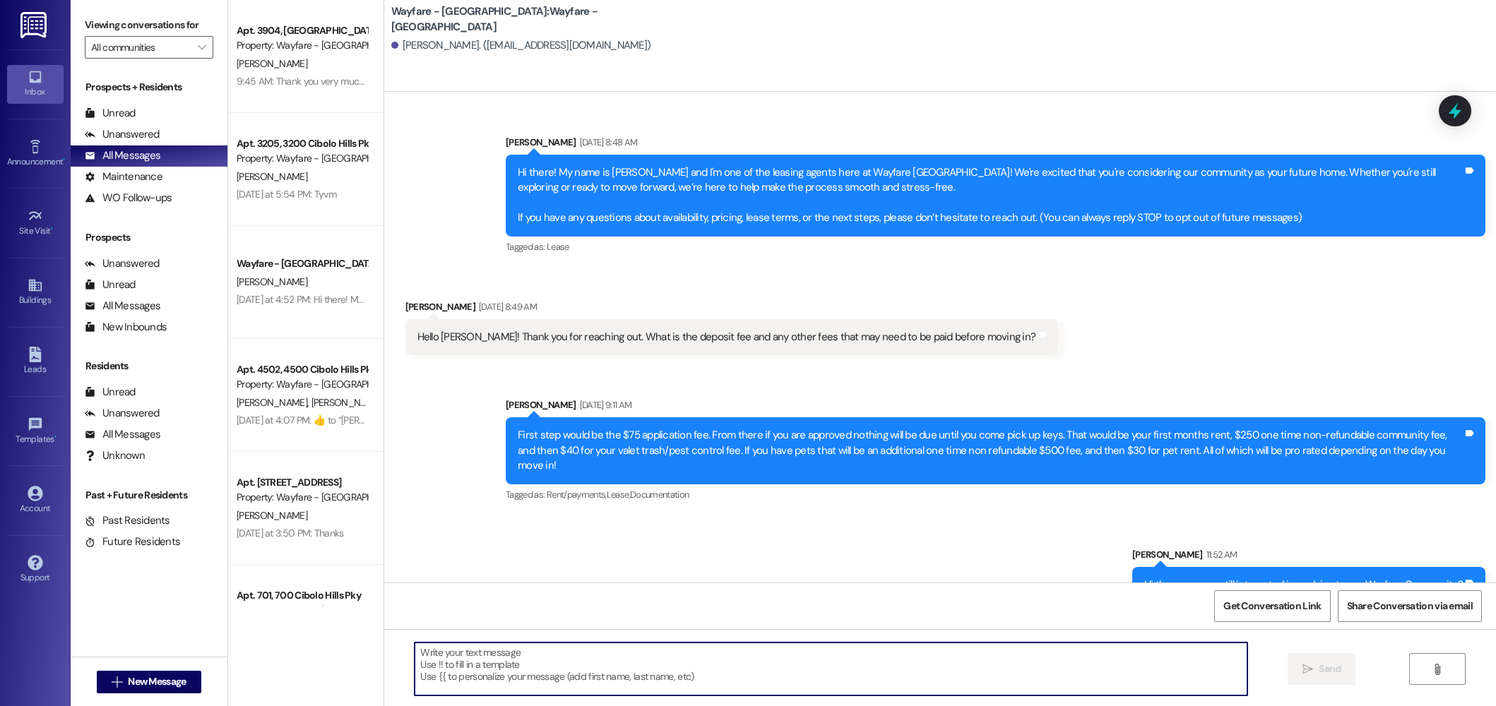
scroll to position [17, 0]
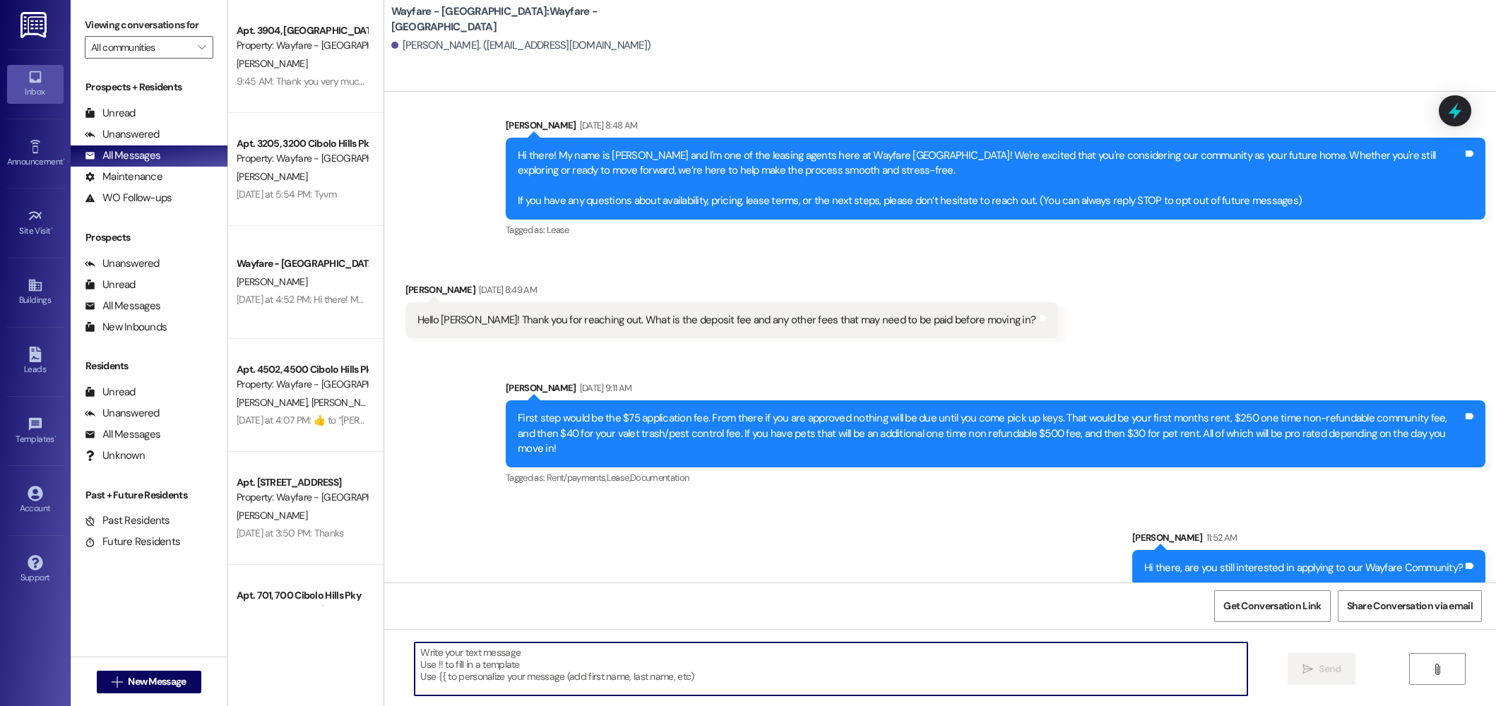
click at [1280, 561] on div "Hi there, are you still interested in applying to our Wayfare Community?" at bounding box center [1303, 568] width 318 height 15
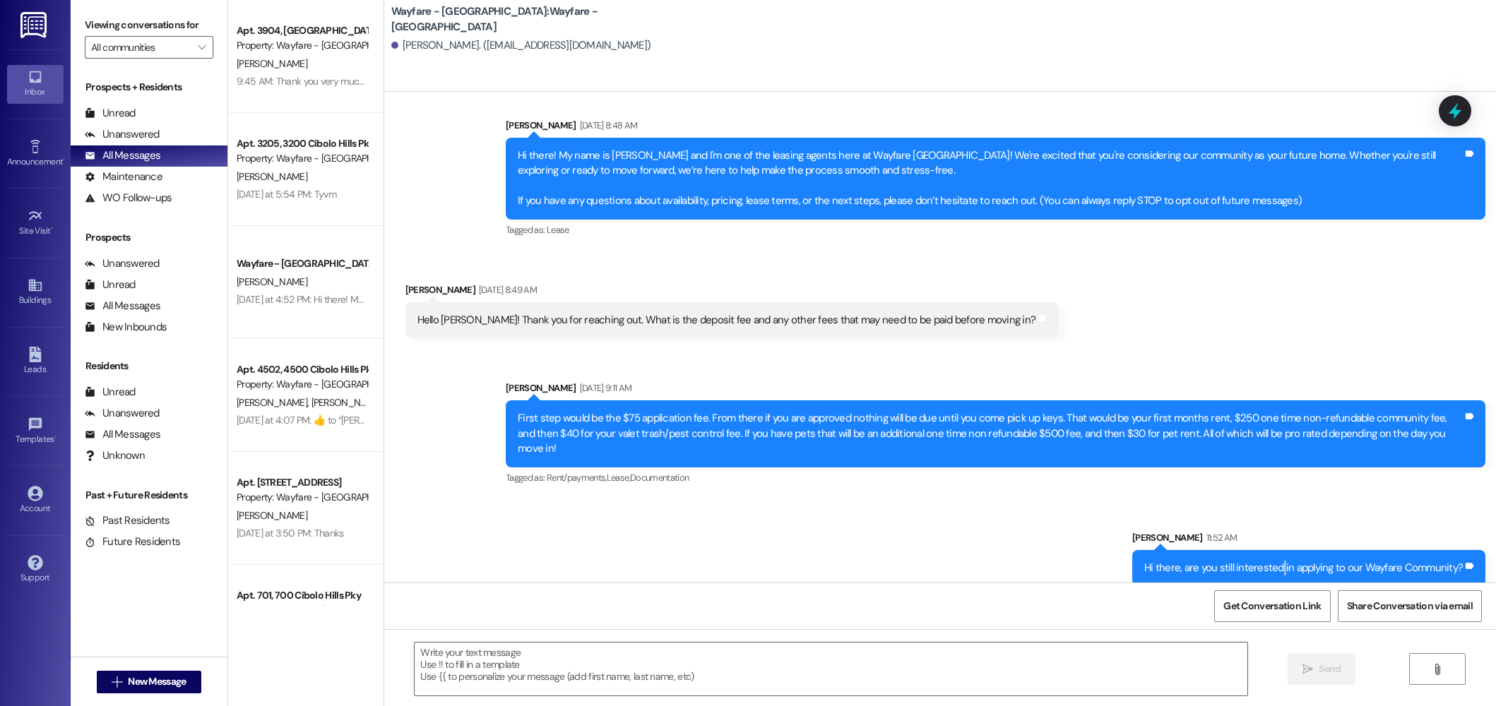
click at [1280, 561] on div "Hi there, are you still interested in applying to our Wayfare Community?" at bounding box center [1303, 568] width 318 height 15
copy div "Hi there, are you still interested in applying to our Wayfare Community? Tags a…"
click at [149, 688] on span "New Message" at bounding box center [157, 681] width 58 height 15
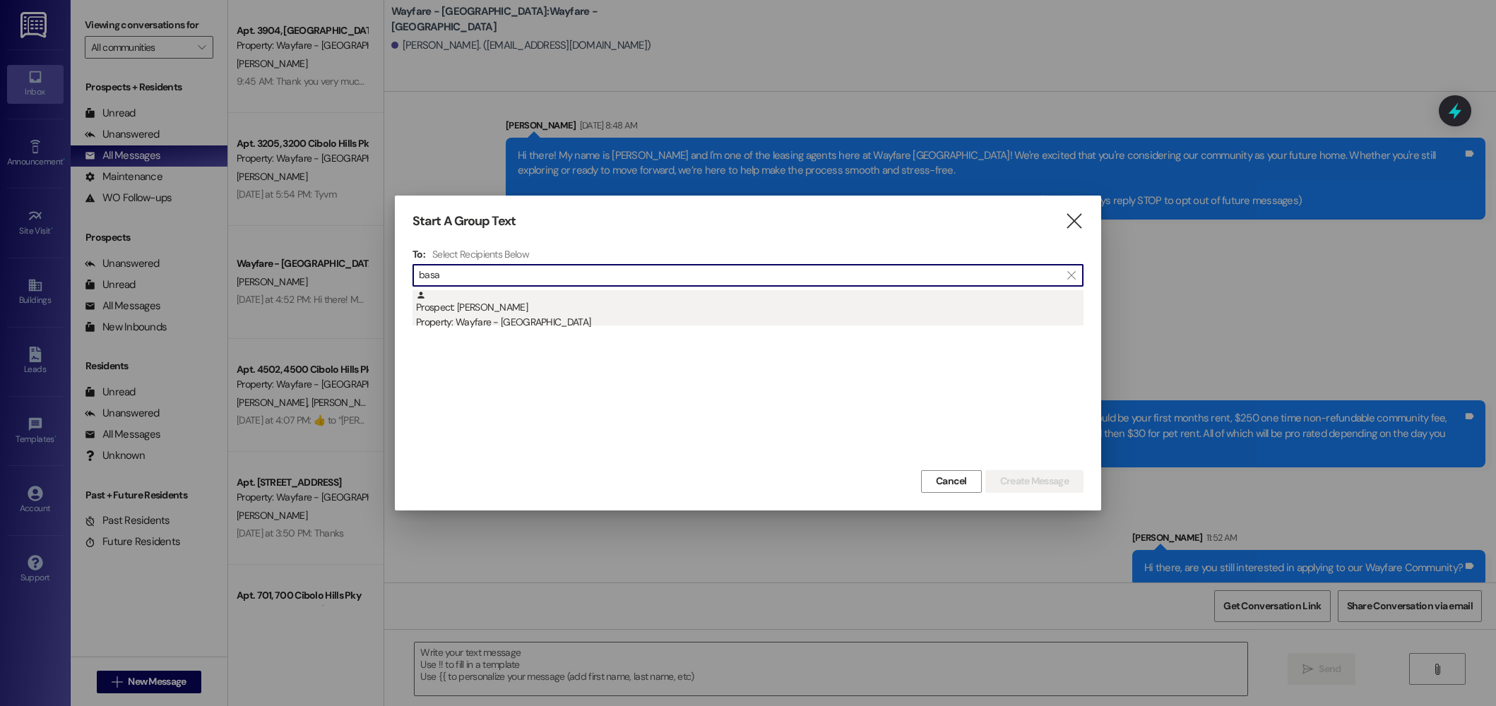
type input "basa"
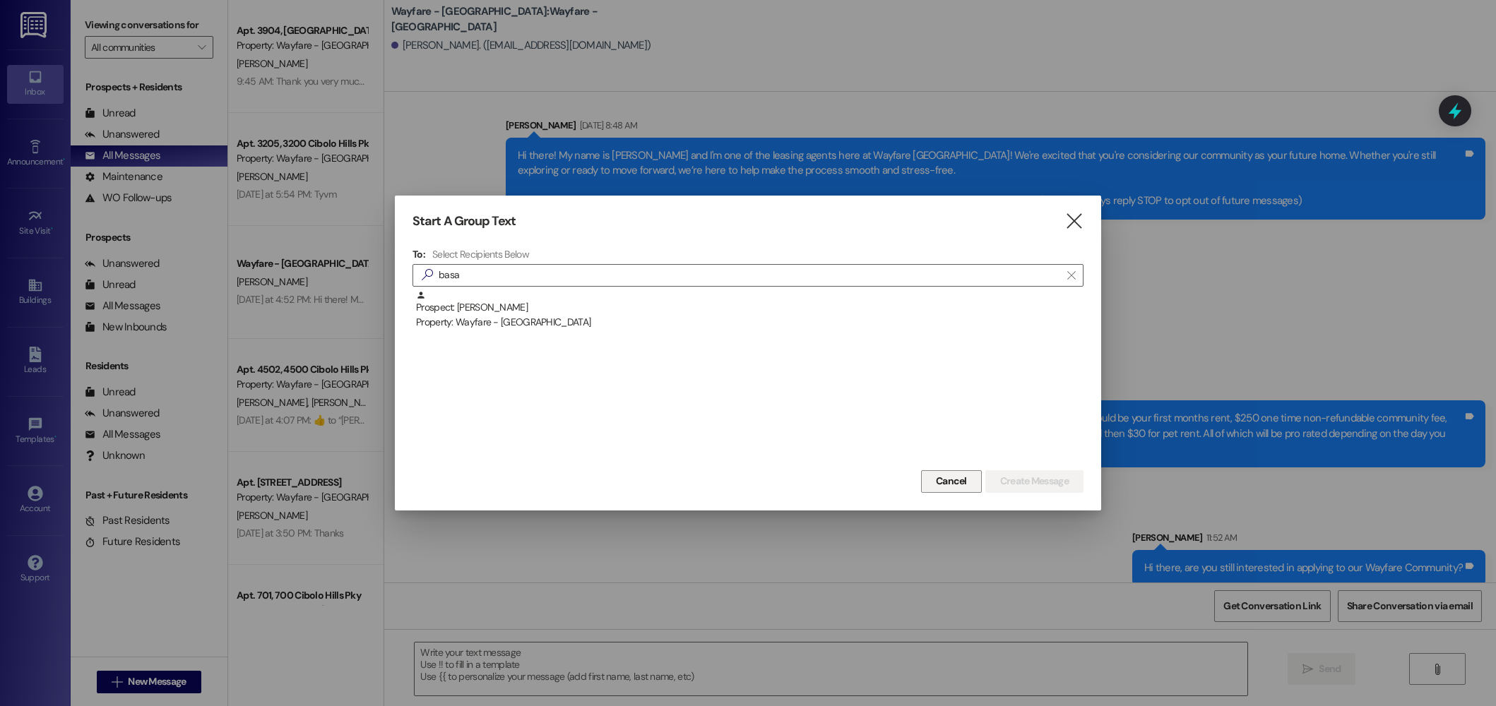
drag, startPoint x: 525, startPoint y: 316, endPoint x: 926, endPoint y: 419, distance: 414.1
click at [525, 316] on div "Property: Wayfare - [GEOGRAPHIC_DATA]" at bounding box center [749, 322] width 667 height 15
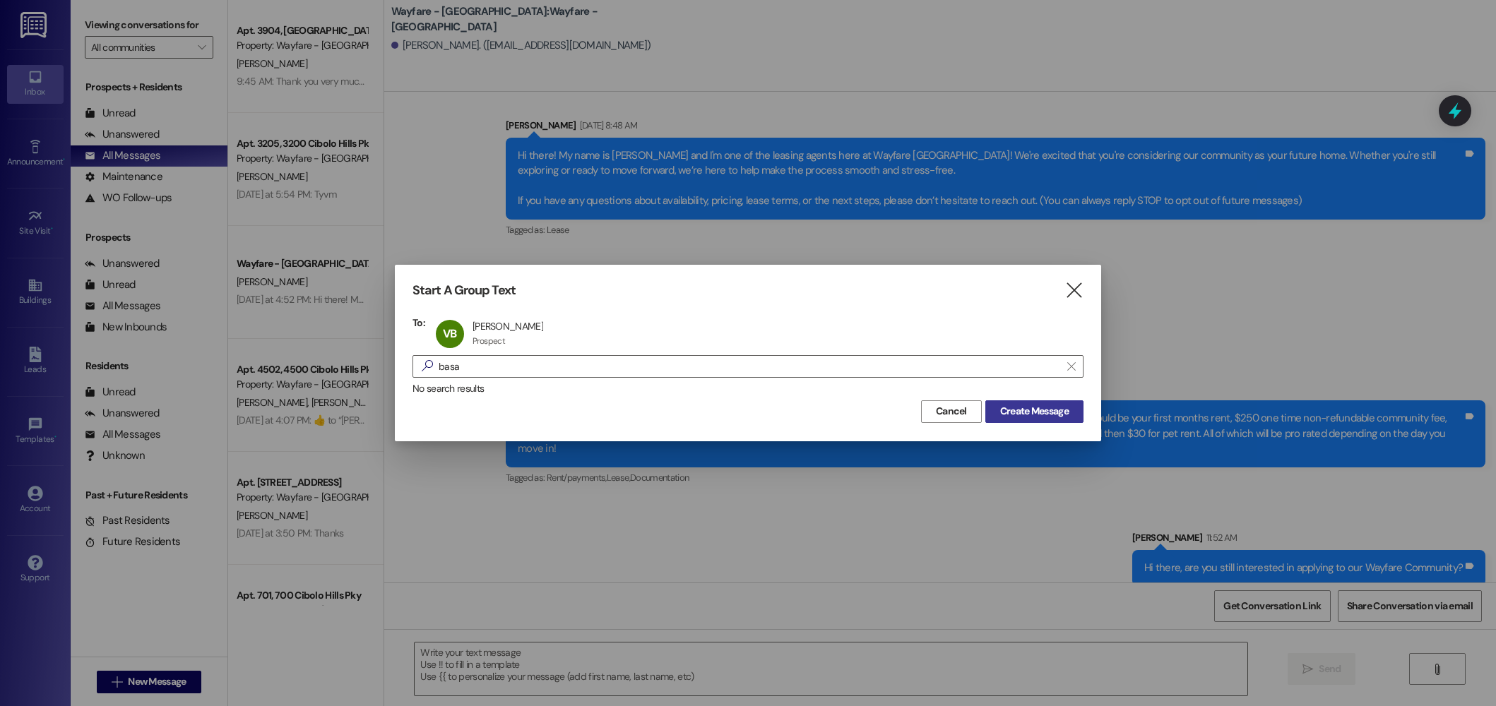
click at [1016, 422] on button "Create Message" at bounding box center [1034, 411] width 98 height 23
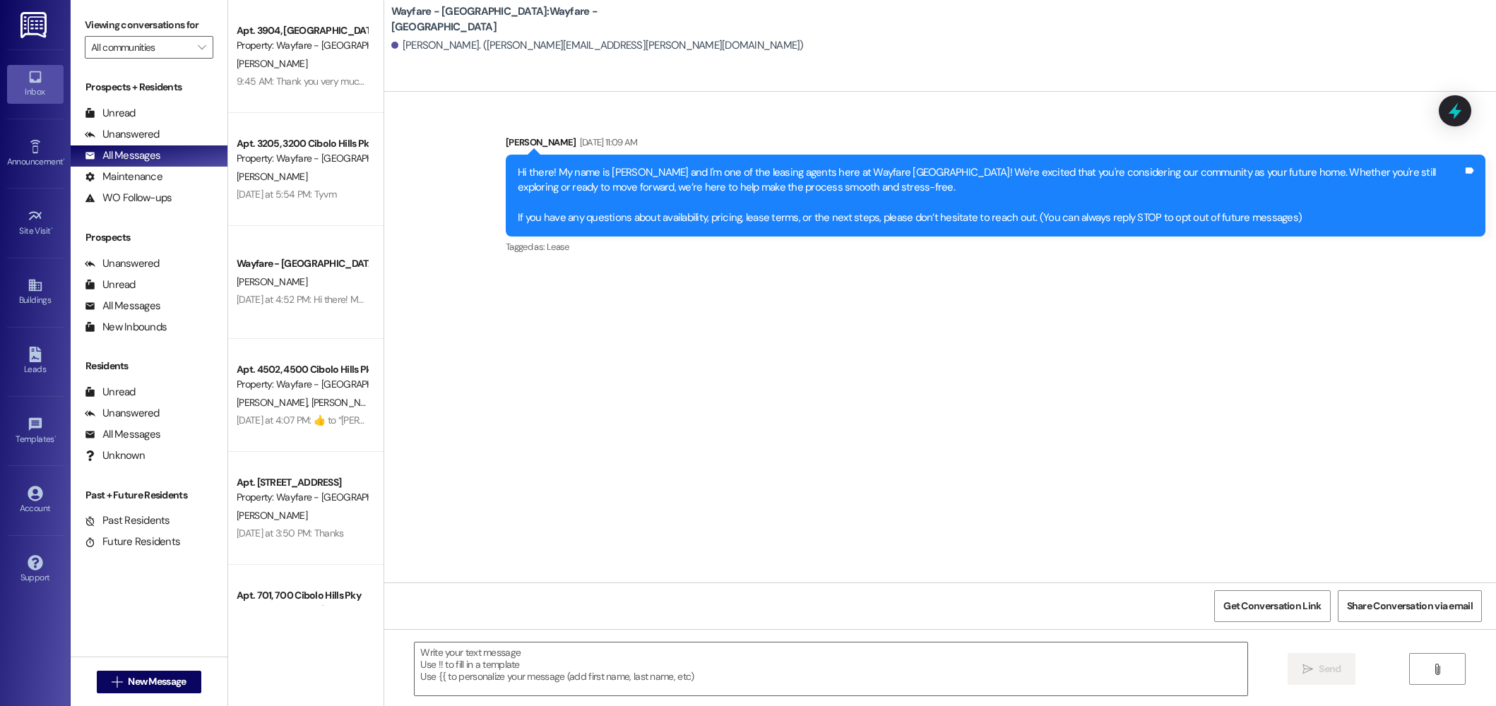
scroll to position [0, 0]
click at [807, 679] on textarea at bounding box center [830, 669] width 833 height 53
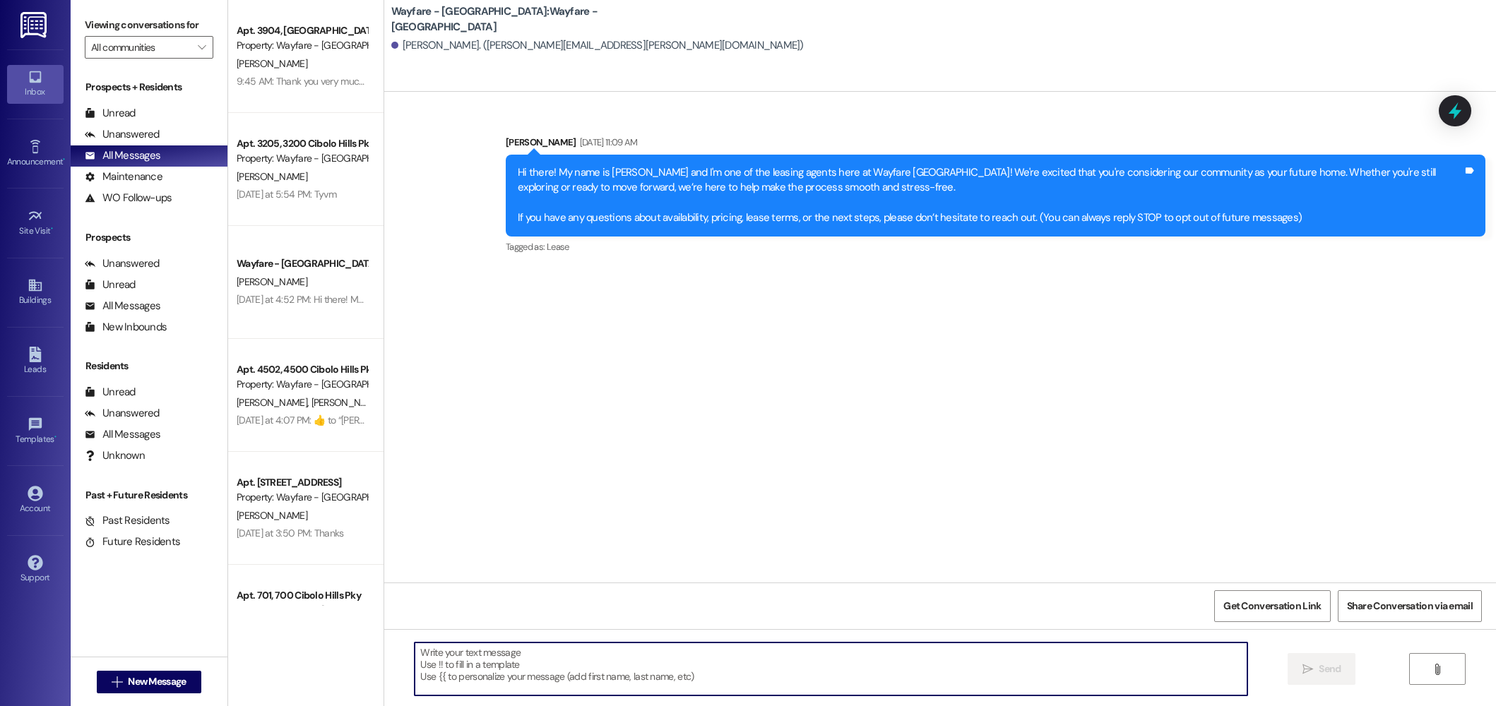
paste textarea "Hi there, are you still interested in applying to our Wayfare Community?"
type textarea "Hi there, are you still interested in applying to our Wayfare Community?"
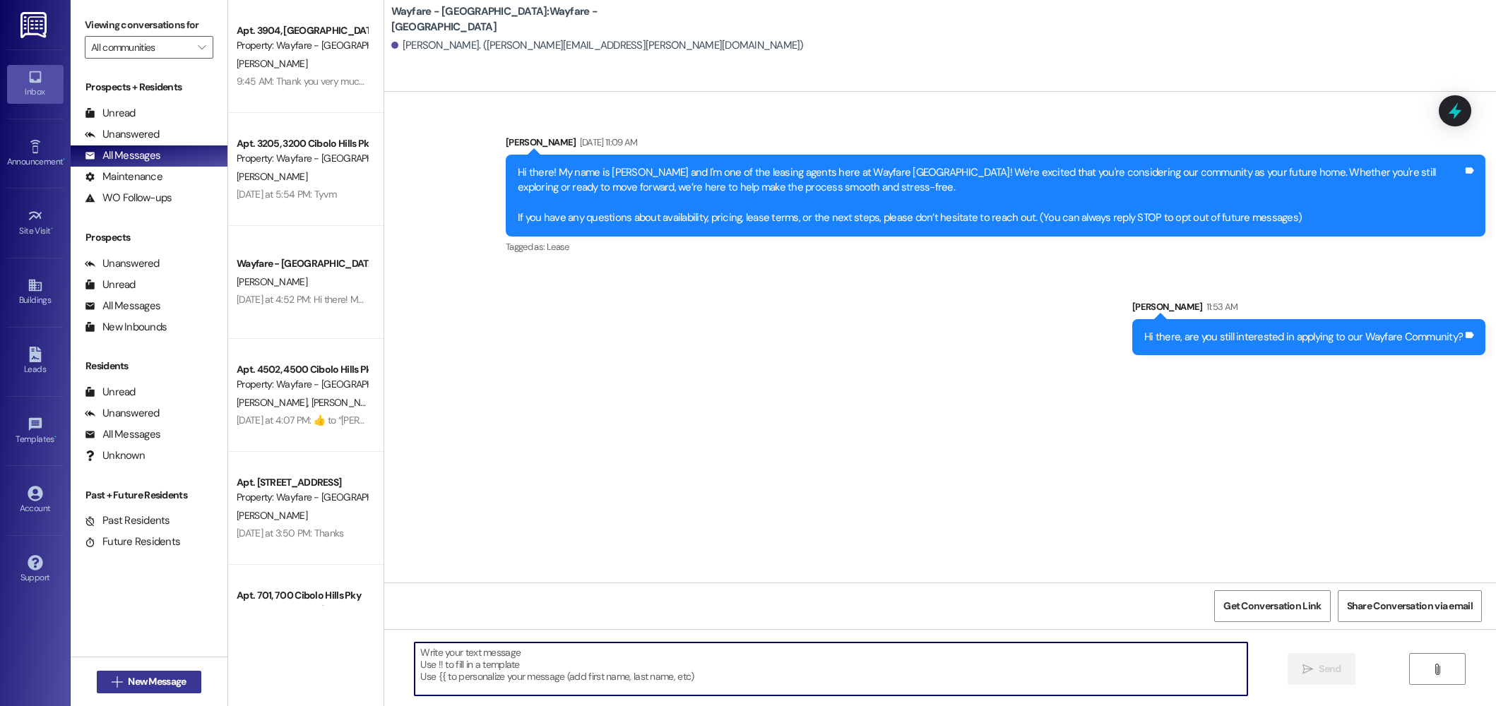
click at [97, 674] on button " New Message" at bounding box center [149, 682] width 105 height 23
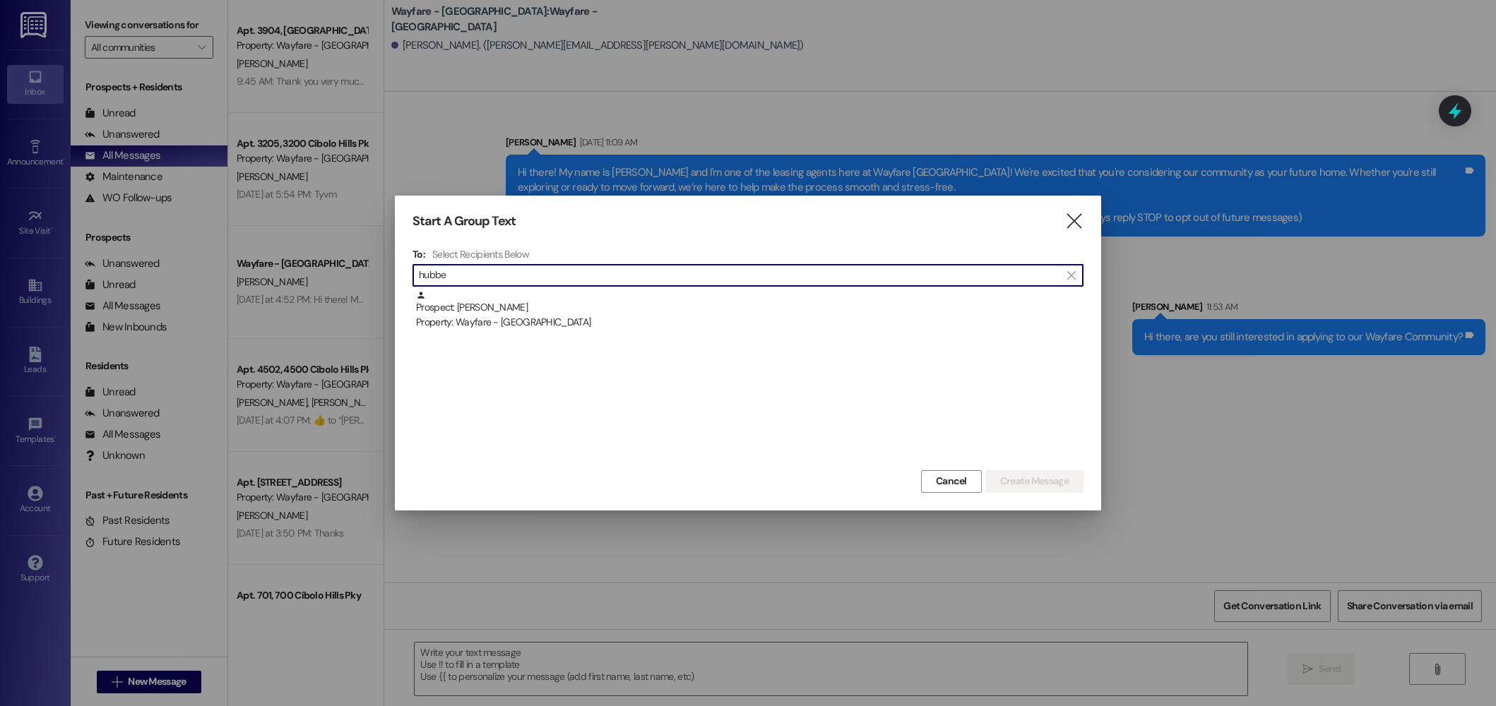
type input "hubbe"
click at [867, 318] on div "Property: Wayfare - [GEOGRAPHIC_DATA]" at bounding box center [749, 322] width 667 height 15
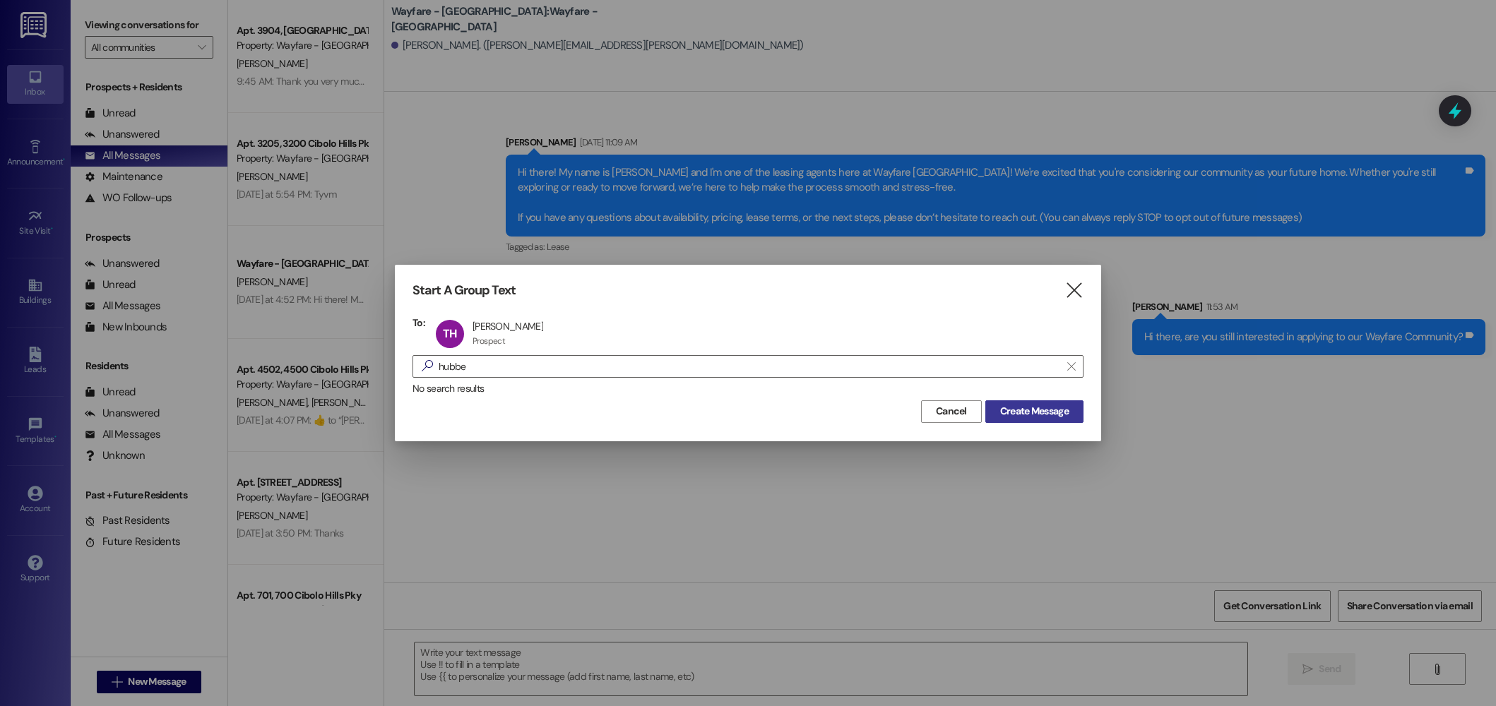
click at [1048, 410] on span "Create Message" at bounding box center [1034, 411] width 68 height 15
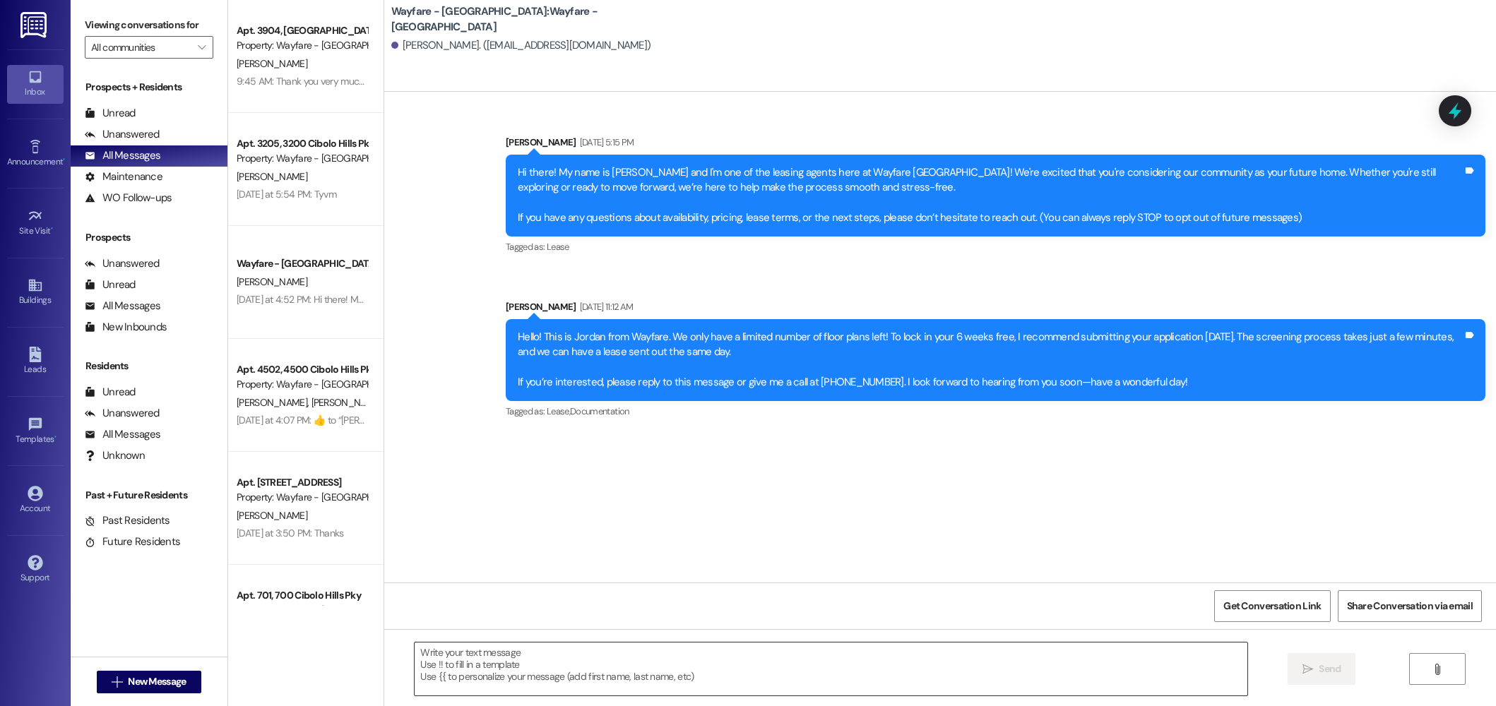
click at [898, 666] on textarea at bounding box center [830, 669] width 833 height 53
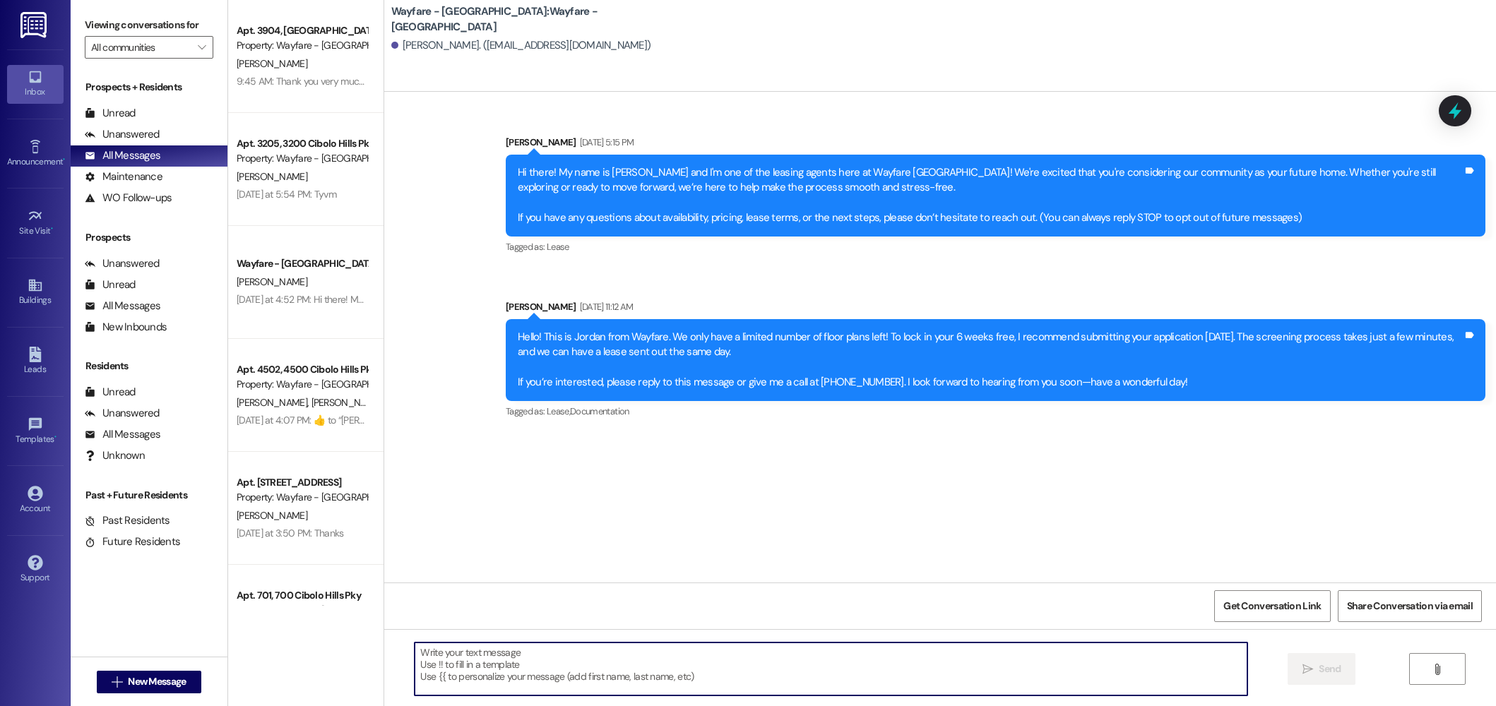
paste textarea "Hi there, are you still interested in applying to our Wayfare Community?"
type textarea "Hi there, are you still interested in applying to our Wayfare Community?"
